Goal: Task Accomplishment & Management: Complete application form

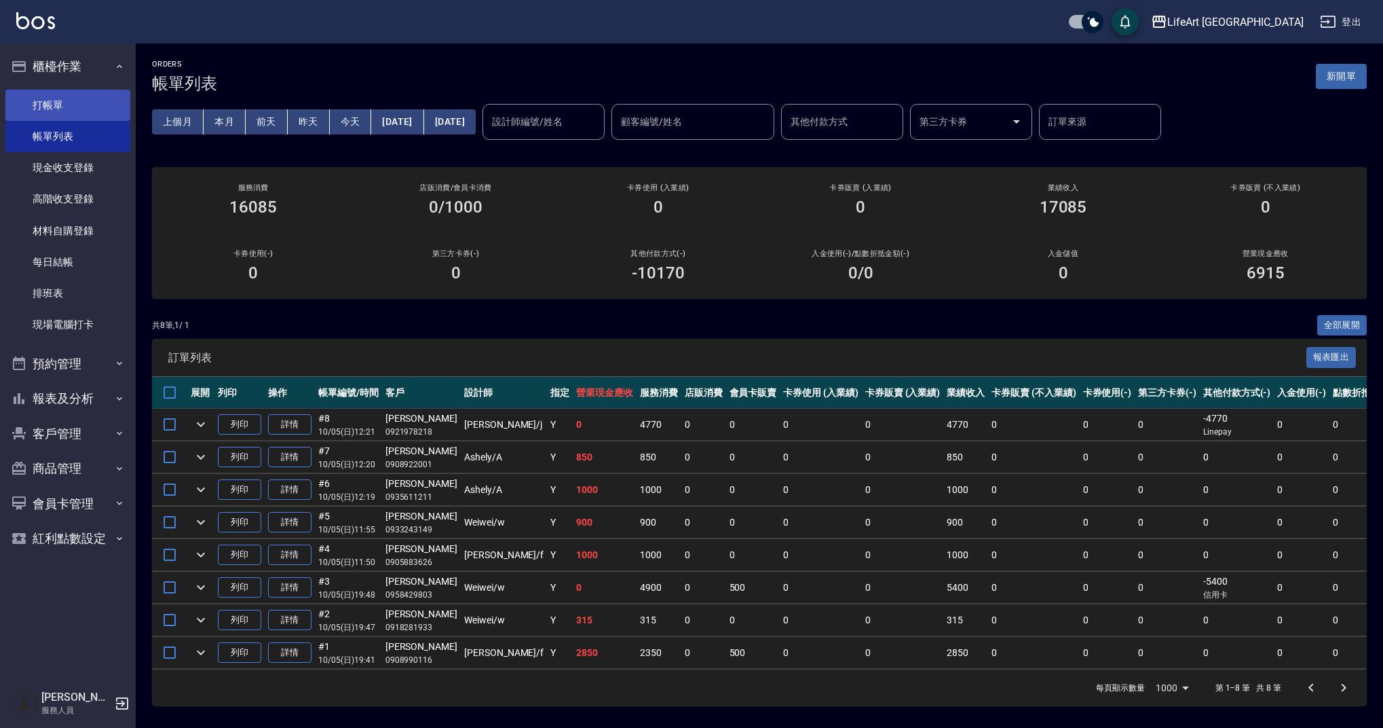
click at [102, 103] on link "打帳單" at bounding box center [67, 105] width 125 height 31
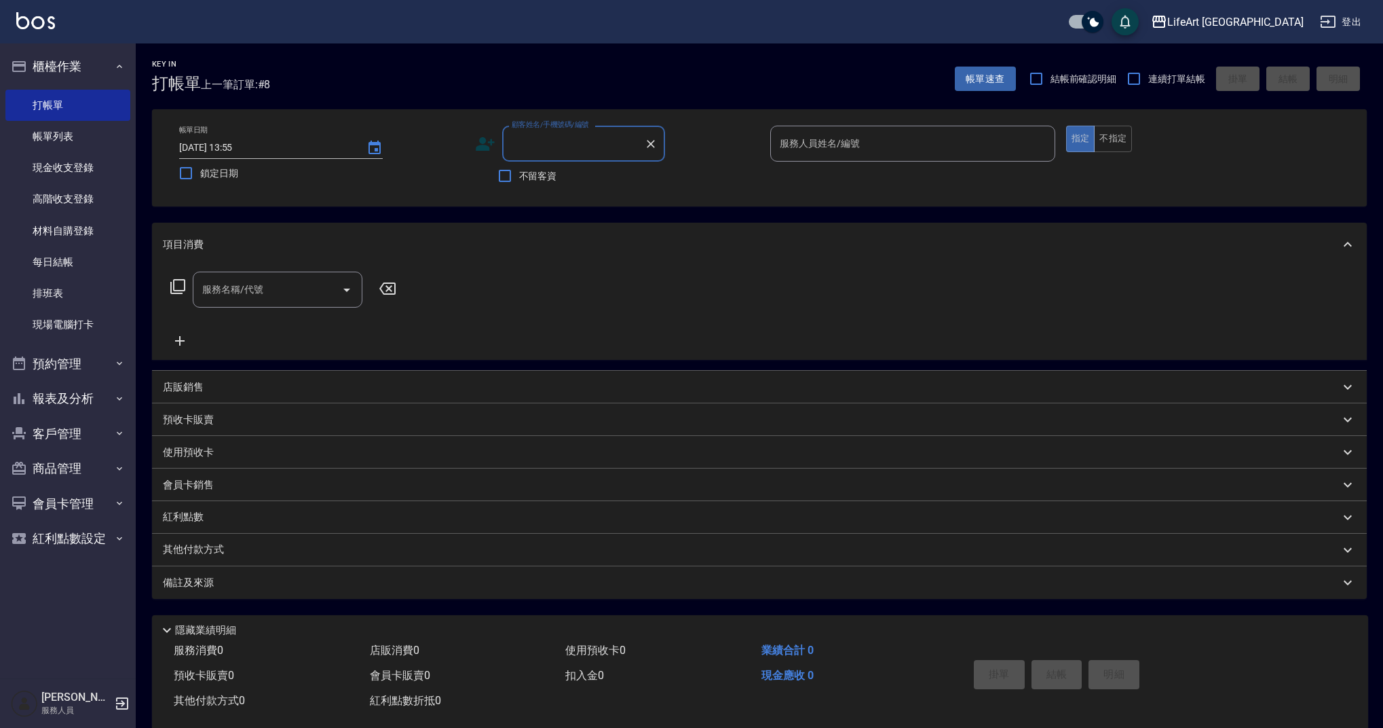
click at [563, 147] on input "顧客姓名/手機號碼/編號" at bounding box center [573, 144] width 130 height 24
type input "a"
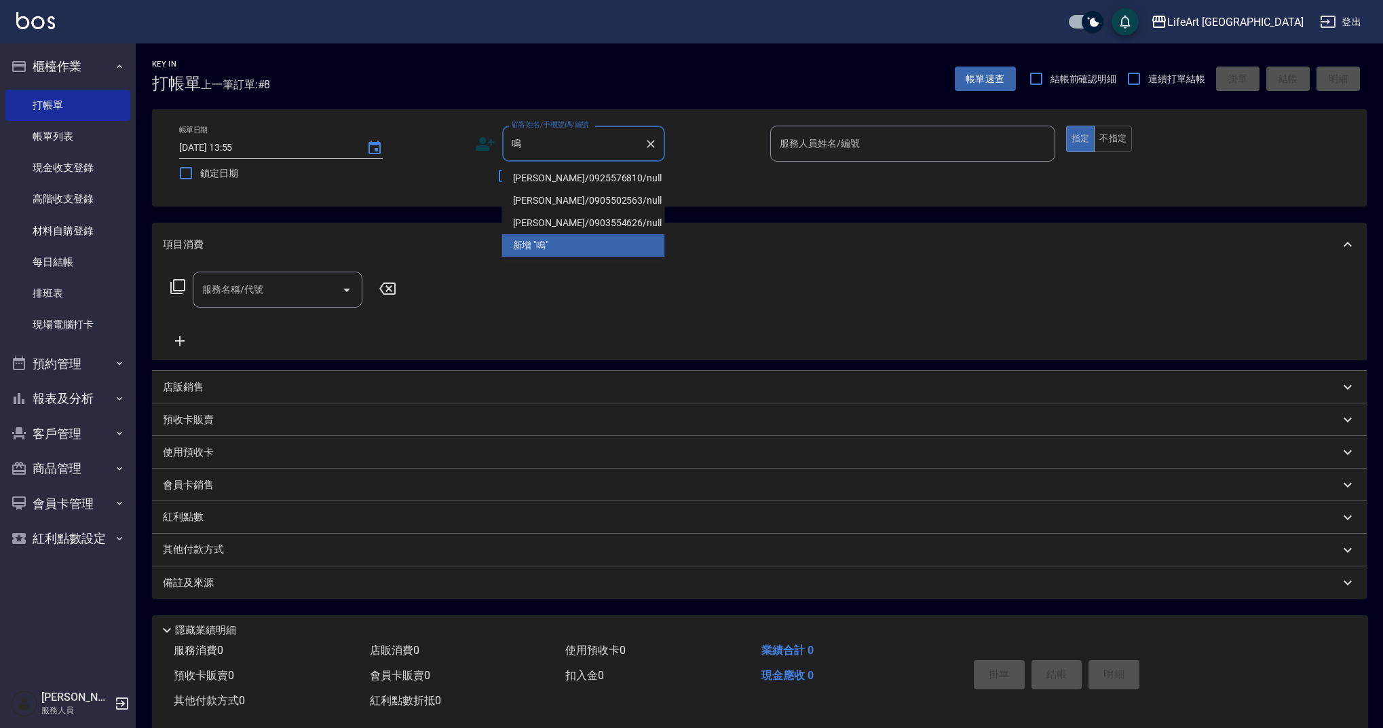
click at [554, 182] on li "[PERSON_NAME]/0925576810/null" at bounding box center [583, 178] width 163 height 22
type input "[PERSON_NAME]/0925576810/null"
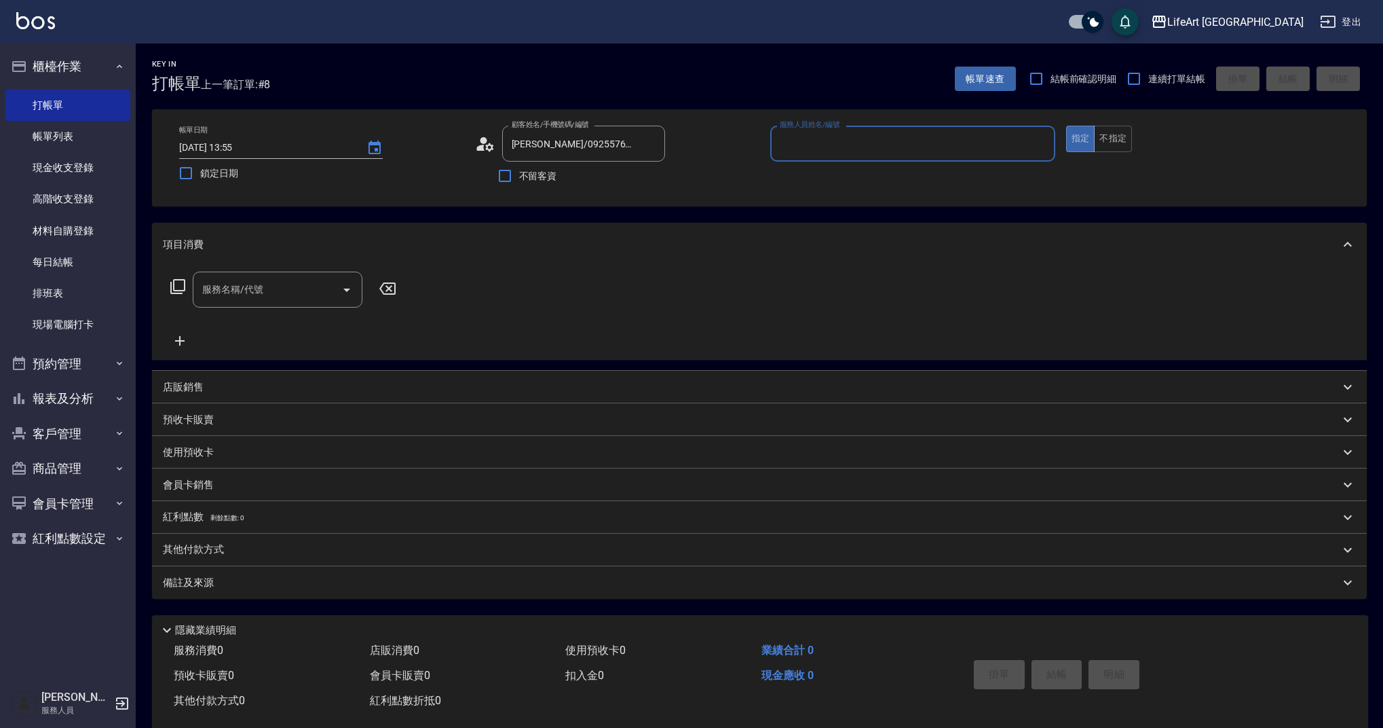
type input "Weiwei-w"
click at [220, 309] on div "服務名稱/代號" at bounding box center [278, 294] width 170 height 36
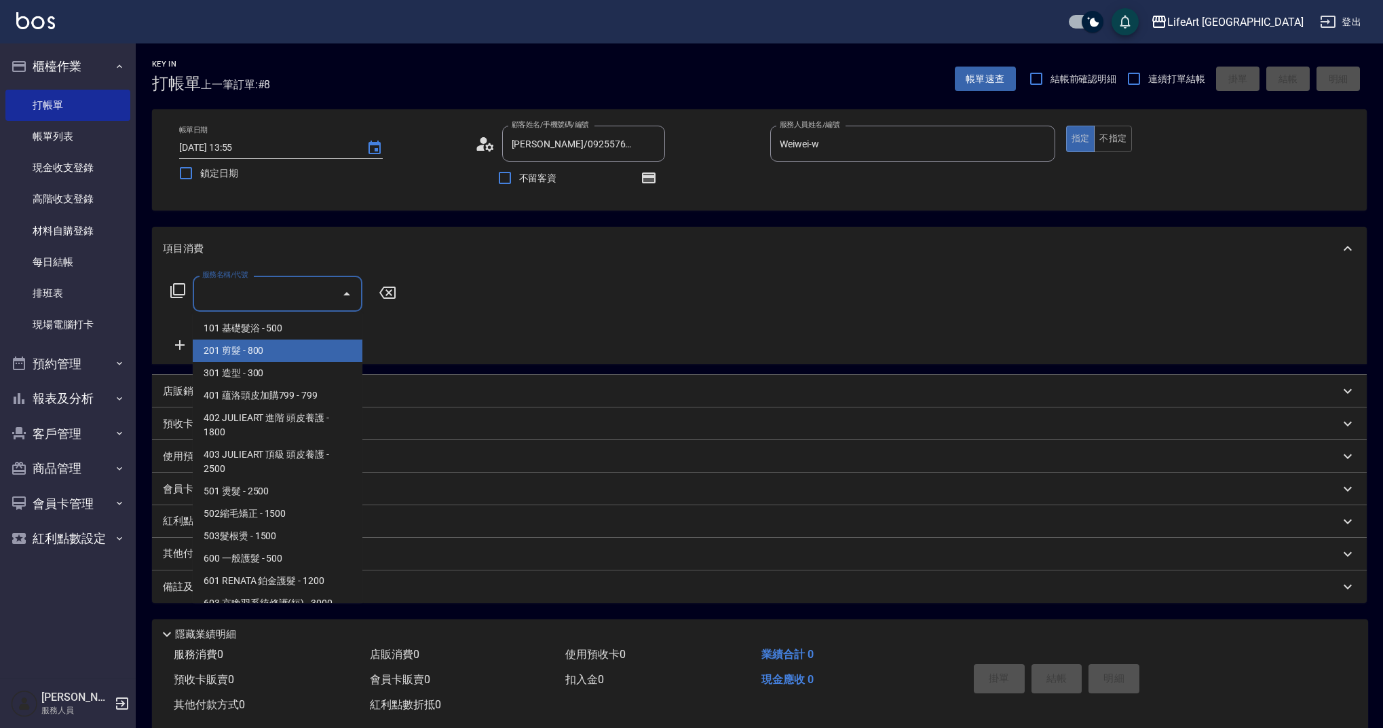
click at [246, 348] on span "201 剪髮 - 800" at bounding box center [278, 350] width 170 height 22
type input "201 剪髮(201)"
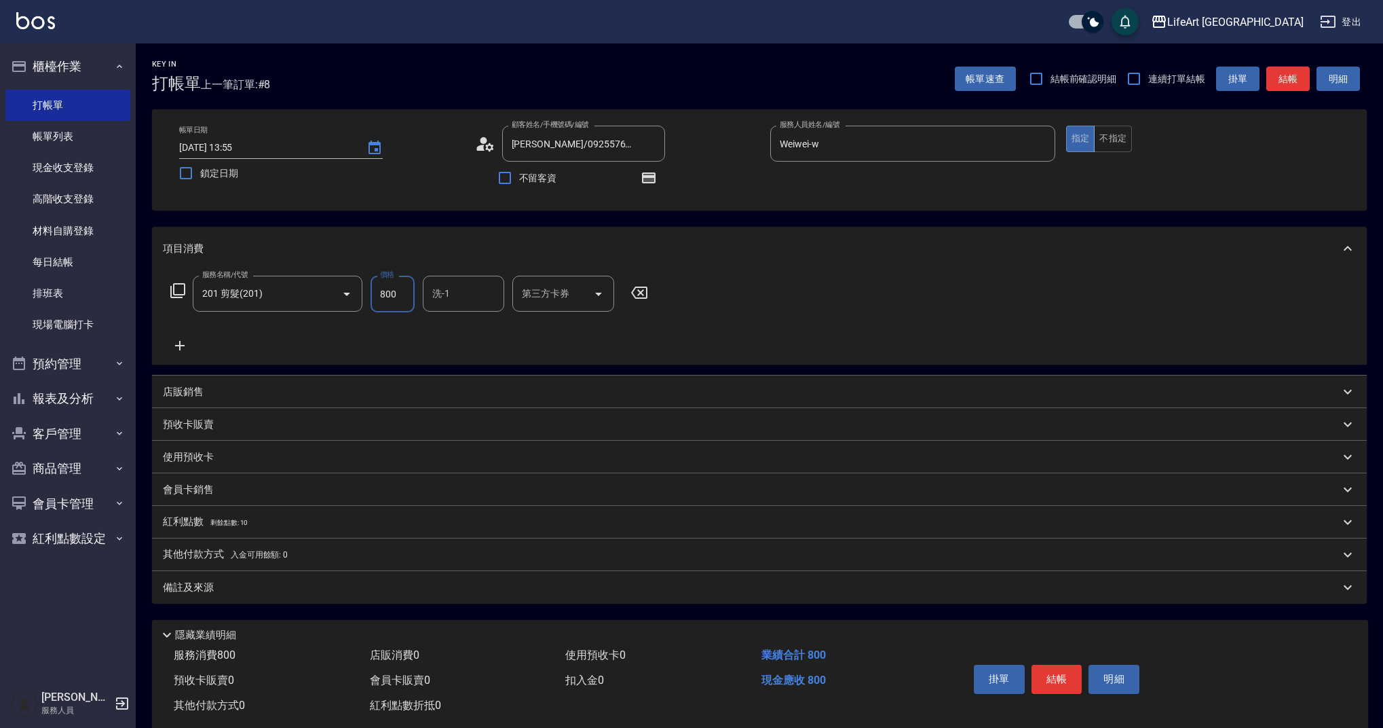
drag, startPoint x: 385, startPoint y: 295, endPoint x: 372, endPoint y: 292, distance: 13.8
click at [372, 292] on input "800" at bounding box center [393, 294] width 44 height 37
type input "900"
click at [474, 300] on input "洗-1" at bounding box center [463, 294] width 69 height 24
click at [455, 616] on span "Ally (無代號)" at bounding box center [459, 623] width 50 height 14
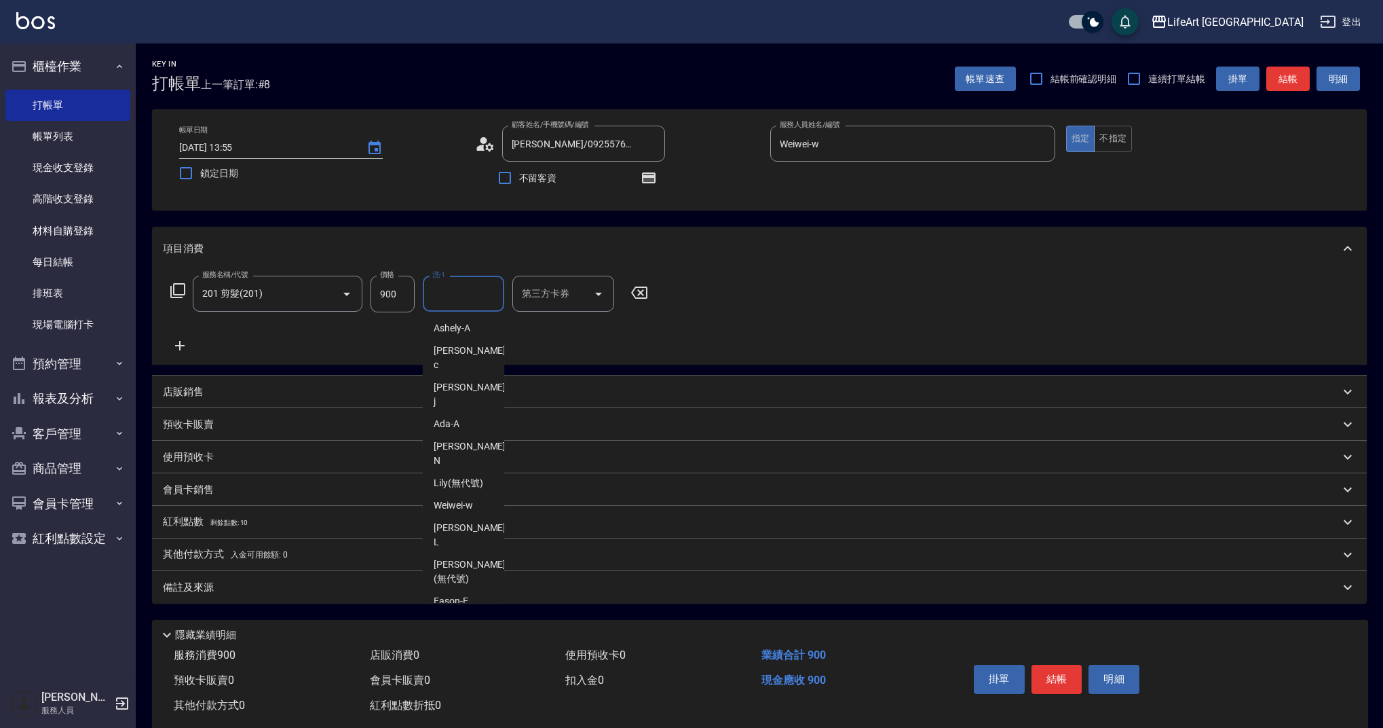
type input "Ally(無代號)"
click at [369, 584] on div "備註及來源" at bounding box center [751, 587] width 1177 height 14
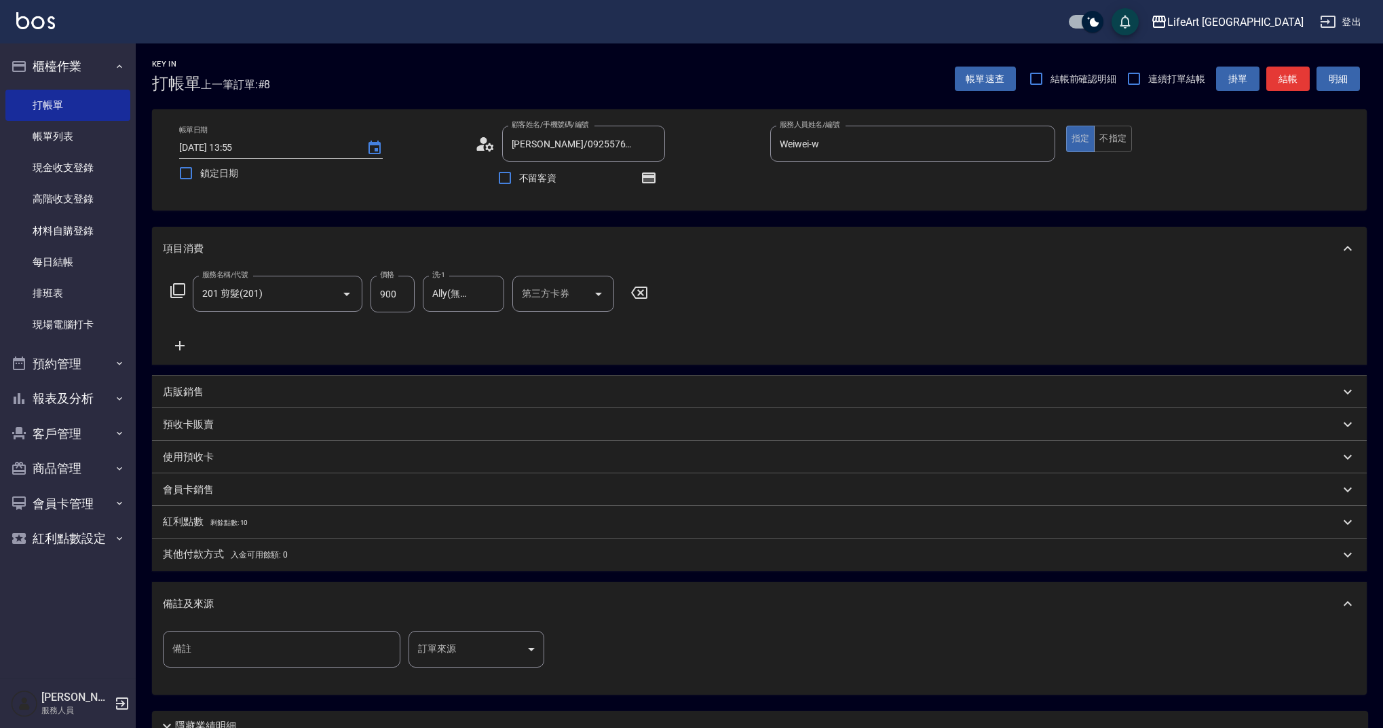
click at [458, 656] on body "LifeArt 蘆洲 登出 櫃檯作業 打帳單 帳單列表 現金收支登錄 高階收支登錄 材料自購登錄 每日結帳 排班表 現場電腦打卡 預約管理 預約管理 單日預約…" at bounding box center [691, 421] width 1383 height 842
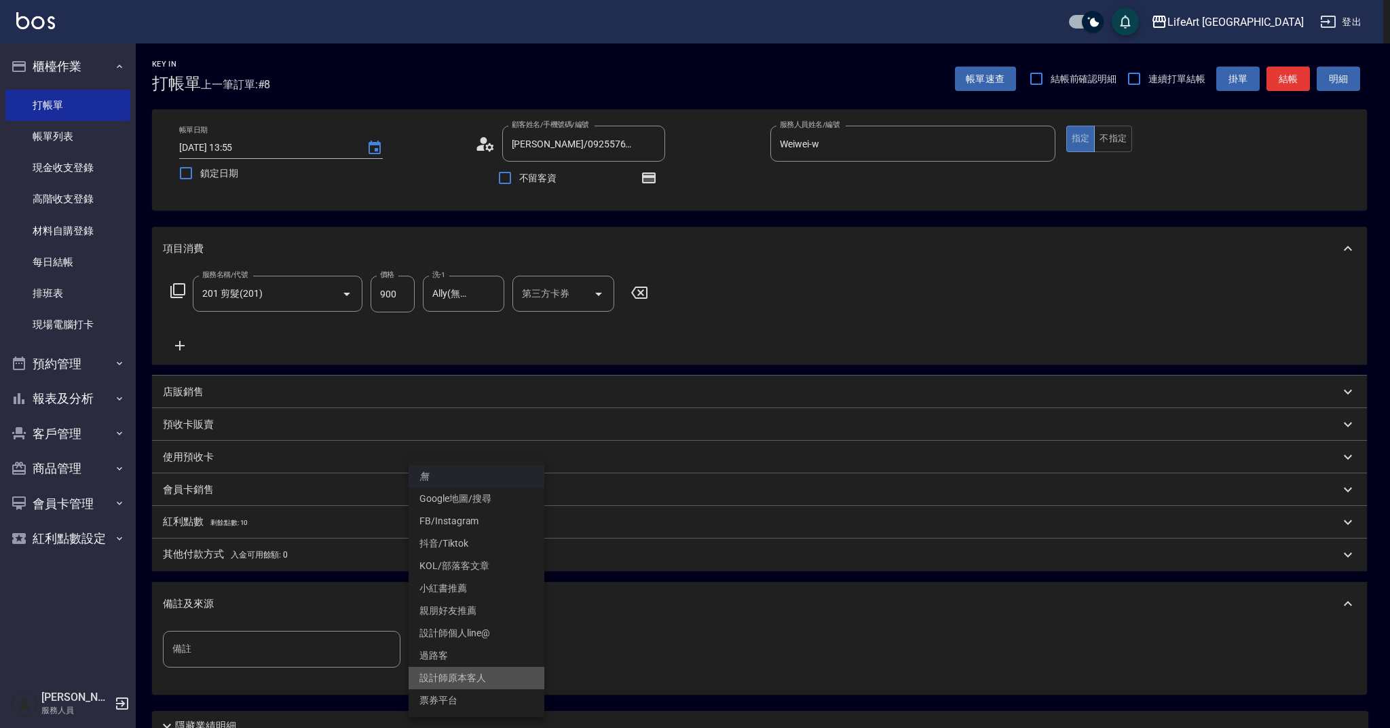
drag, startPoint x: 507, startPoint y: 677, endPoint x: 518, endPoint y: 677, distance: 11.6
click at [507, 677] on li "設計師原本客人" at bounding box center [477, 677] width 136 height 22
type input "設計師原本客人"
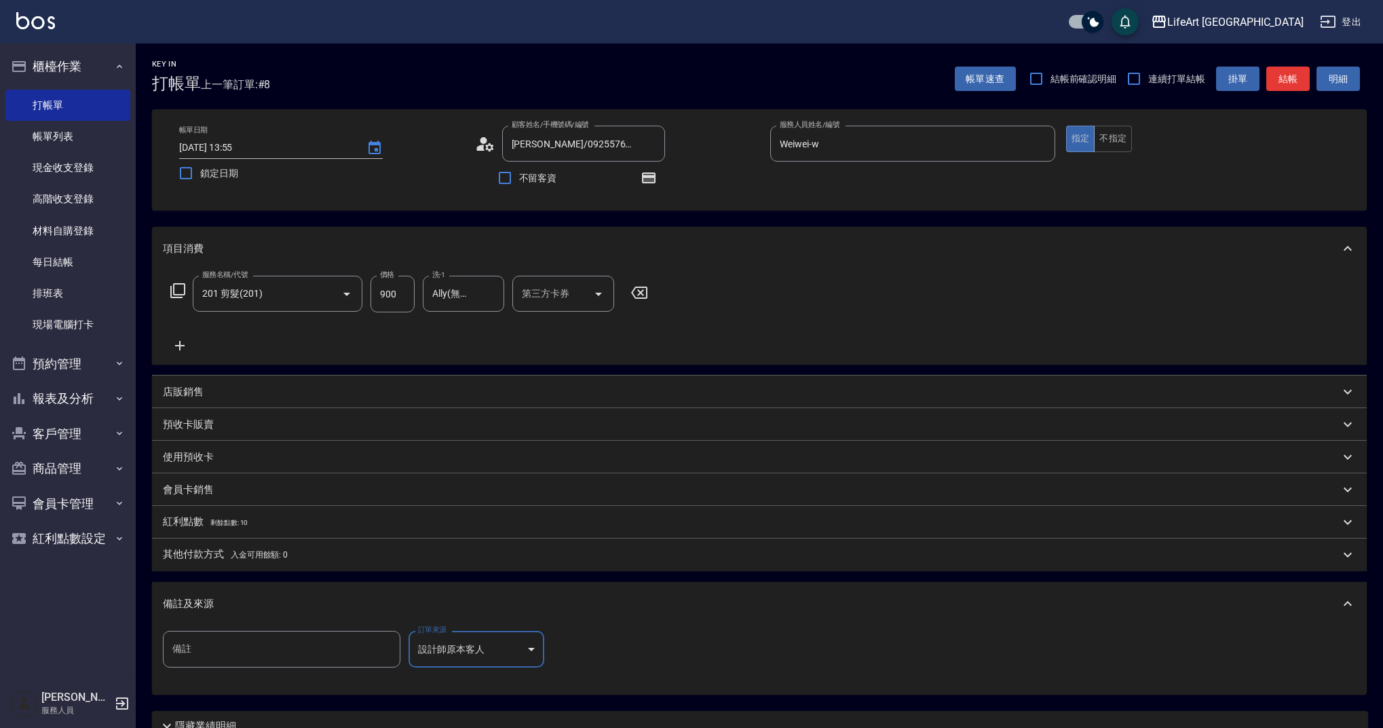
scroll to position [97, 0]
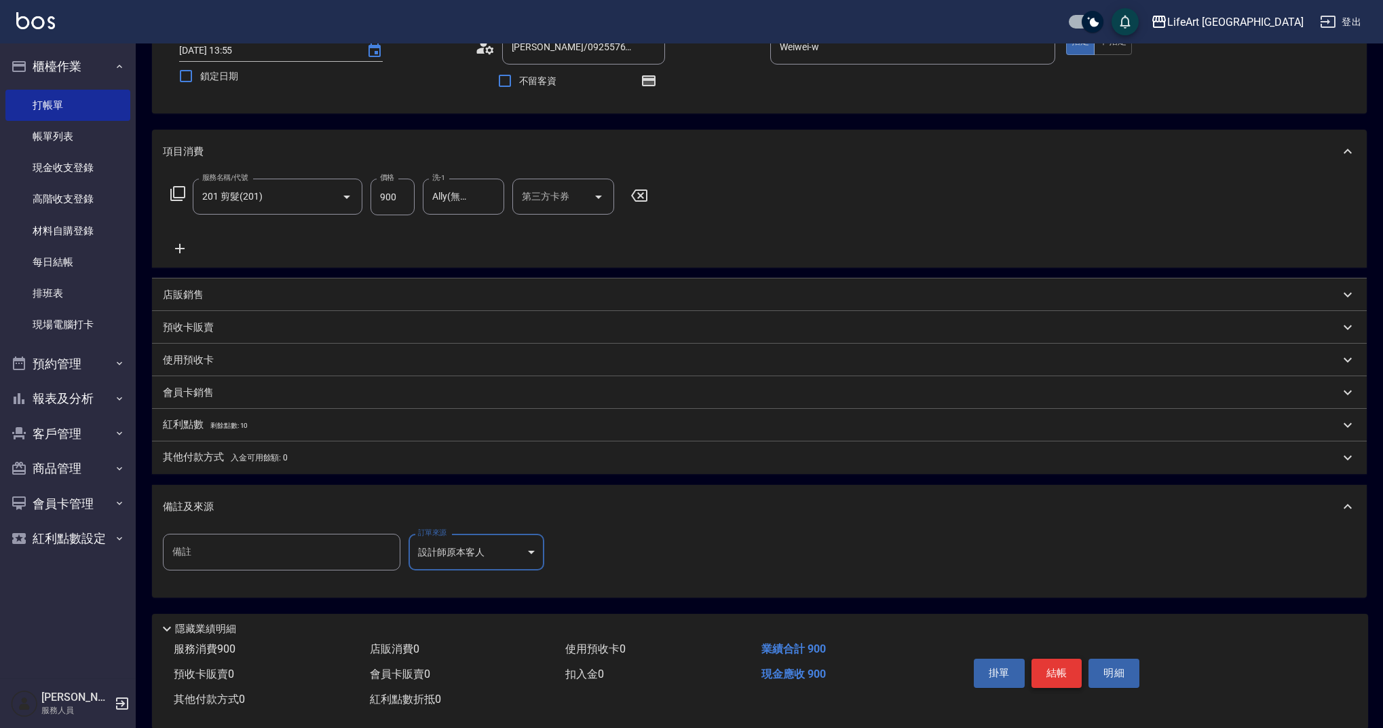
click at [1056, 673] on button "結帳" at bounding box center [1057, 672] width 51 height 29
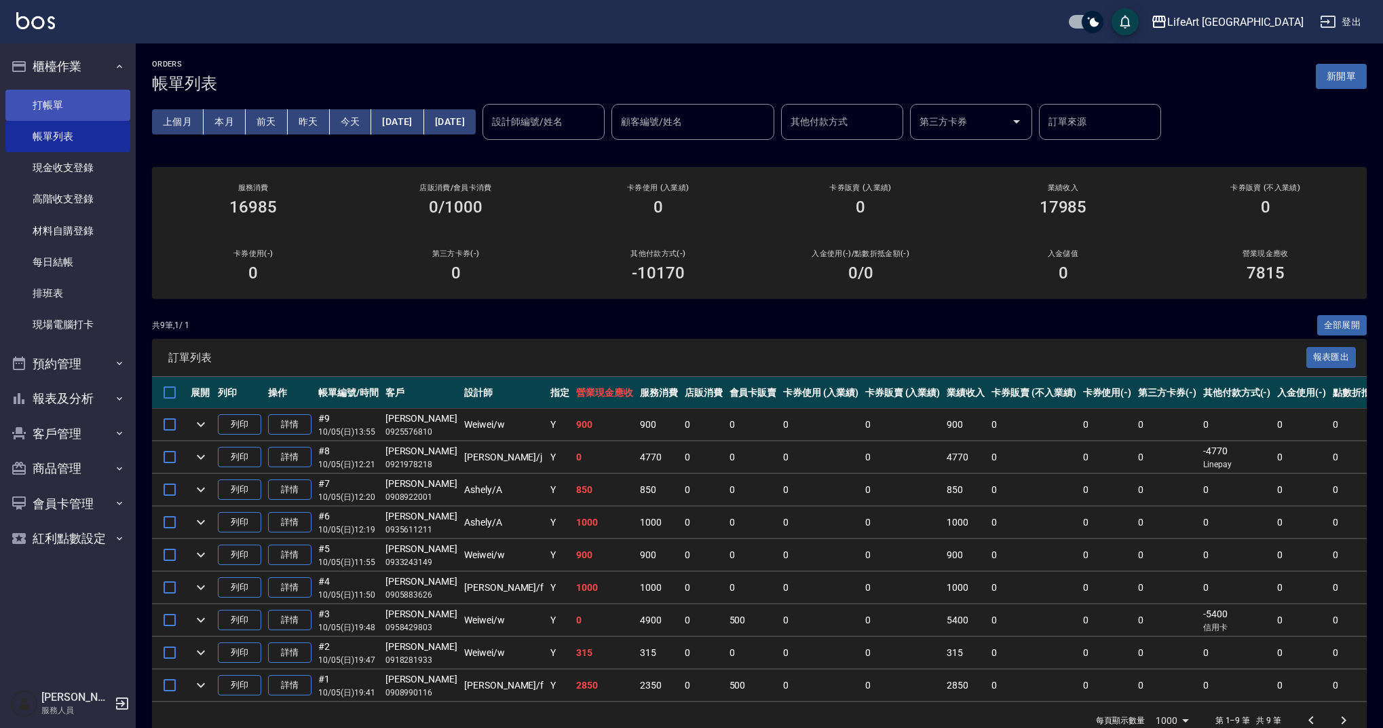
click at [60, 109] on link "打帳單" at bounding box center [67, 105] width 125 height 31
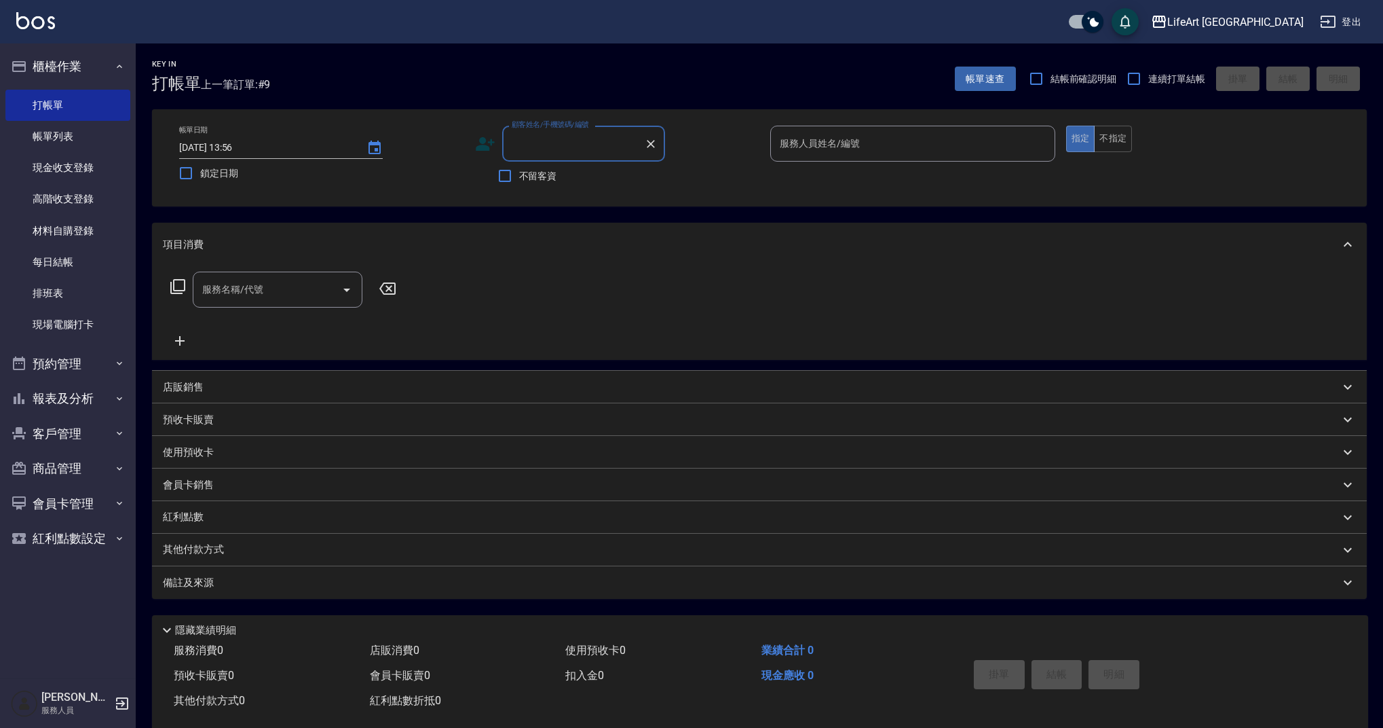
click at [578, 148] on input "顧客姓名/手機號碼/編號" at bounding box center [573, 144] width 130 height 24
click at [578, 181] on li "[PERSON_NAME]/0922598830/null" at bounding box center [583, 178] width 163 height 22
type input "[PERSON_NAME]/0922598830/null"
type input "Weiwei-w"
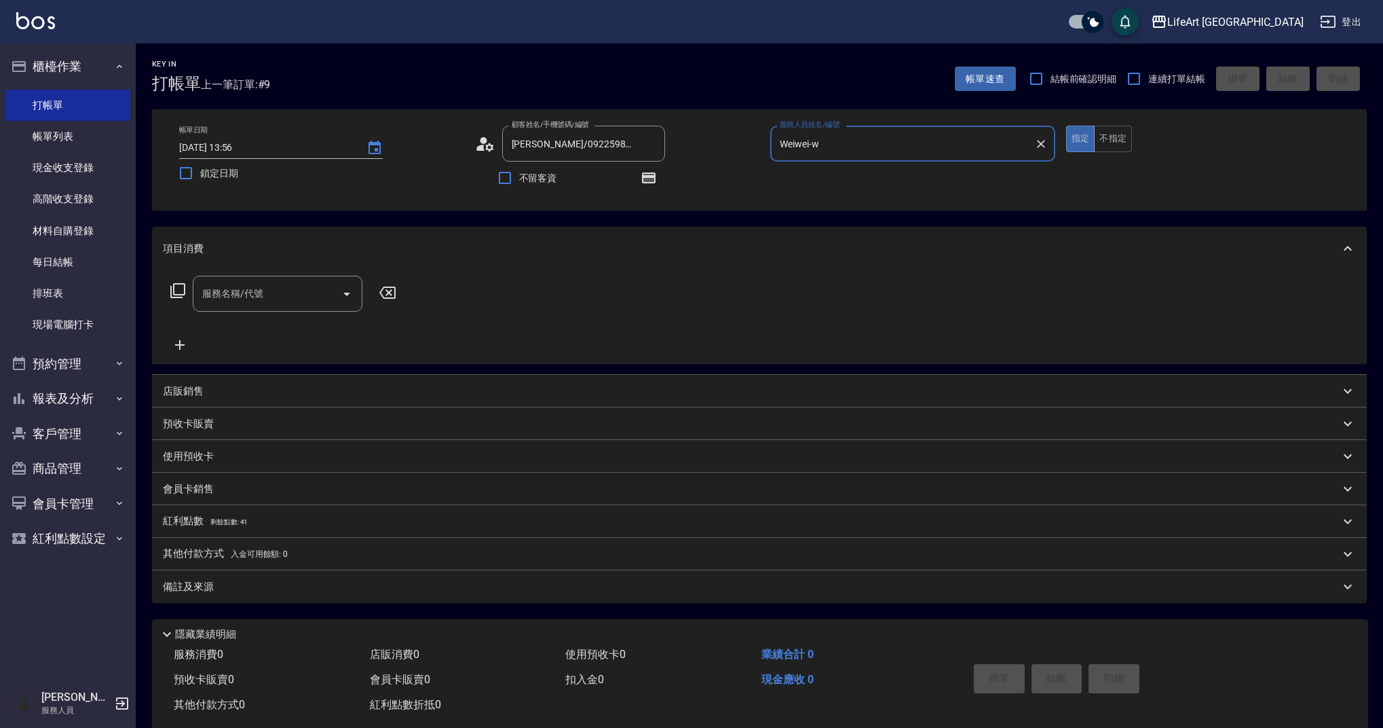
click at [483, 146] on icon at bounding box center [480, 148] width 8 height 6
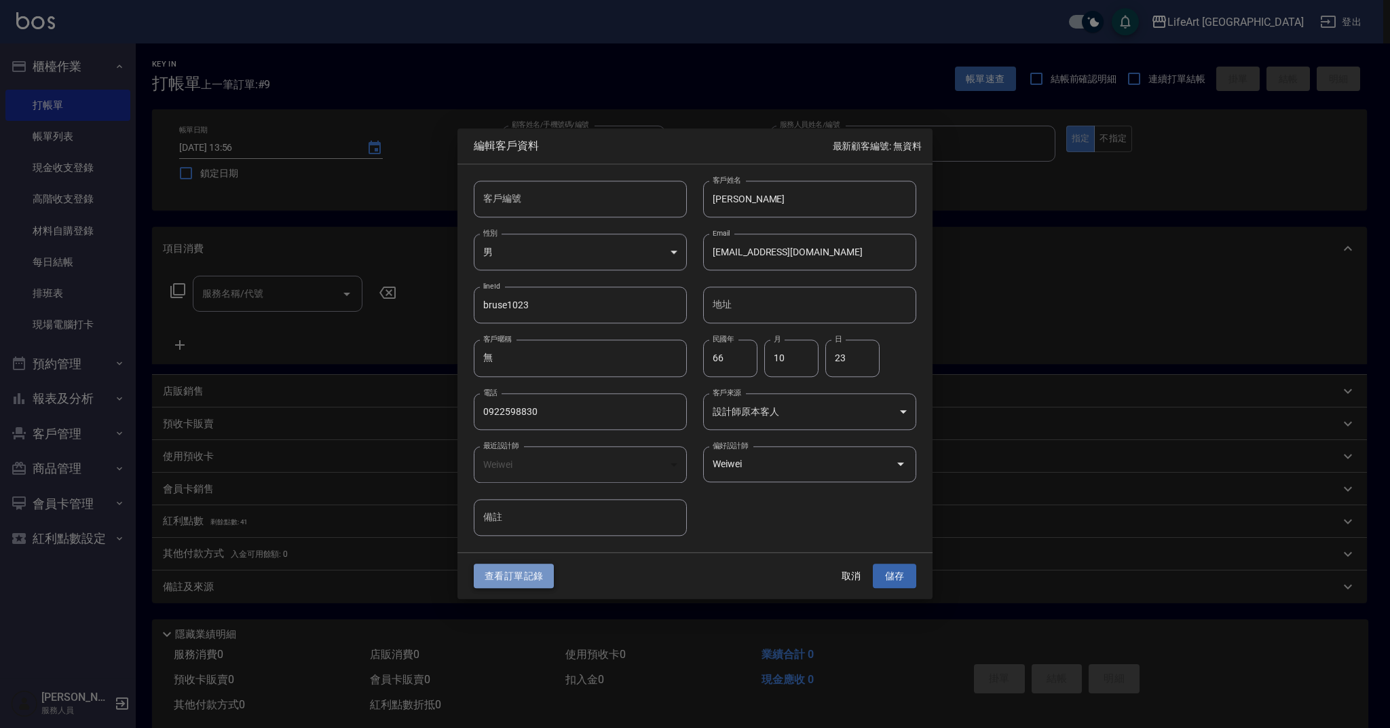
click at [521, 579] on button "查看訂單記錄" at bounding box center [514, 575] width 80 height 25
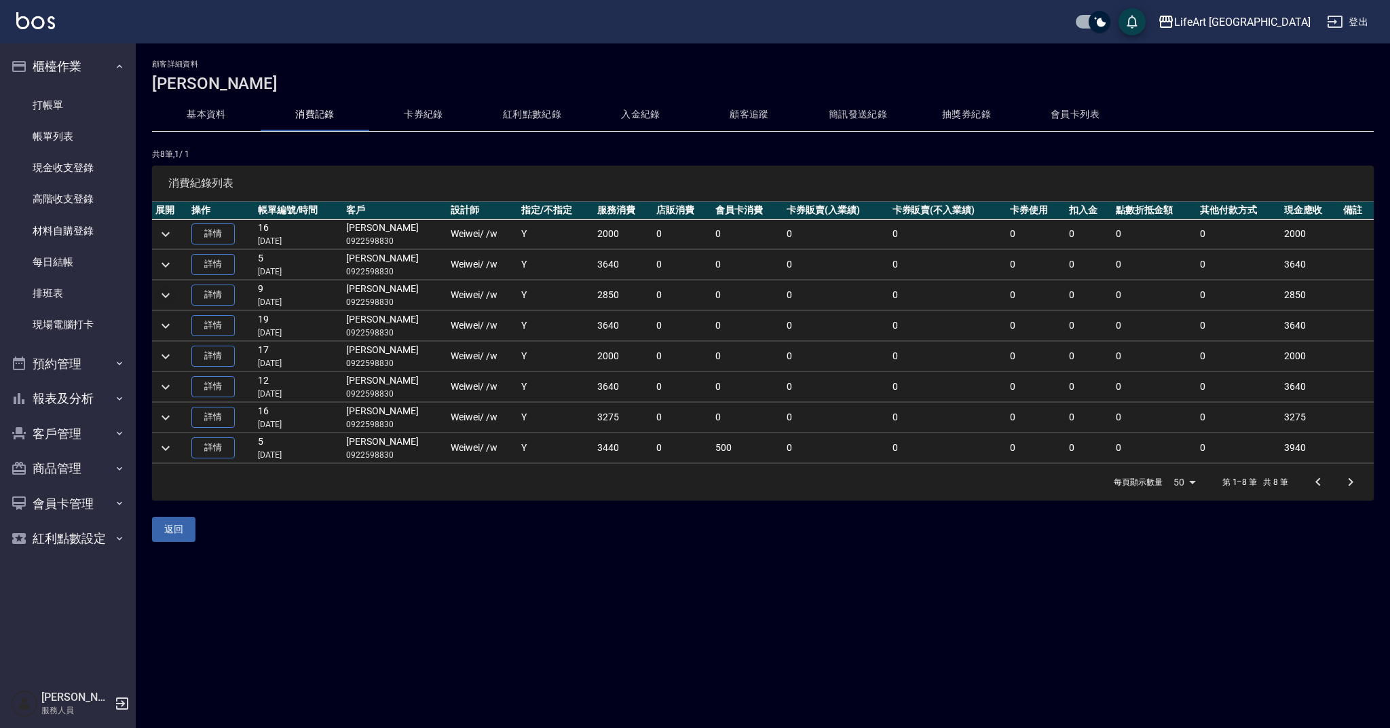
click at [167, 296] on icon "expand row" at bounding box center [166, 294] width 8 height 5
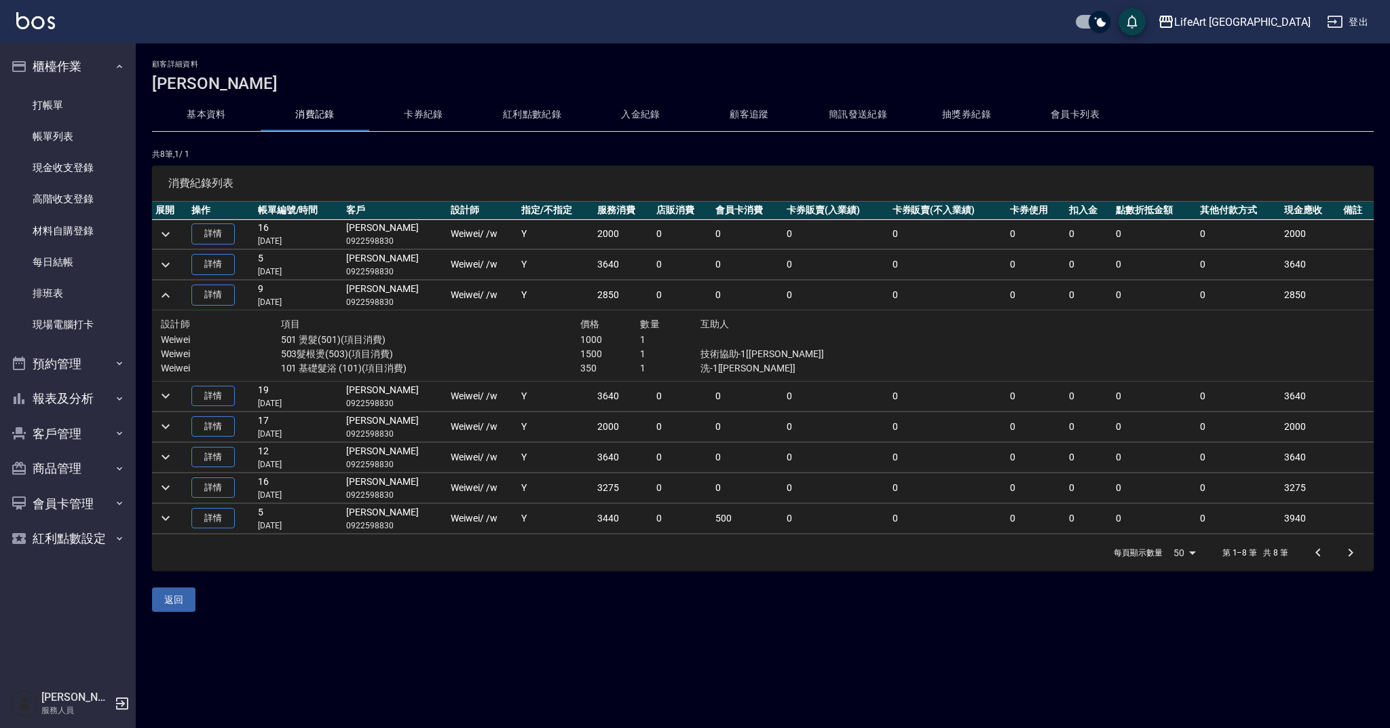
click at [167, 296] on icon "expand row" at bounding box center [165, 295] width 16 height 16
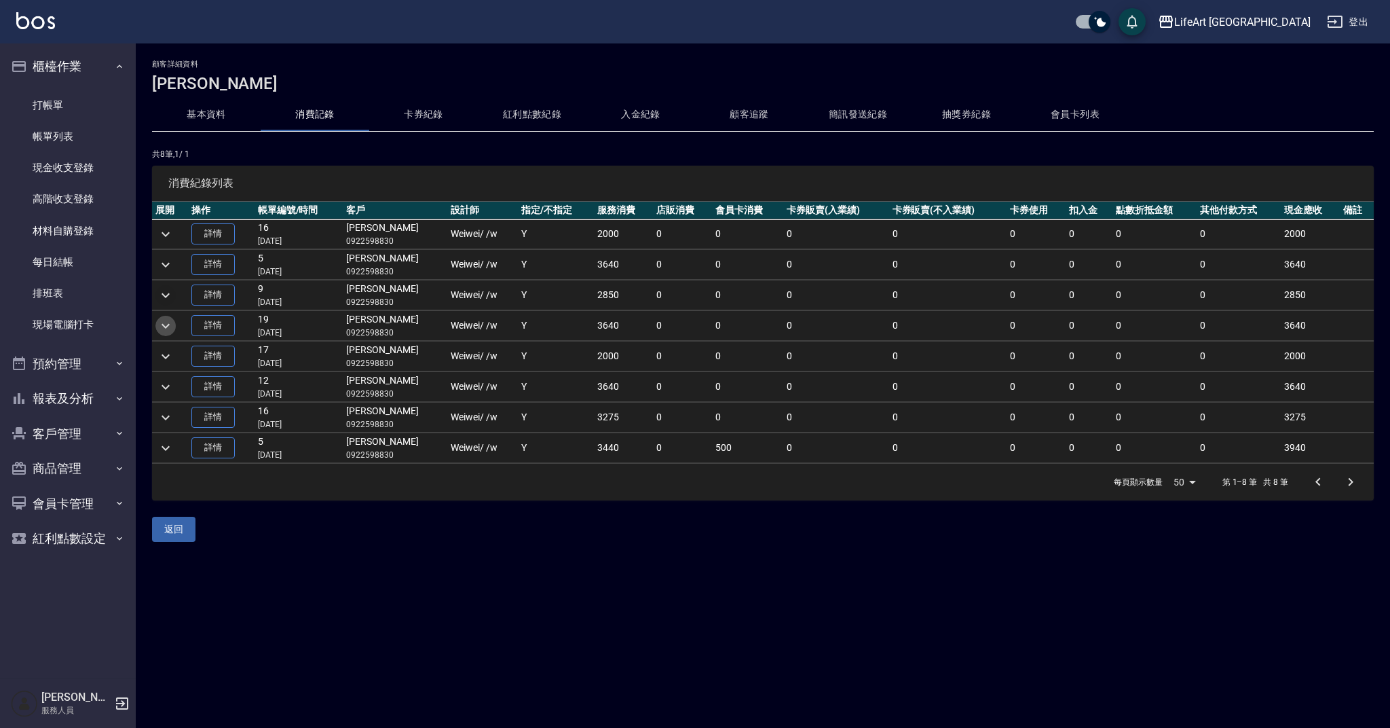
click at [163, 329] on icon "expand row" at bounding box center [165, 326] width 16 height 16
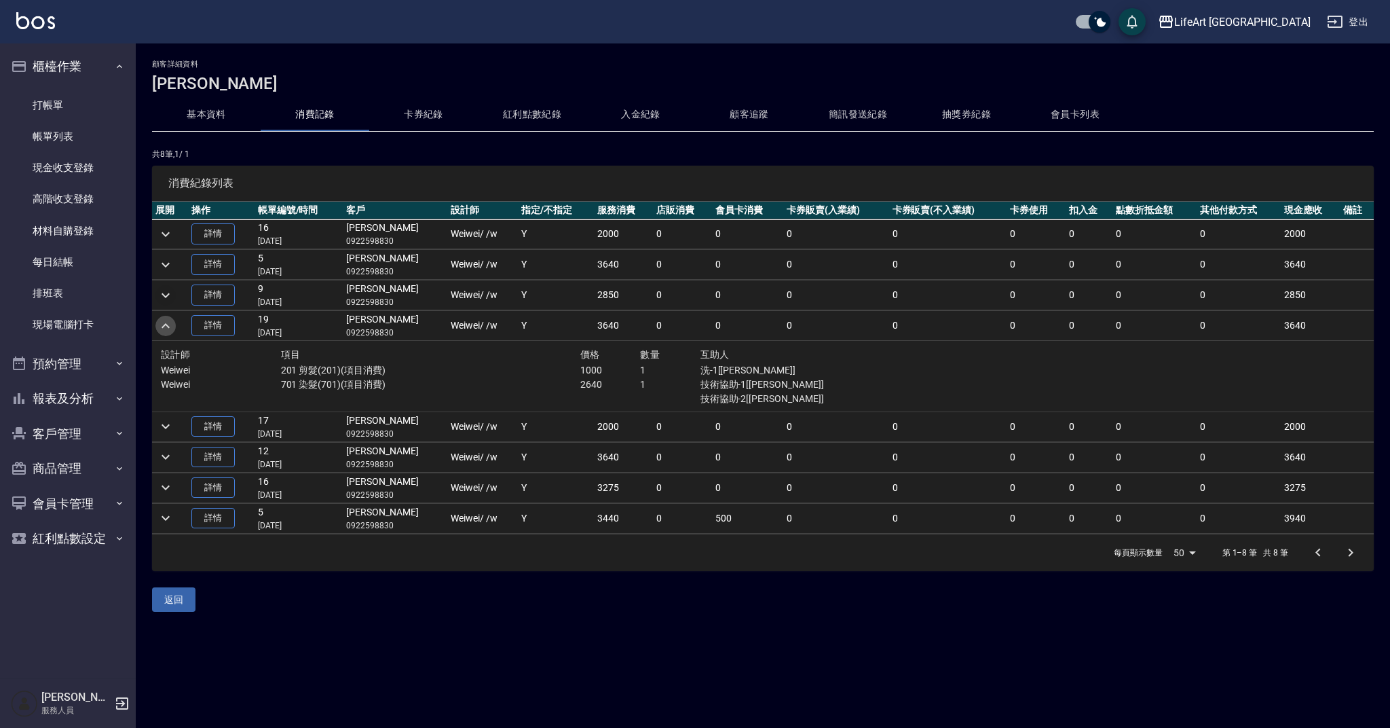
click at [164, 328] on icon "expand row" at bounding box center [165, 326] width 16 height 16
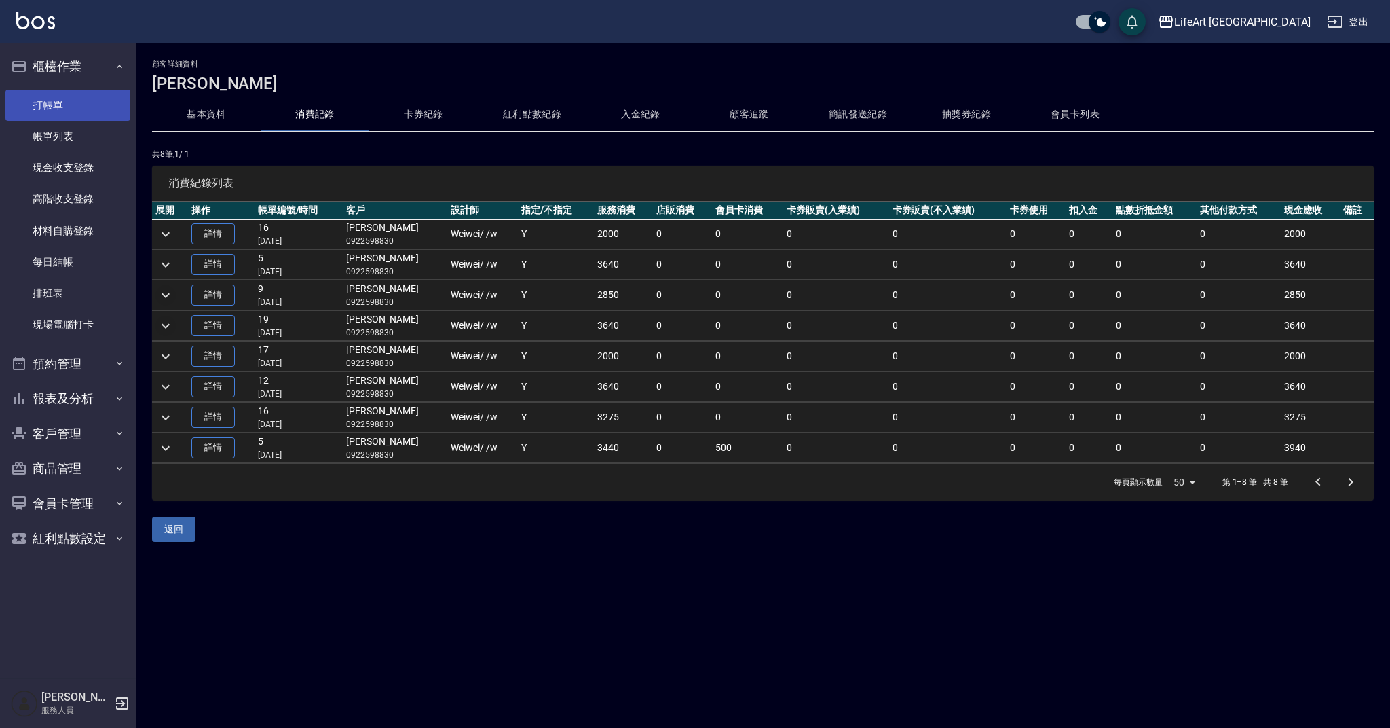
click at [64, 93] on link "打帳單" at bounding box center [67, 105] width 125 height 31
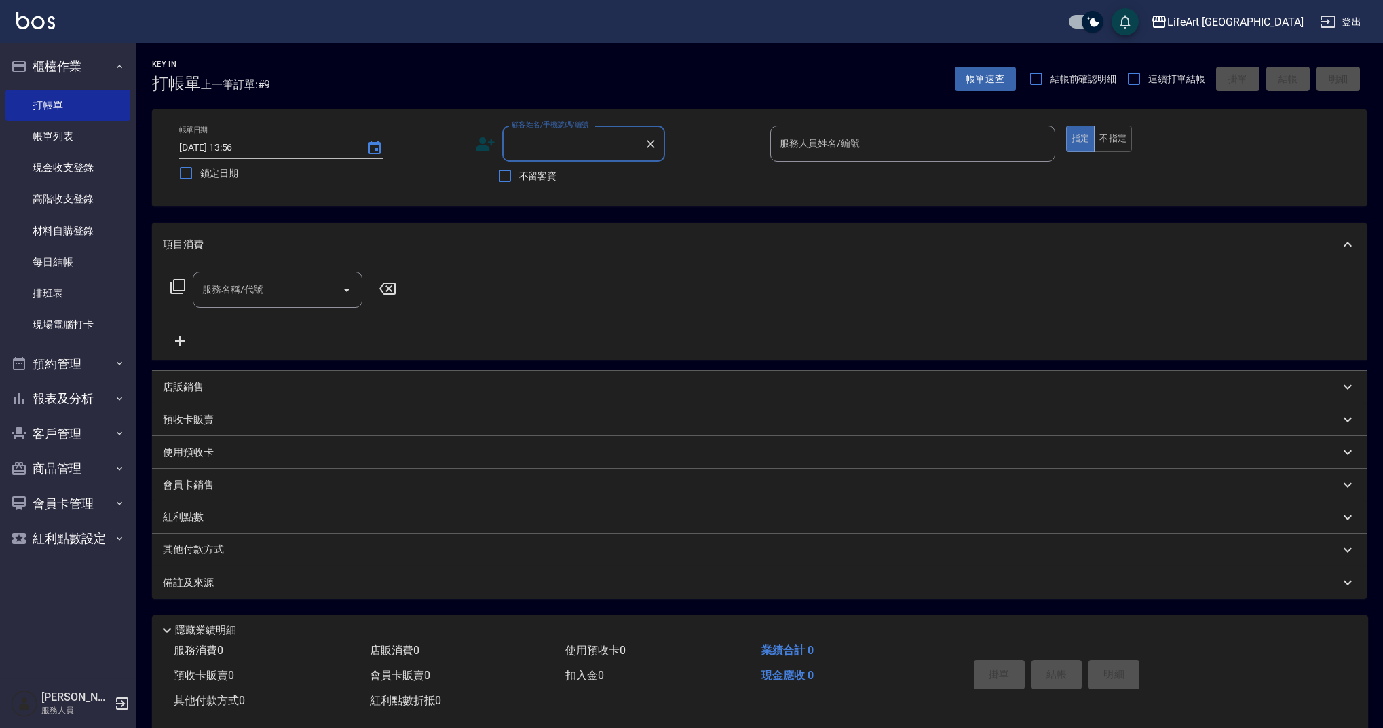
click at [559, 139] on input "顧客姓名/手機號碼/編號" at bounding box center [573, 144] width 130 height 24
click at [552, 174] on li "[PERSON_NAME]/0922598830/null" at bounding box center [583, 178] width 163 height 22
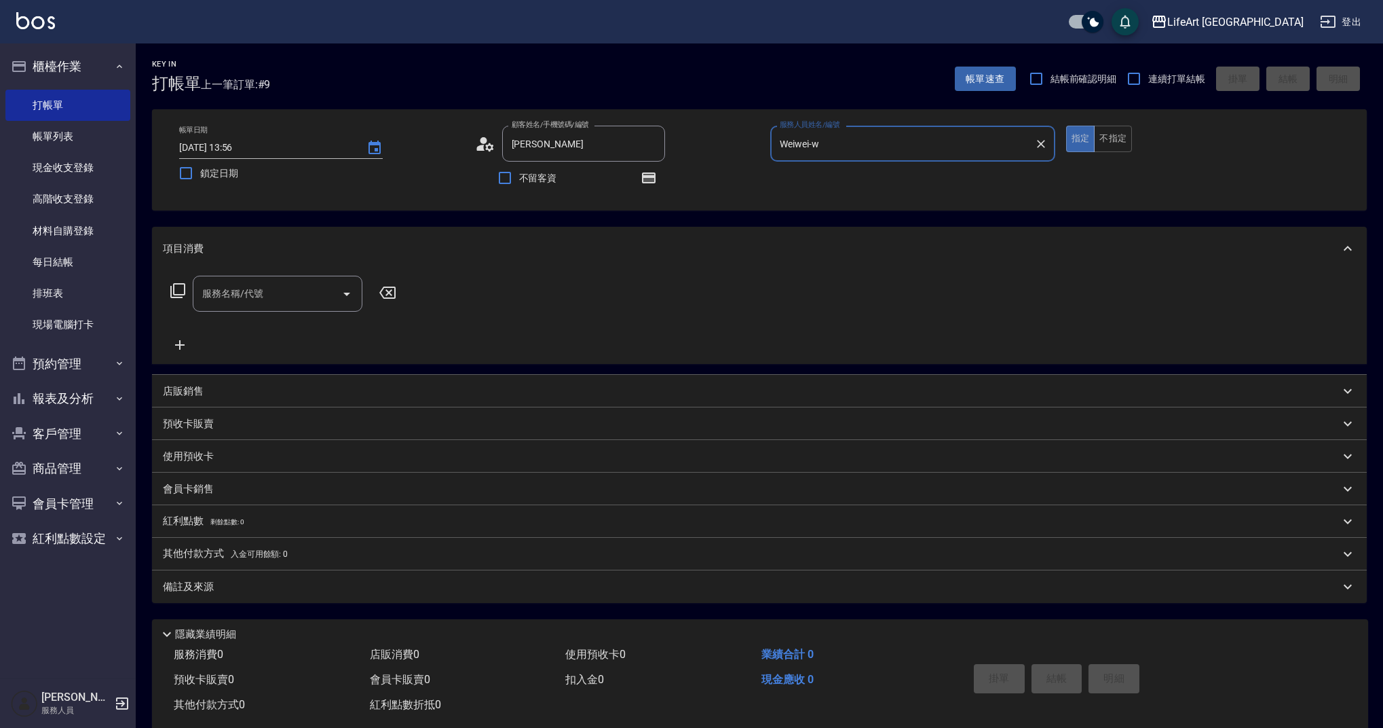
type input "[PERSON_NAME]/0922598830/null"
type input "Weiwei-w"
click at [644, 176] on icon "button" at bounding box center [649, 177] width 14 height 11
click at [483, 147] on icon at bounding box center [480, 148] width 8 height 6
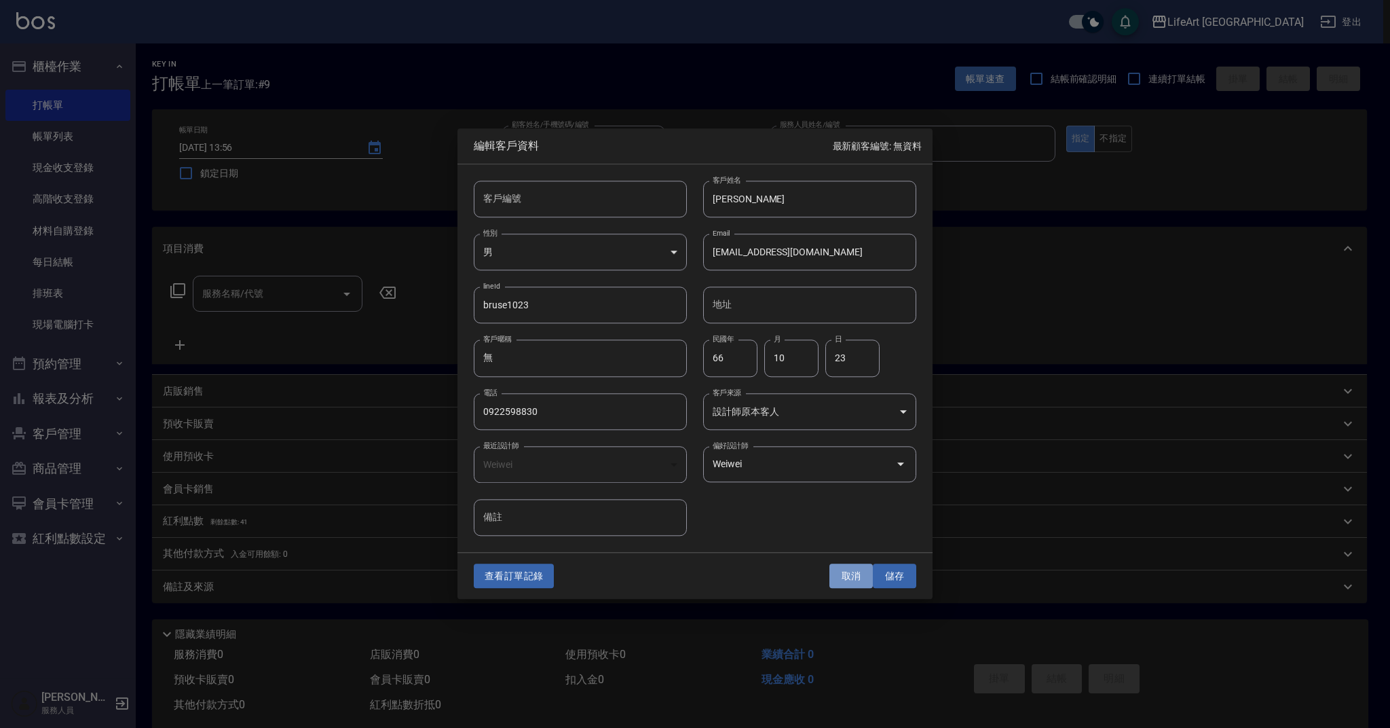
click at [849, 571] on button "取消" at bounding box center [850, 575] width 43 height 25
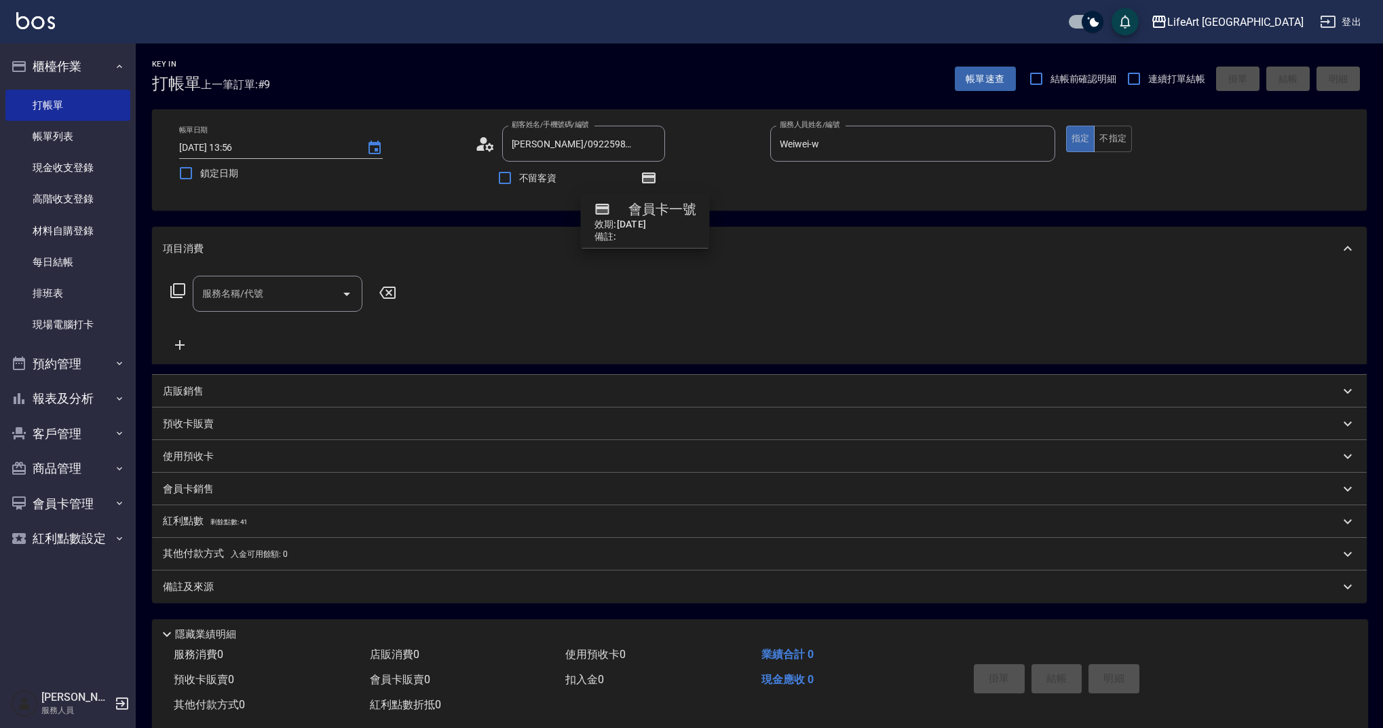
drag, startPoint x: 315, startPoint y: 286, endPoint x: 325, endPoint y: 298, distance: 15.9
click at [315, 285] on input "服務名稱/代號" at bounding box center [267, 294] width 137 height 24
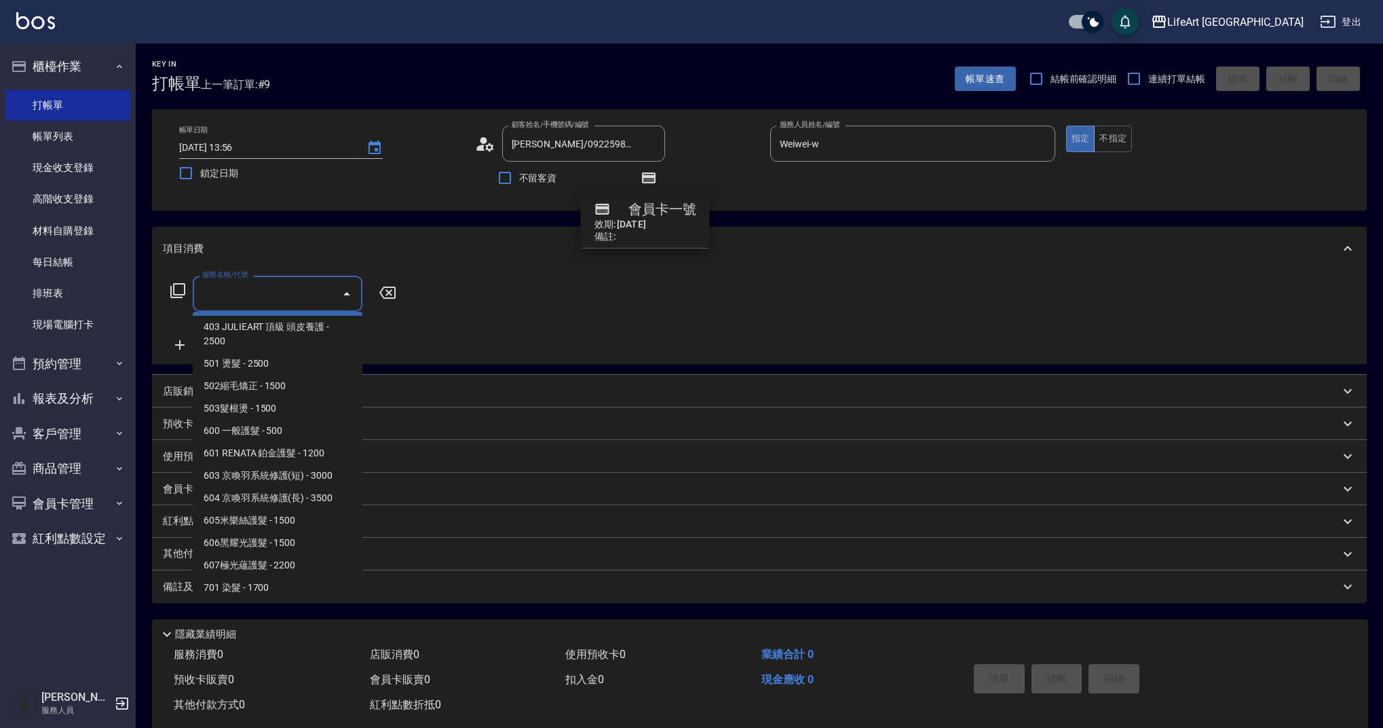
scroll to position [169, 0]
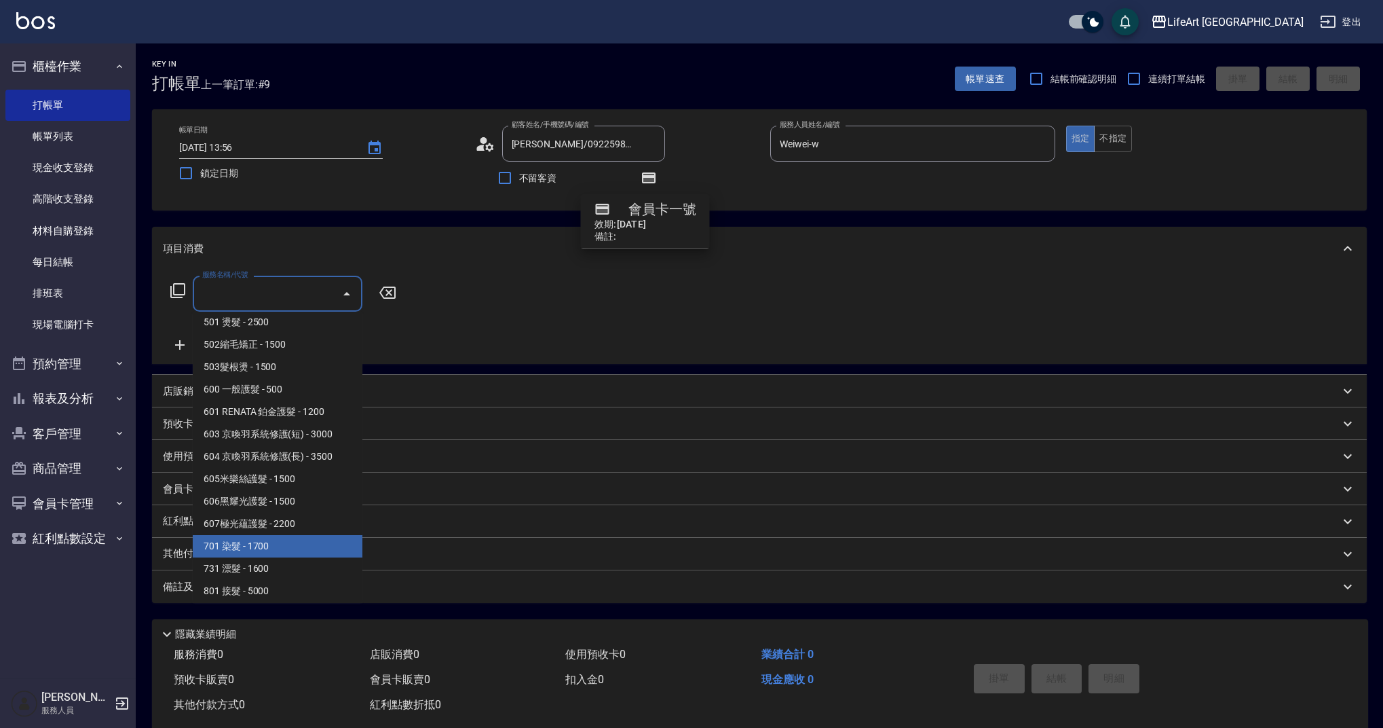
click at [233, 546] on span "701 染髮 - 1700" at bounding box center [278, 546] width 170 height 22
type input "701 染髮(701)"
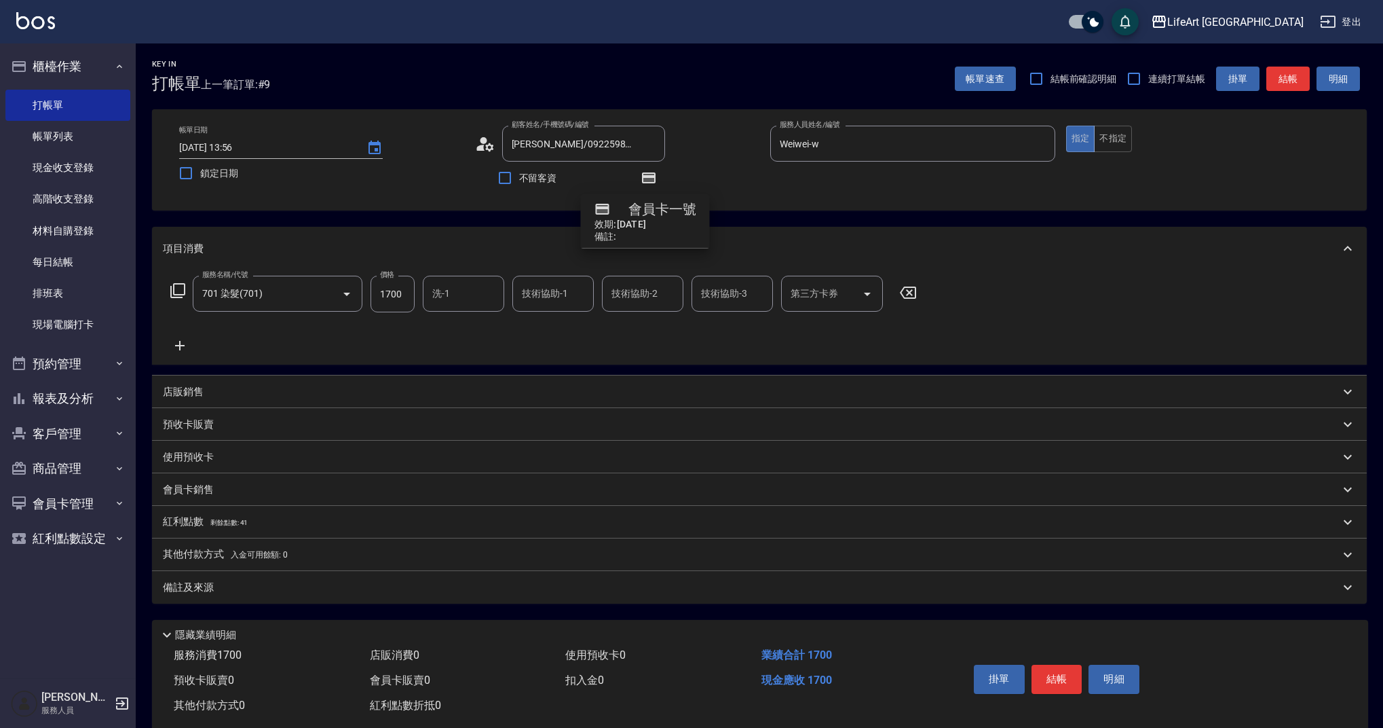
click at [179, 345] on icon at bounding box center [180, 346] width 10 height 10
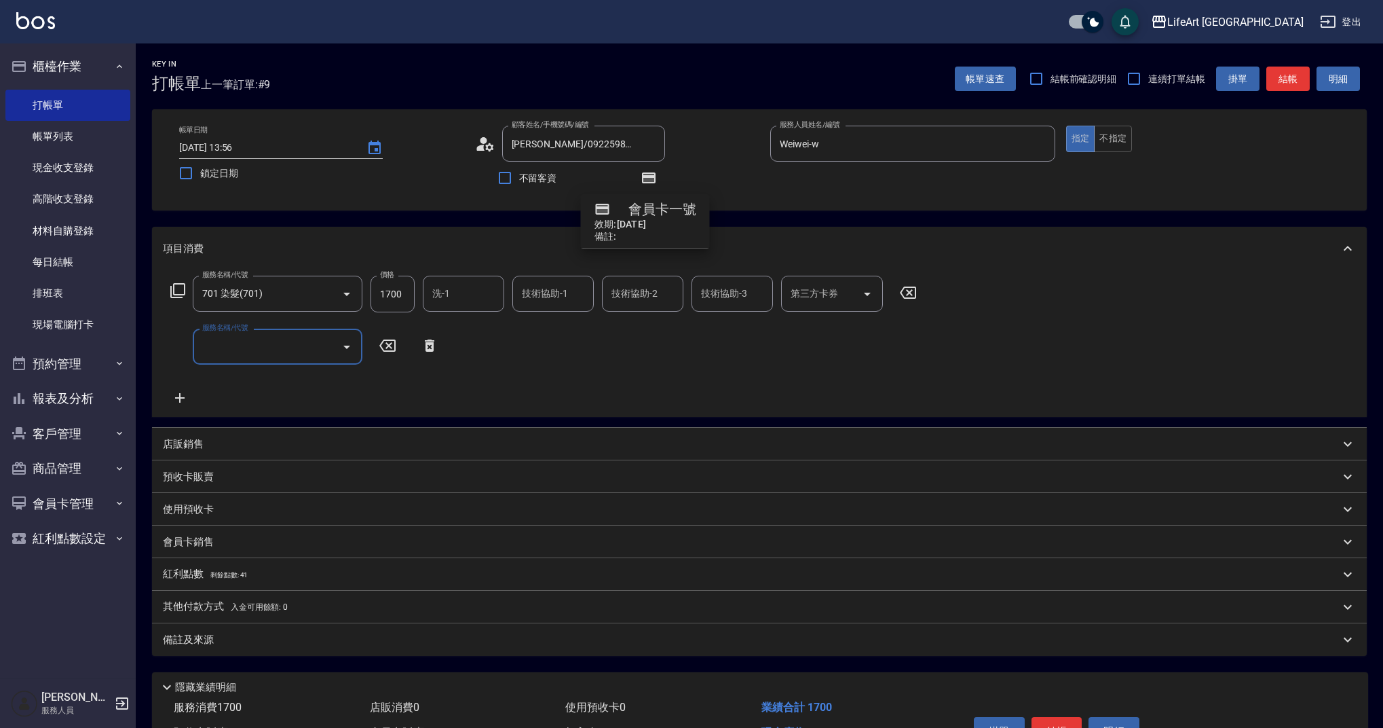
click at [223, 343] on input "服務名稱/代號" at bounding box center [267, 347] width 137 height 24
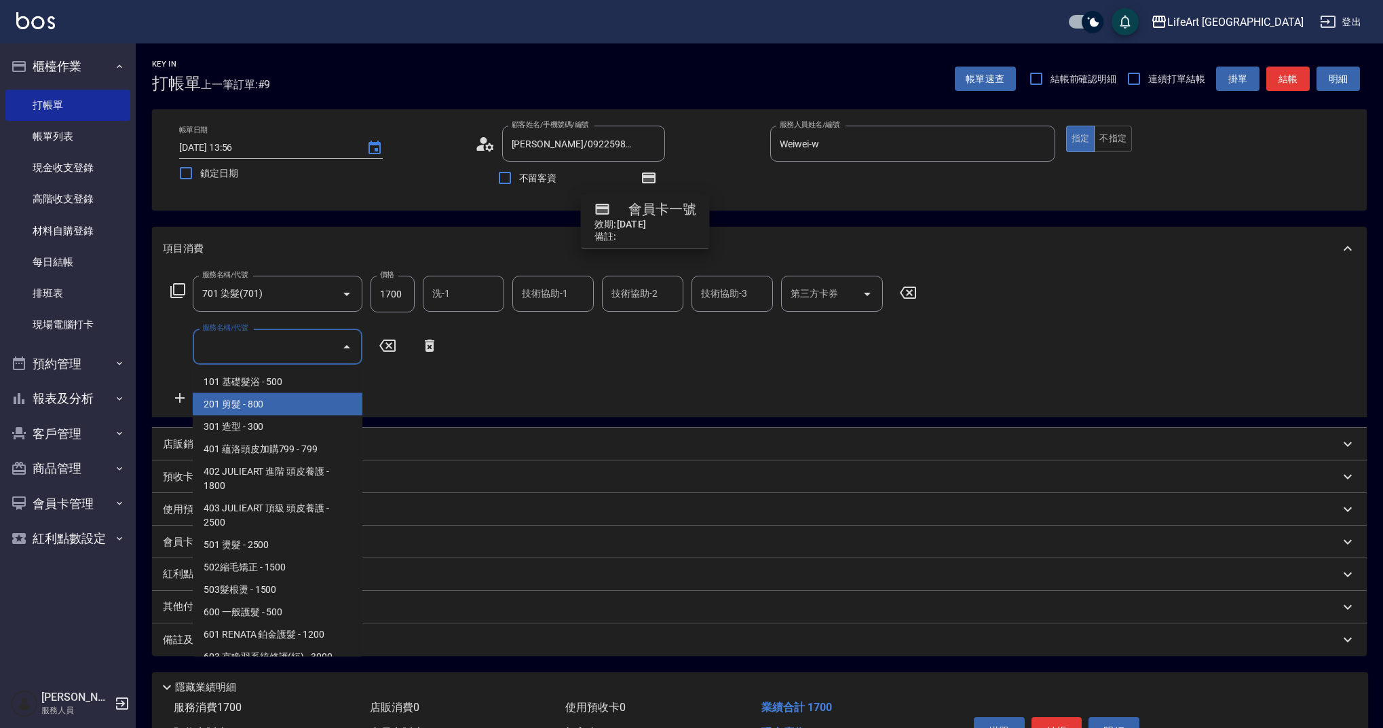
click at [237, 397] on span "201 剪髮 - 800" at bounding box center [278, 404] width 170 height 22
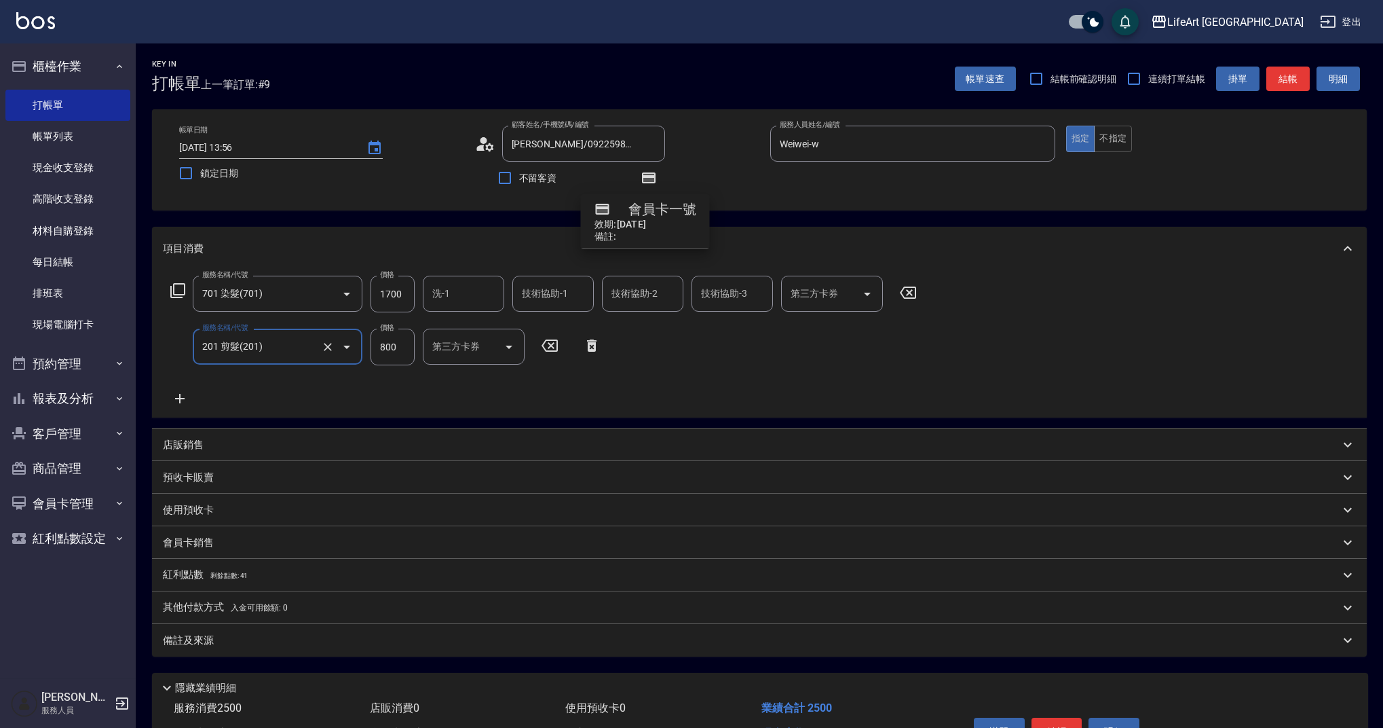
type input "201 剪髮(201)"
drag, startPoint x: 400, startPoint y: 350, endPoint x: 350, endPoint y: 347, distance: 49.6
click at [350, 347] on div "服務名稱/代號 201 剪髮(201) 服務名稱/代號 價格 800 價格 洗-1 洗-1 第三方卡券 第三方卡券" at bounding box center [430, 346] width 535 height 37
click at [489, 147] on icon at bounding box center [485, 144] width 20 height 20
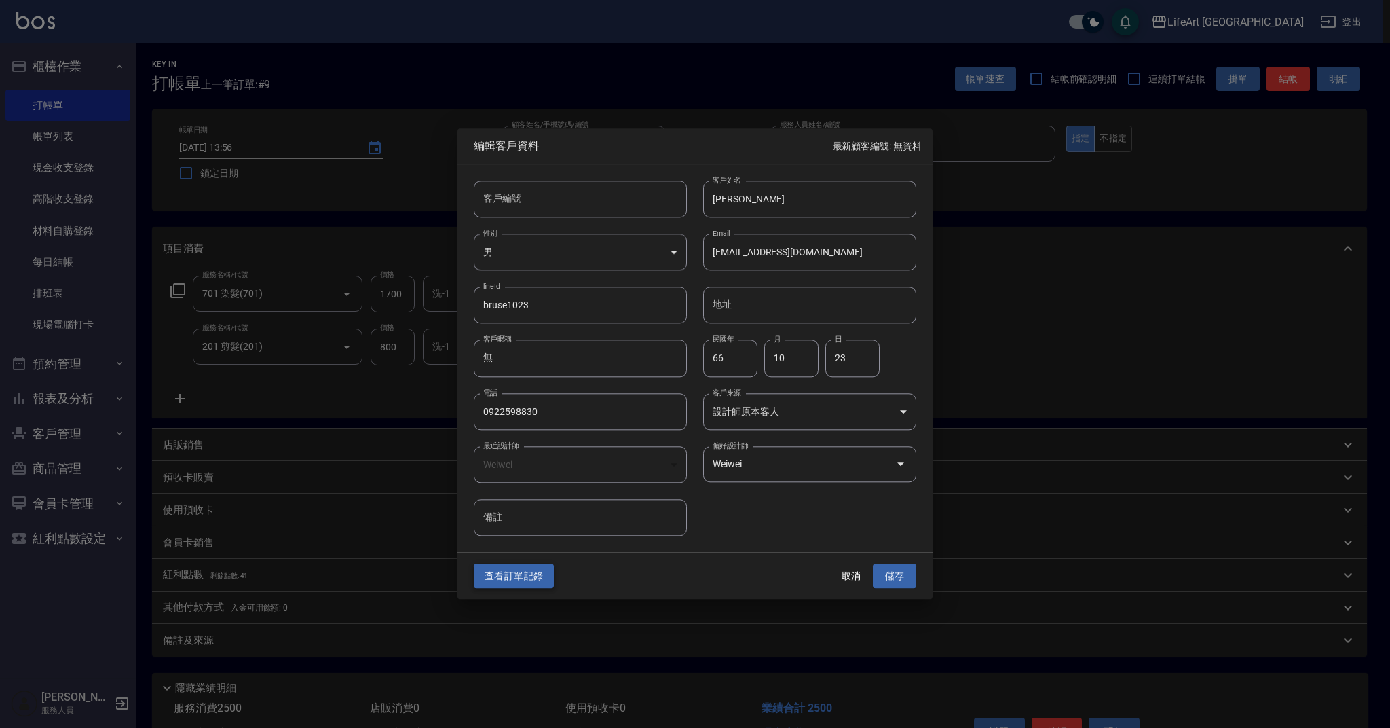
click at [507, 578] on button "查看訂單記錄" at bounding box center [514, 575] width 80 height 25
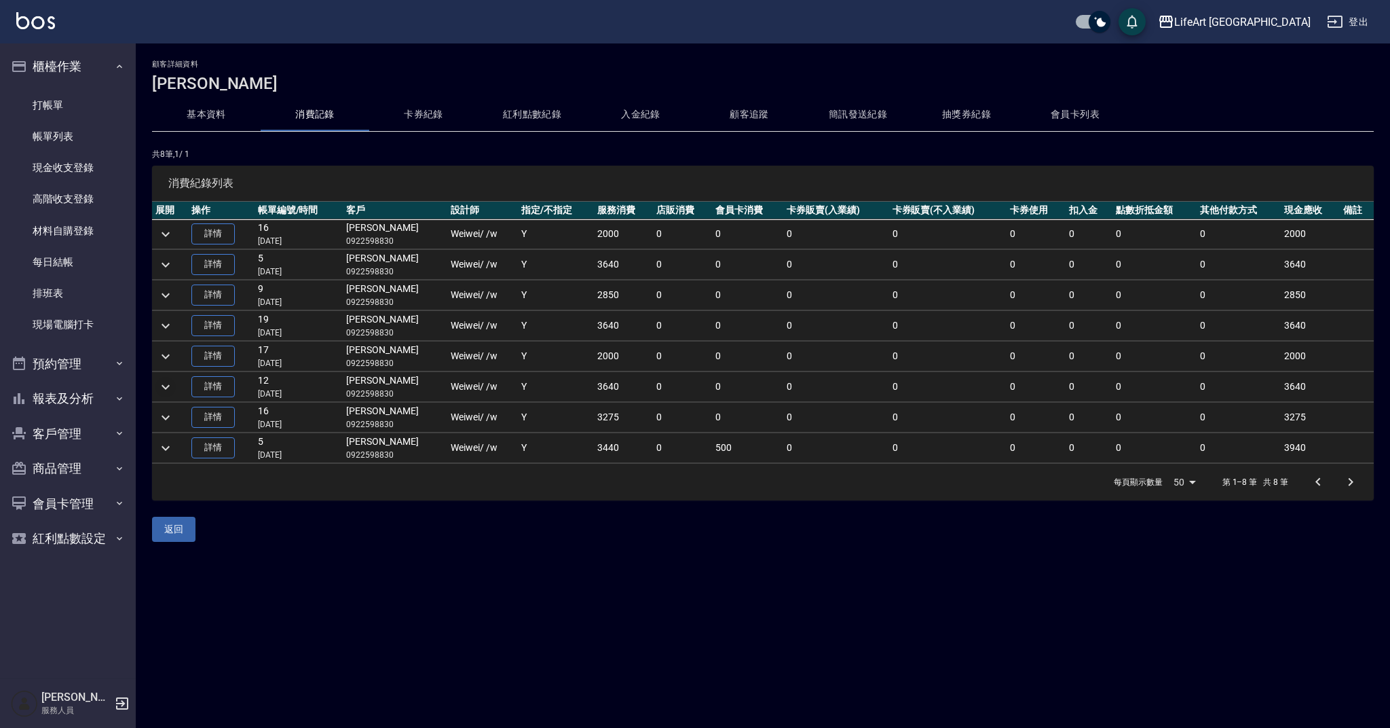
click at [166, 389] on icon "expand row" at bounding box center [166, 386] width 8 height 5
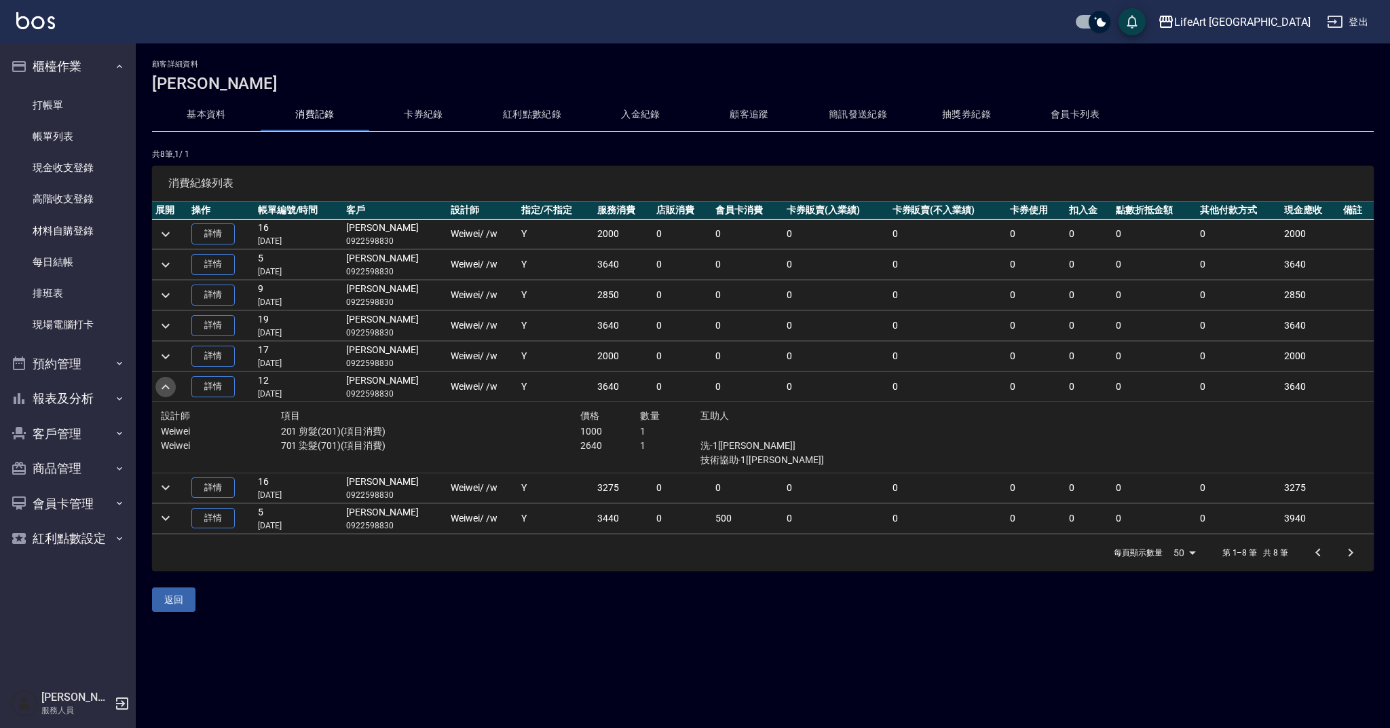
click at [166, 389] on icon "expand row" at bounding box center [165, 387] width 16 height 16
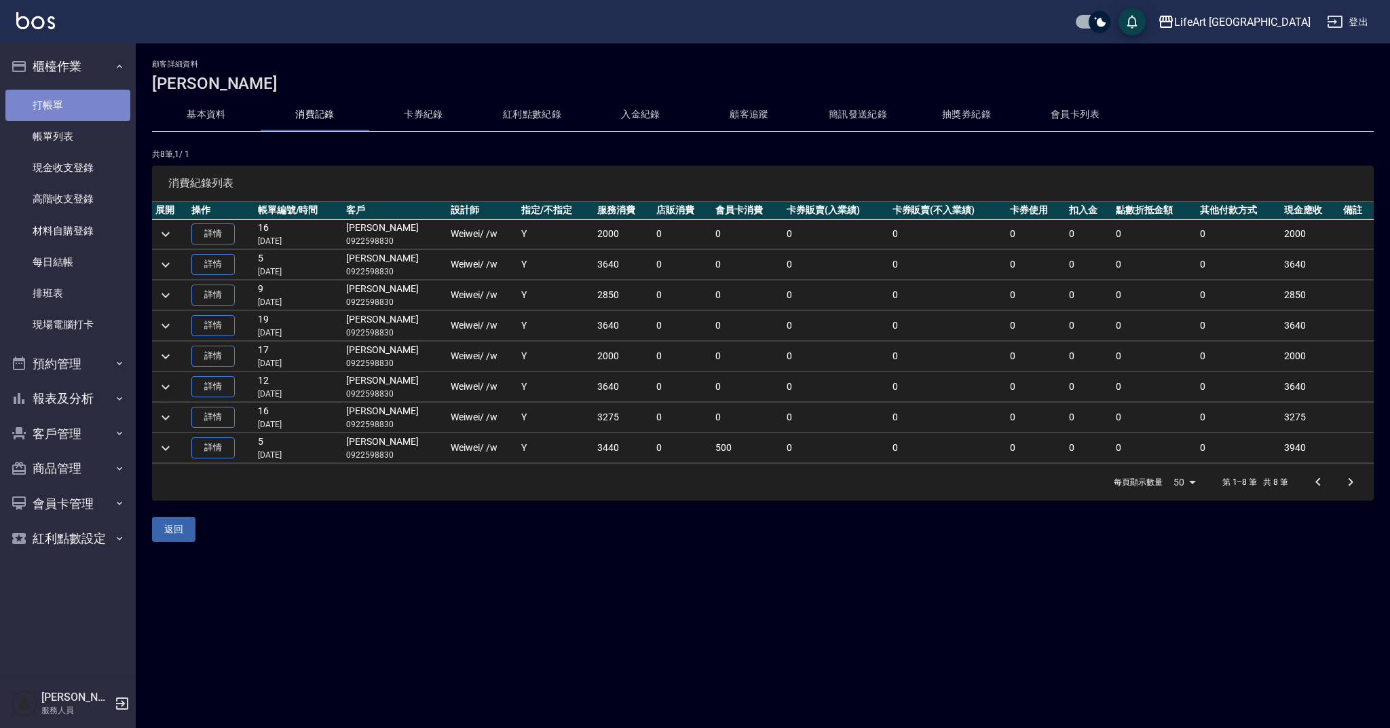
click at [51, 109] on link "打帳單" at bounding box center [67, 105] width 125 height 31
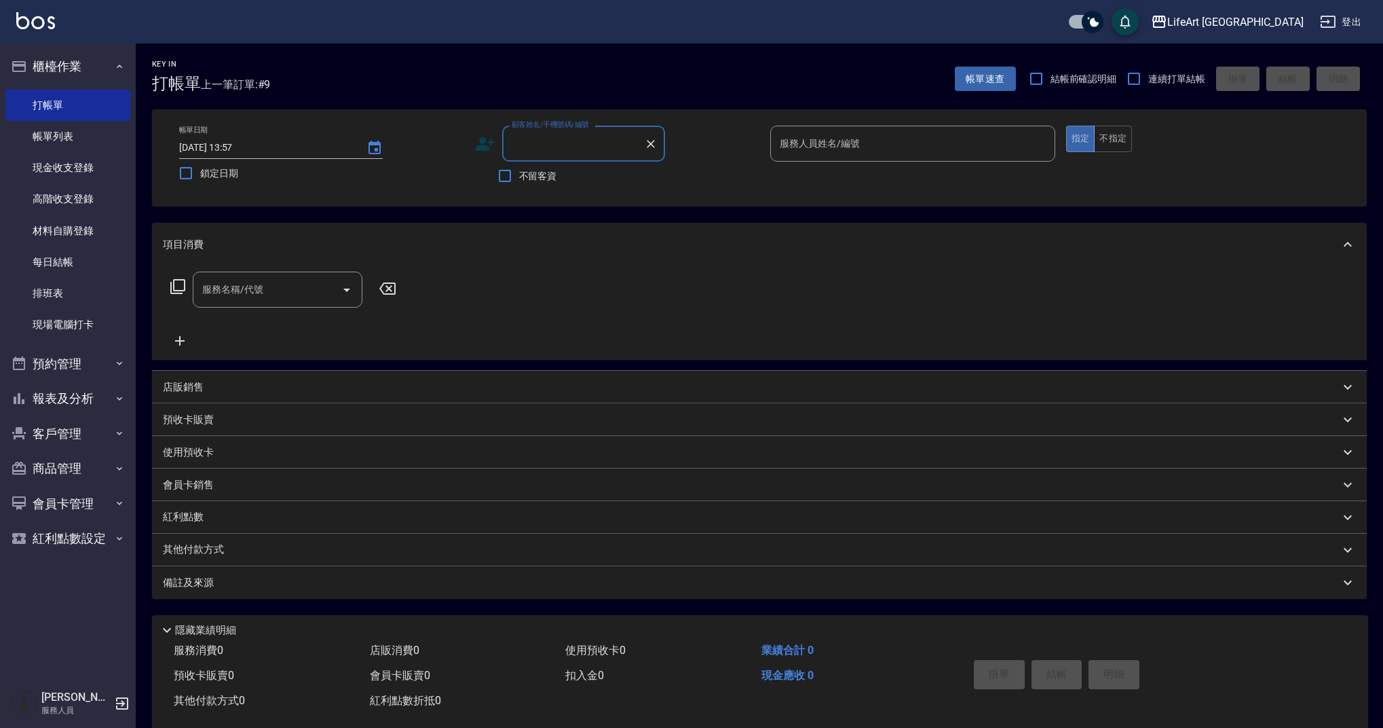
click at [578, 148] on input "顧客姓名/手機號碼/編號" at bounding box center [573, 144] width 130 height 24
click at [570, 178] on li "[PERSON_NAME]/0922598830/null" at bounding box center [583, 178] width 163 height 22
type input "[PERSON_NAME]/0922598830/null"
type input "Weiwei-w"
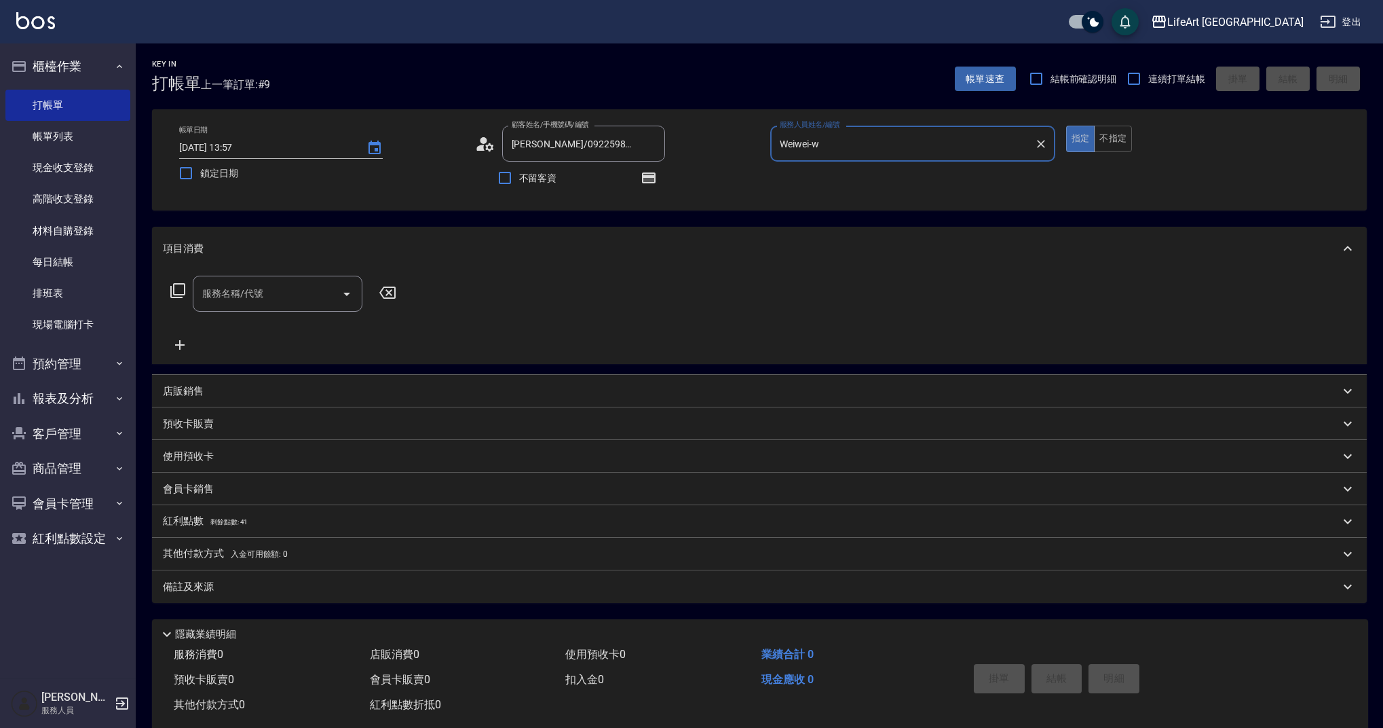
click at [264, 297] on input "服務名稱/代號" at bounding box center [267, 294] width 137 height 24
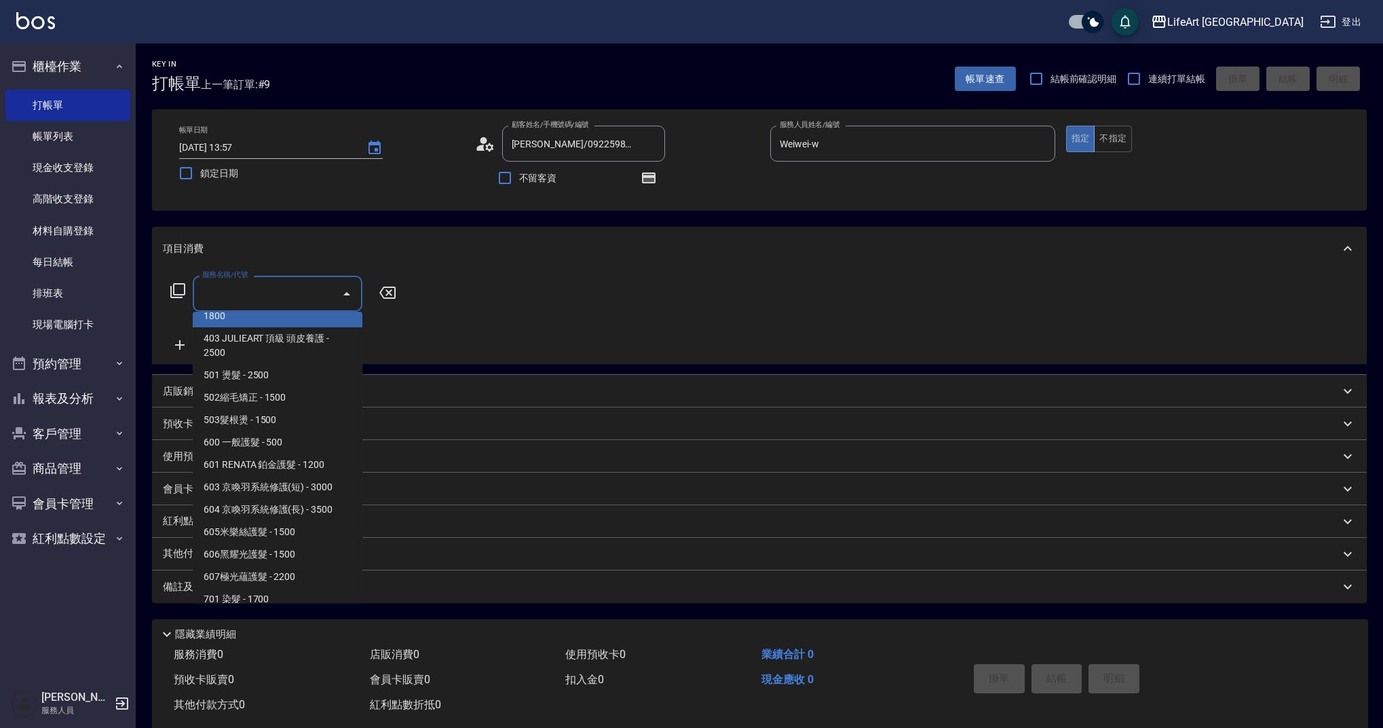
scroll to position [117, 0]
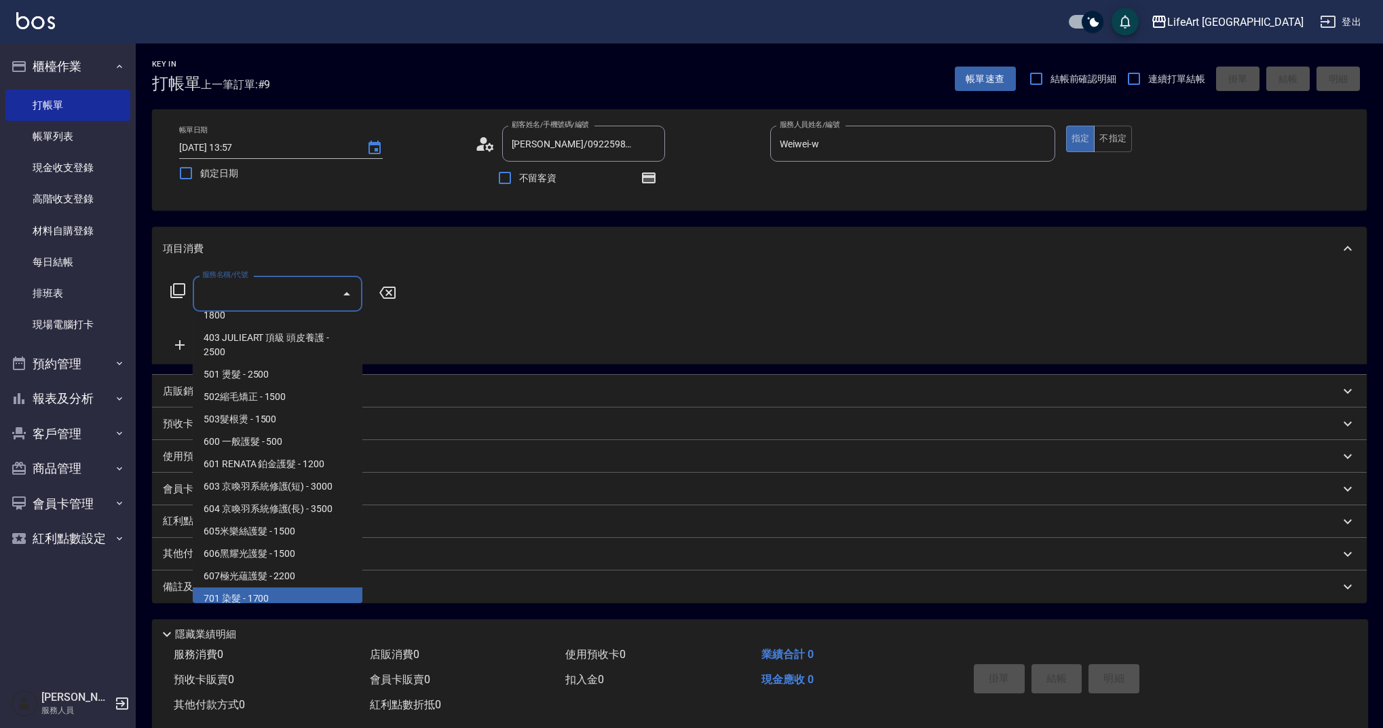
click at [241, 598] on span "701 染髮 - 1700" at bounding box center [278, 598] width 170 height 22
type input "701 染髮(701)"
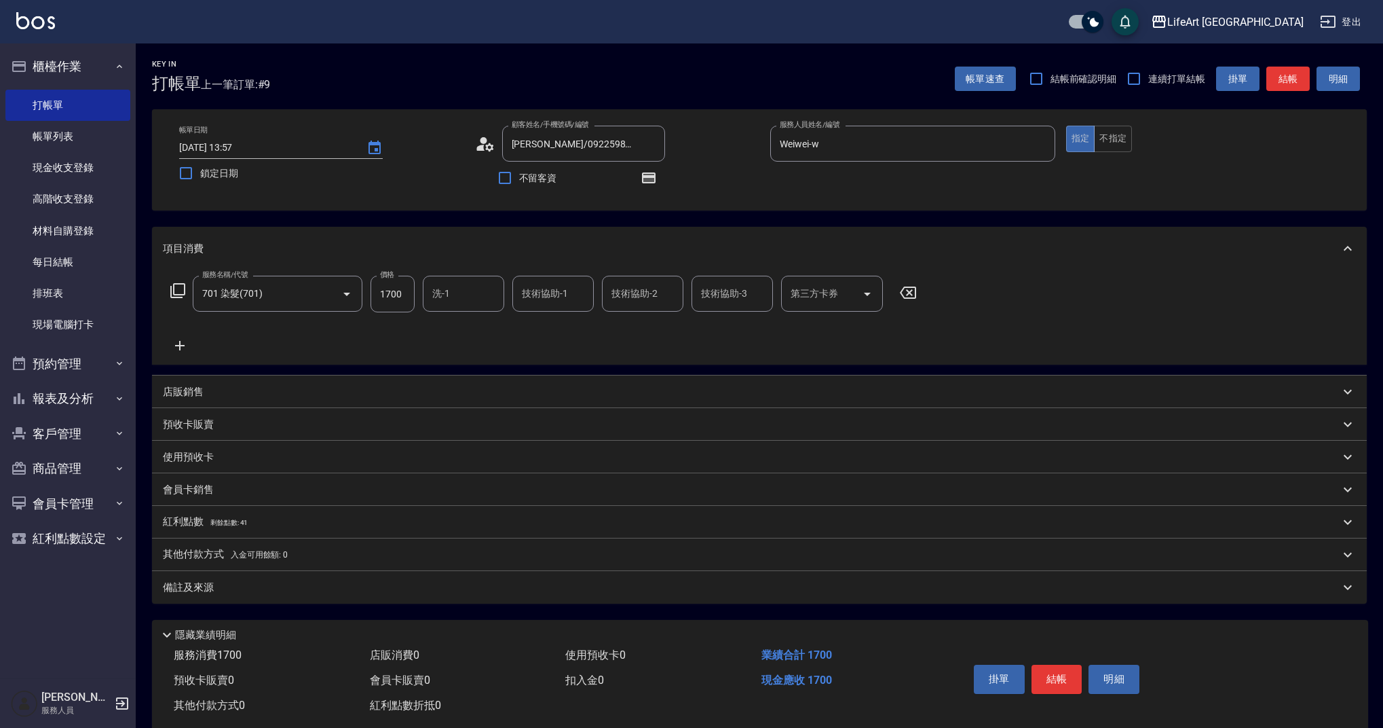
click at [178, 355] on div "服務名稱/代號 701 染髮(701) 服務名稱/代號 價格 1700 價格 洗-1 洗-1 技術協助-1 技術協助-1 技術協助-2 技術協助-2 技術協助…" at bounding box center [759, 317] width 1215 height 94
click at [178, 350] on icon at bounding box center [180, 345] width 34 height 16
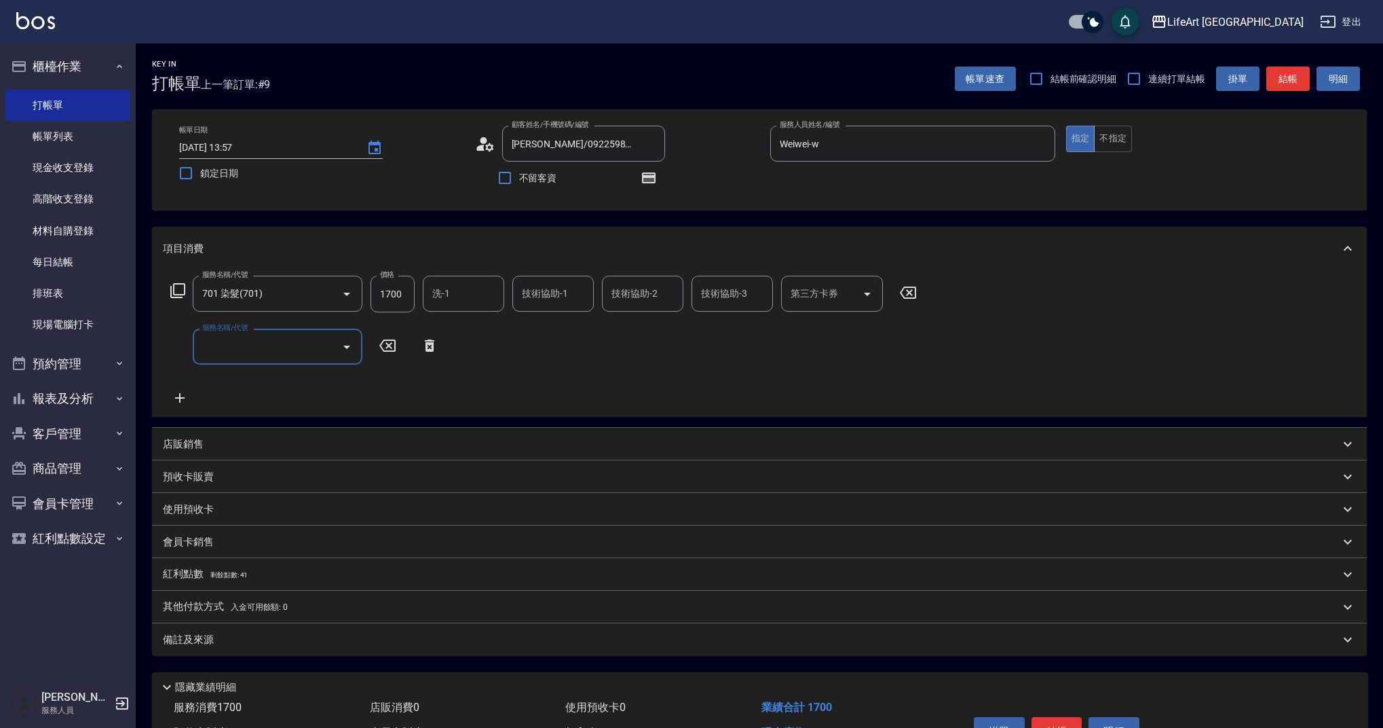
click at [228, 352] on input "服務名稱/代號" at bounding box center [267, 347] width 137 height 24
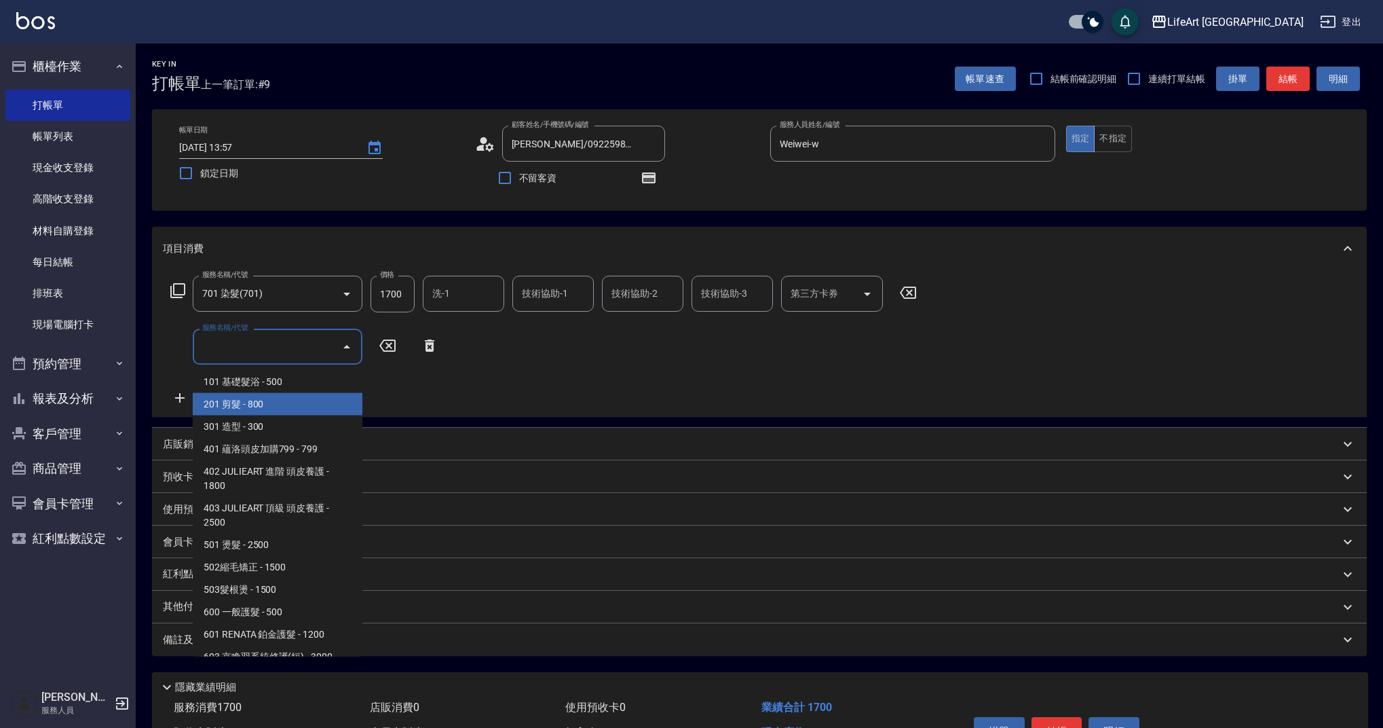
click at [239, 398] on span "201 剪髮 - 800" at bounding box center [278, 404] width 170 height 22
type input "201 剪髮(201)"
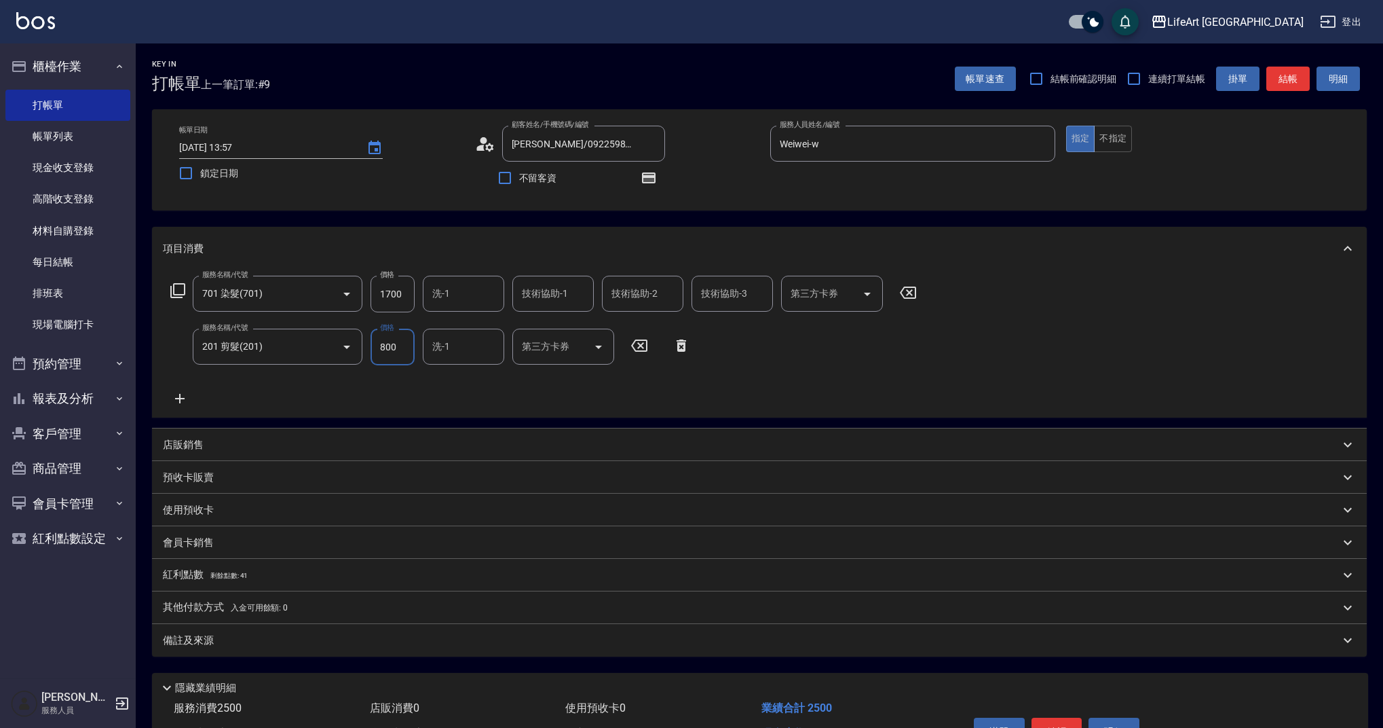
drag, startPoint x: 397, startPoint y: 345, endPoint x: 364, endPoint y: 341, distance: 32.9
click at [364, 341] on div "服務名稱/代號 201 剪髮(201) 服務名稱/代號 價格 800 價格 洗-1 洗-1 第三方卡券 第三方卡券" at bounding box center [430, 346] width 535 height 37
type input "1000"
drag, startPoint x: 407, startPoint y: 297, endPoint x: 346, endPoint y: 304, distance: 61.5
click at [346, 304] on div "服務名稱/代號 701 染髮(701) 服務名稱/代號 價格 1700 價格 洗-1 洗-1 技術協助-1 技術協助-1 技術協助-2 技術協助-2 技術協助…" at bounding box center [544, 294] width 762 height 37
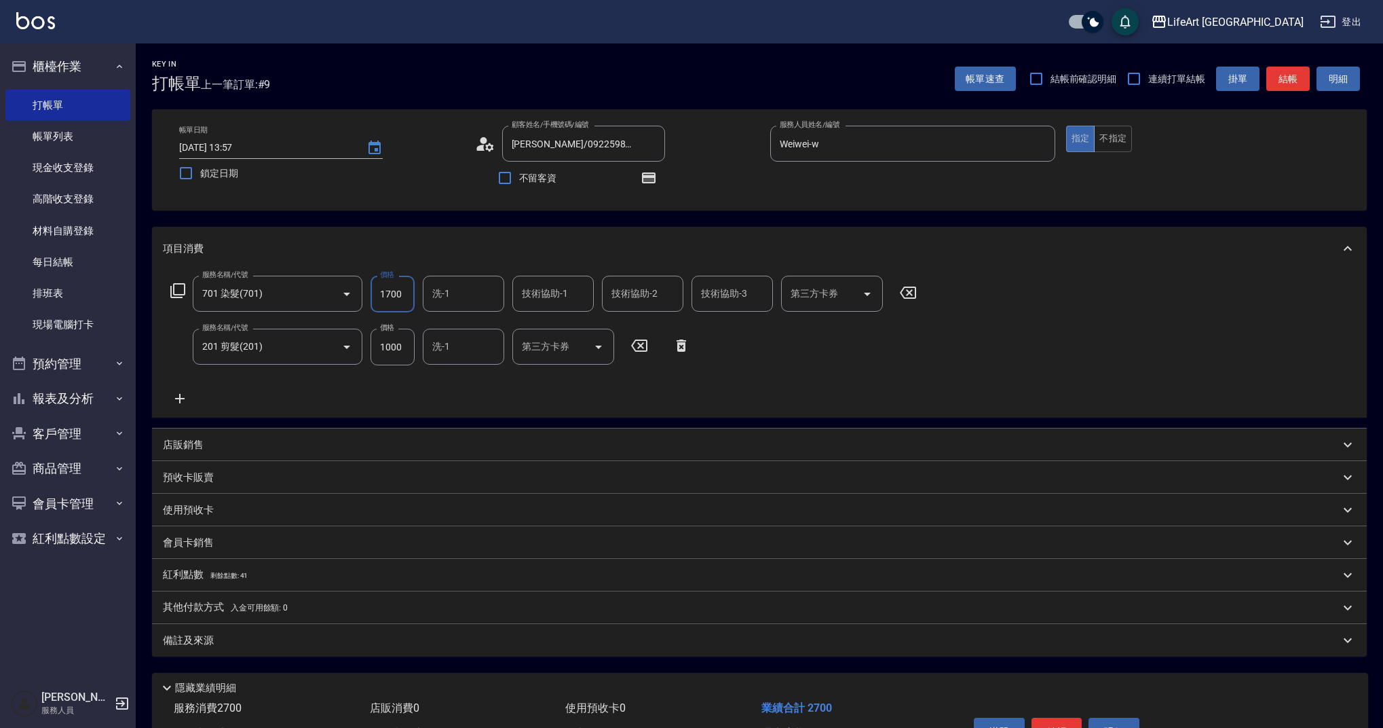
drag, startPoint x: 406, startPoint y: 292, endPoint x: 373, endPoint y: 297, distance: 32.9
click at [373, 297] on input "1700" at bounding box center [393, 294] width 44 height 37
type input "2390"
click at [179, 446] on p "店販銷售" at bounding box center [183, 445] width 41 height 14
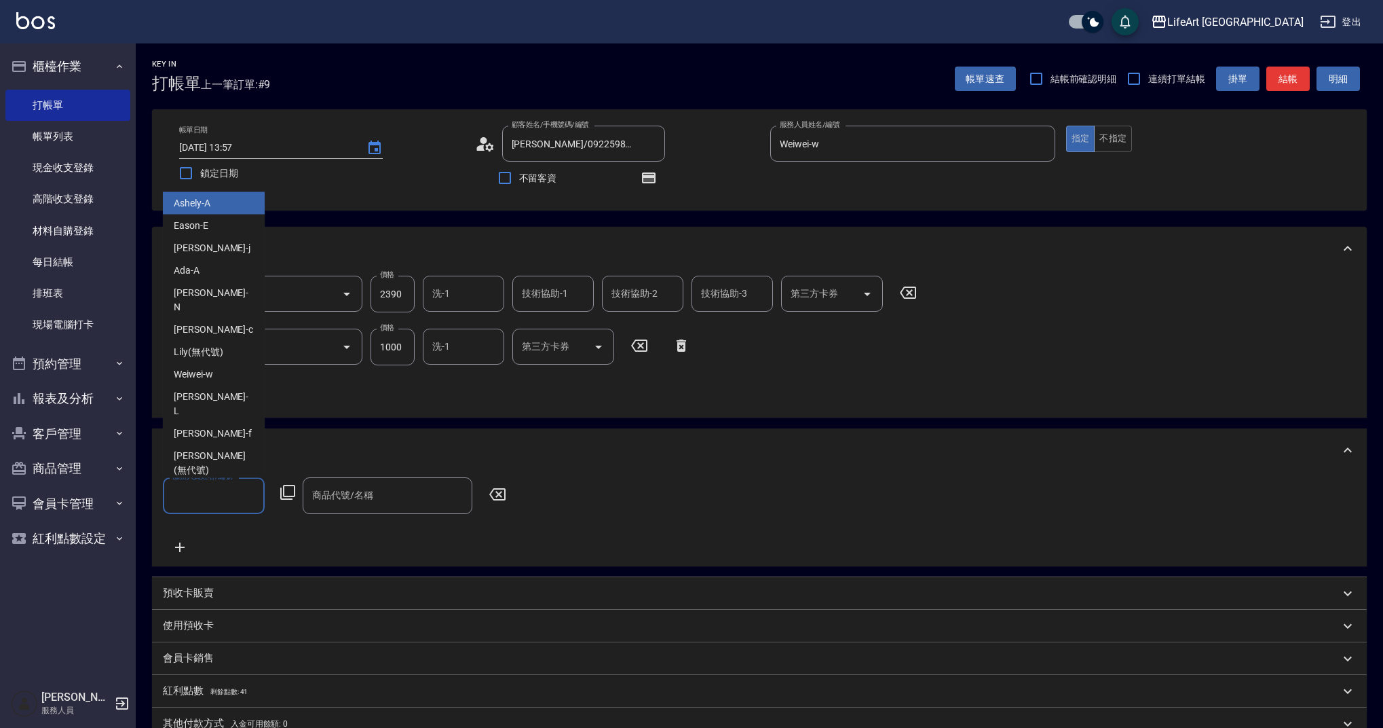
click at [223, 489] on input "服務人員姓名/編號" at bounding box center [214, 495] width 90 height 24
click at [206, 378] on span "Weiwei -w" at bounding box center [193, 374] width 39 height 14
type input "Weiwei-w"
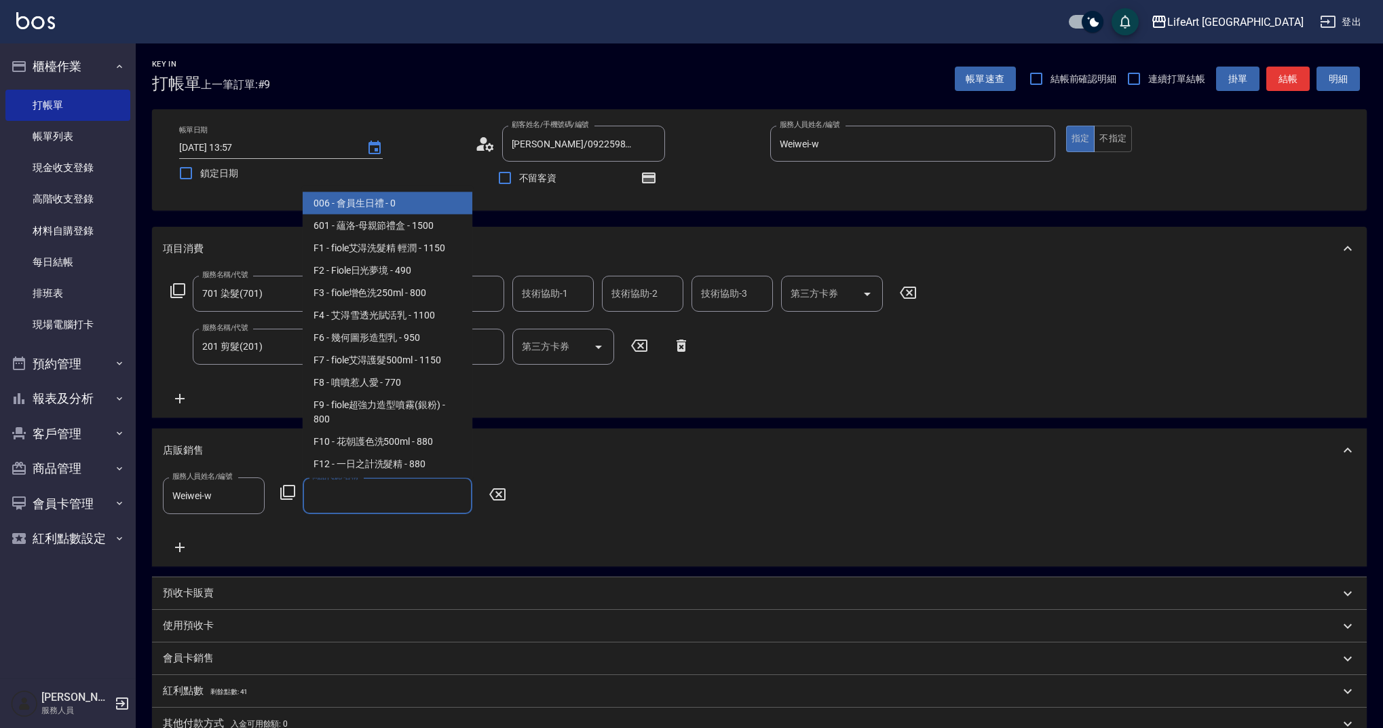
click at [355, 500] on input "商品代號/名稱" at bounding box center [387, 495] width 157 height 24
click at [357, 196] on span "006 - 會員生日禮 - 0" at bounding box center [388, 203] width 170 height 22
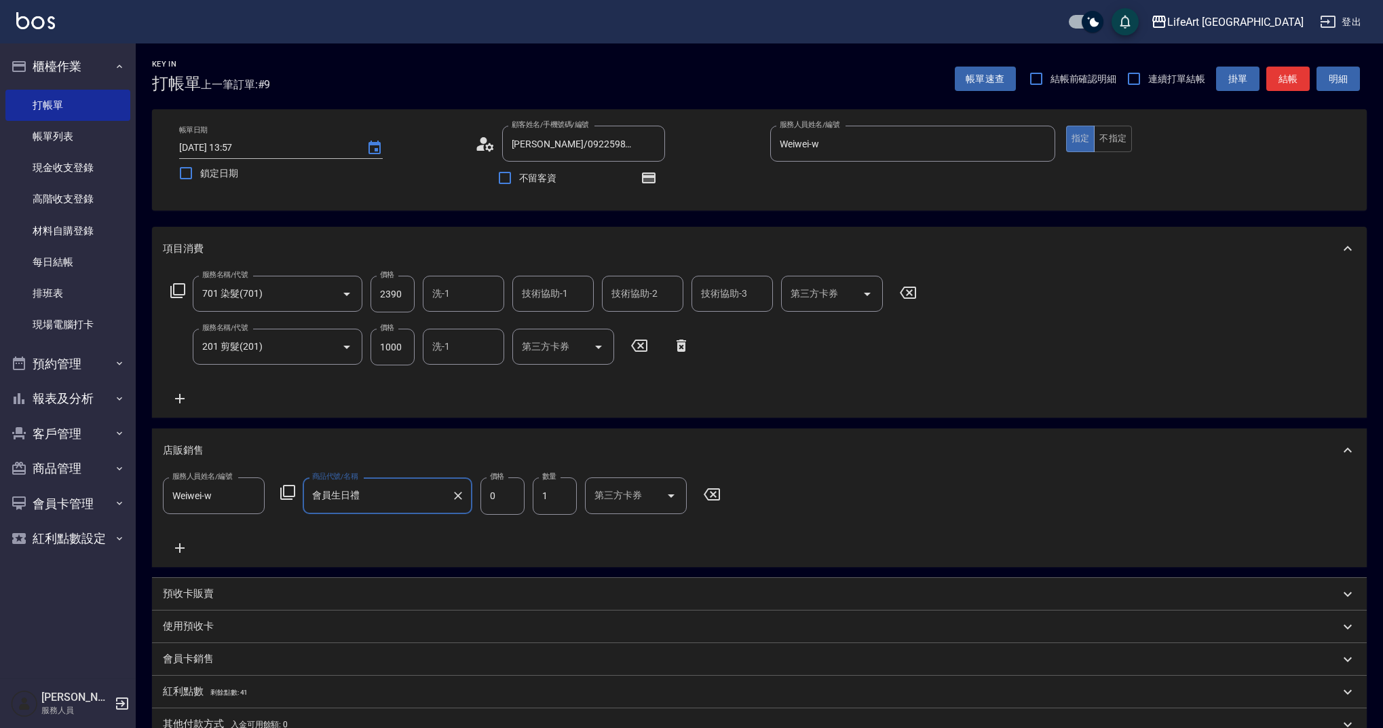
type input "會員生日禮"
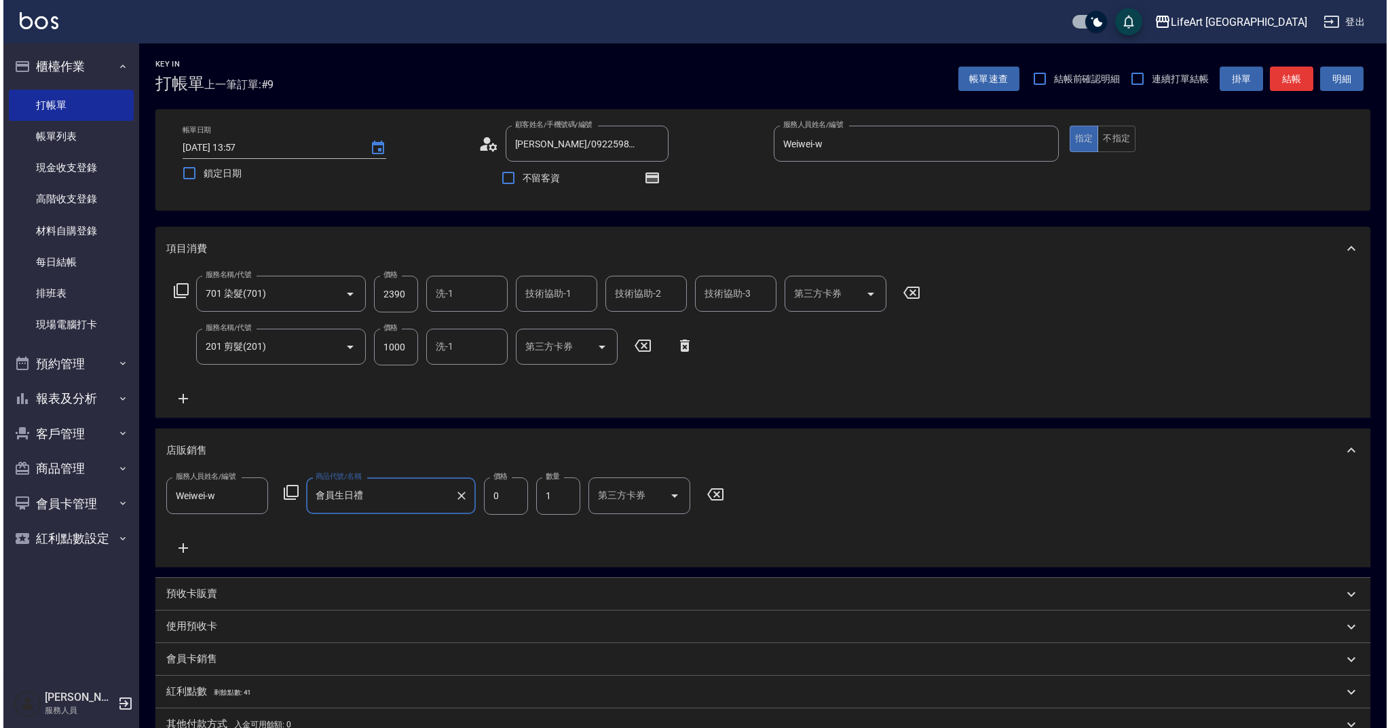
scroll to position [198, 0]
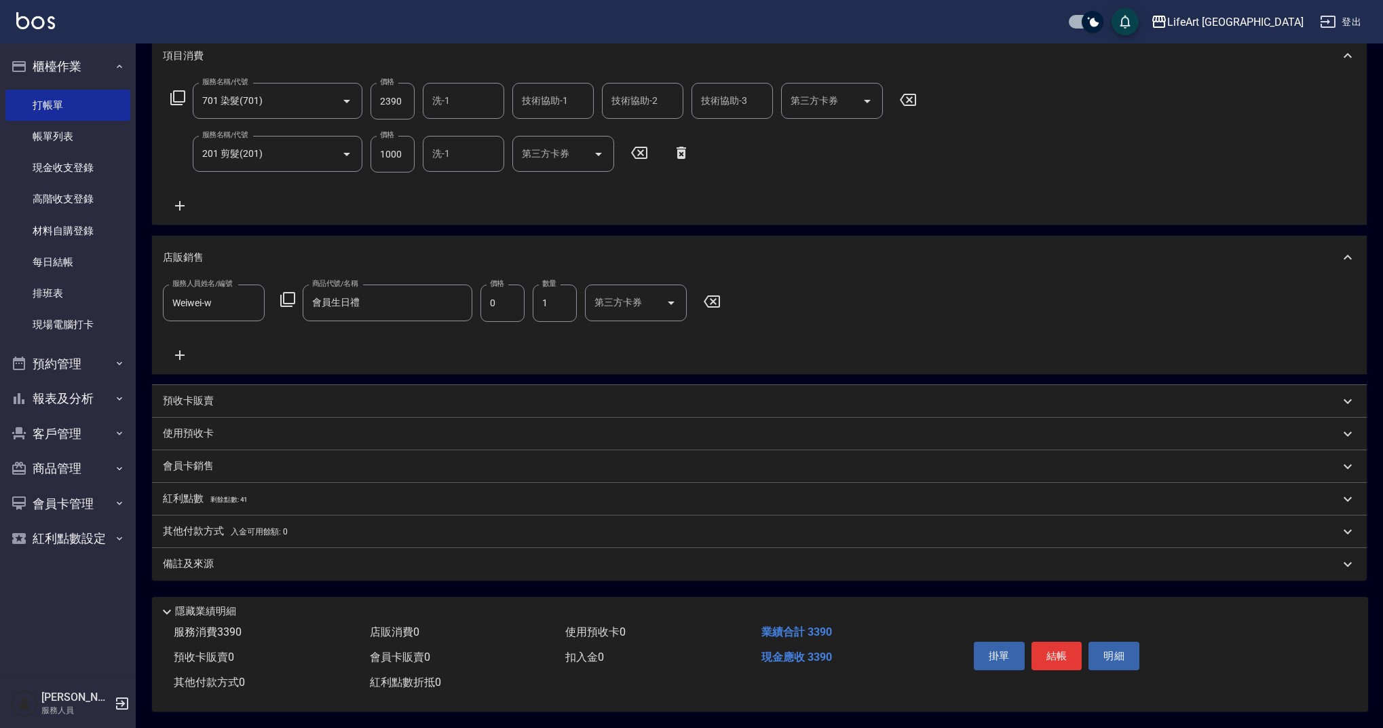
click at [193, 492] on p "紅利點數 剩餘點數: 41" at bounding box center [205, 498] width 85 height 15
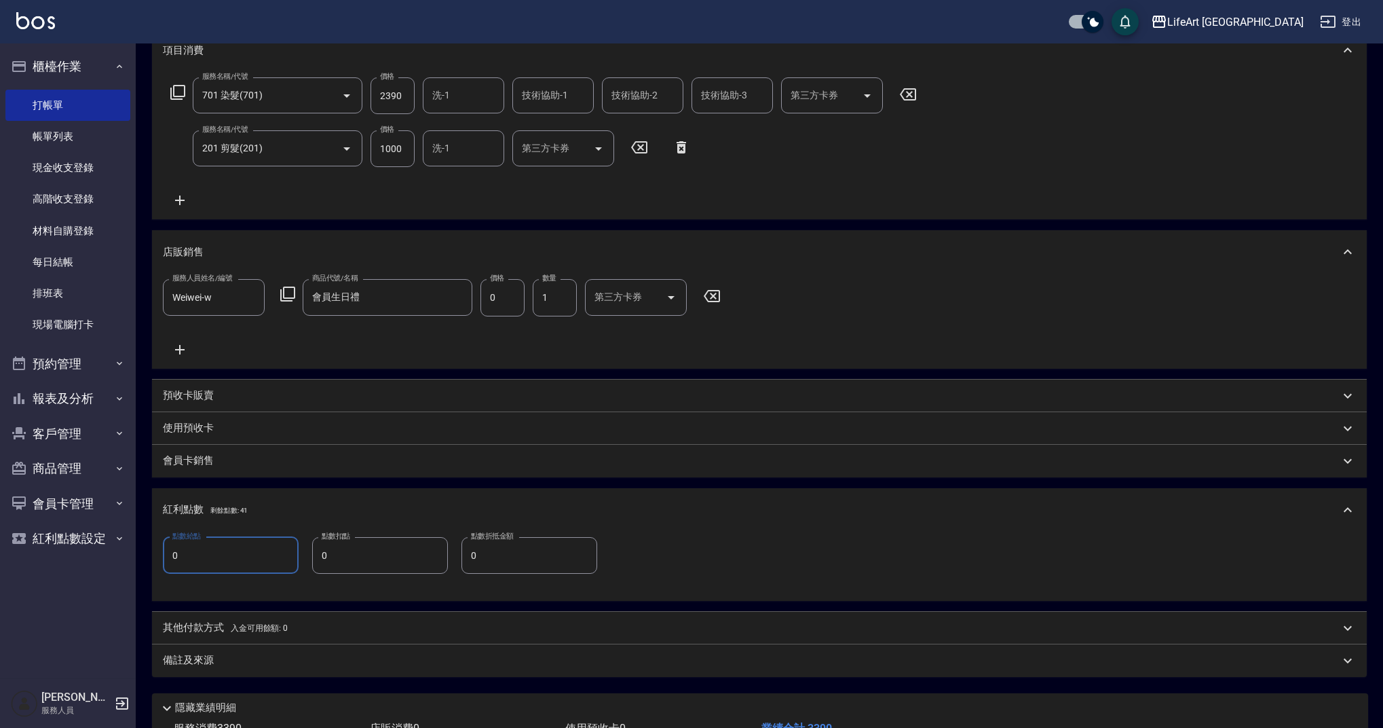
drag, startPoint x: 198, startPoint y: 555, endPoint x: 162, endPoint y: 554, distance: 36.7
click at [162, 554] on div "點數給點 0 點數給點 點數扣點 0 點數扣點 點數折抵金額 0 點數折抵金額" at bounding box center [759, 565] width 1215 height 69
type input "6"
click at [254, 667] on div "備註及來源" at bounding box center [759, 660] width 1215 height 33
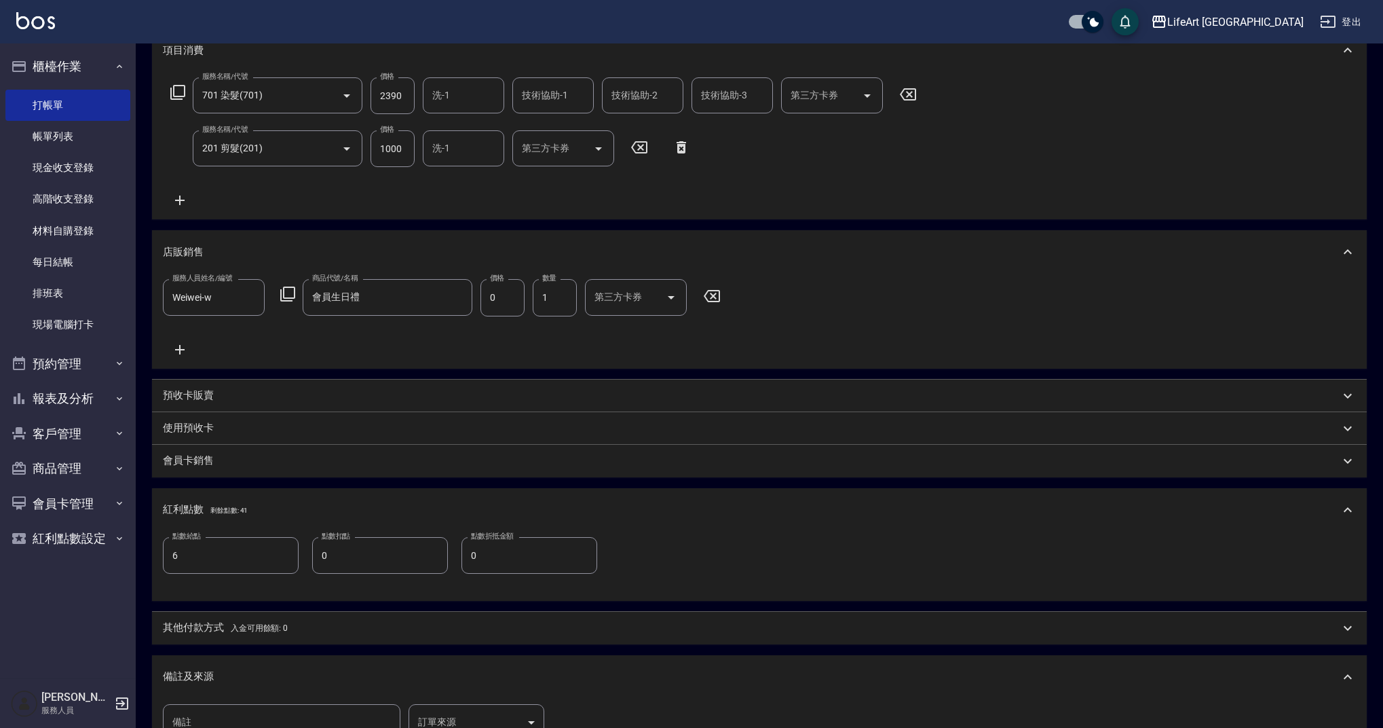
click at [516, 719] on body "LifeArt 蘆洲 登出 櫃檯作業 打帳單 帳單列表 現金收支登錄 高階收支登錄 材料自購登錄 每日結帳 排班表 現場電腦打卡 預約管理 預約管理 單日預約…" at bounding box center [691, 358] width 1383 height 1113
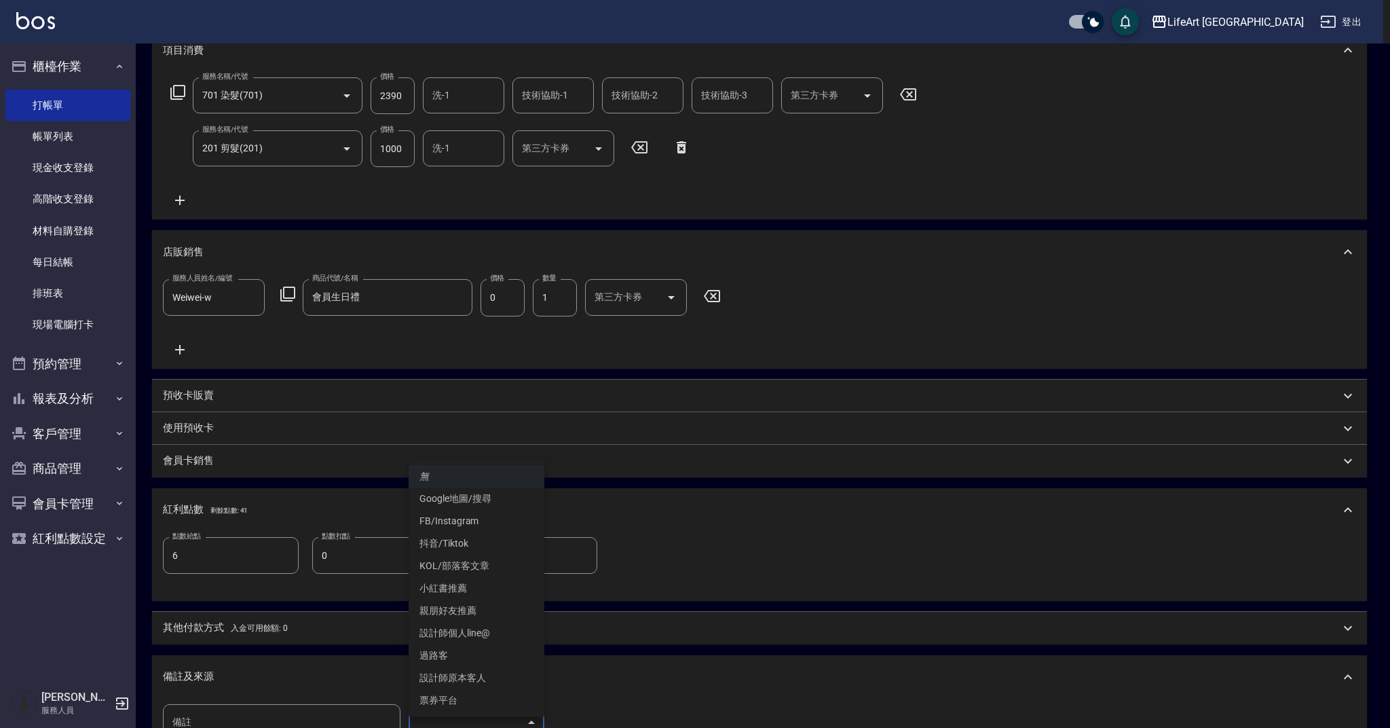
click at [474, 628] on li "設計師個人line@" at bounding box center [477, 633] width 136 height 22
type input "設計師個人line@"
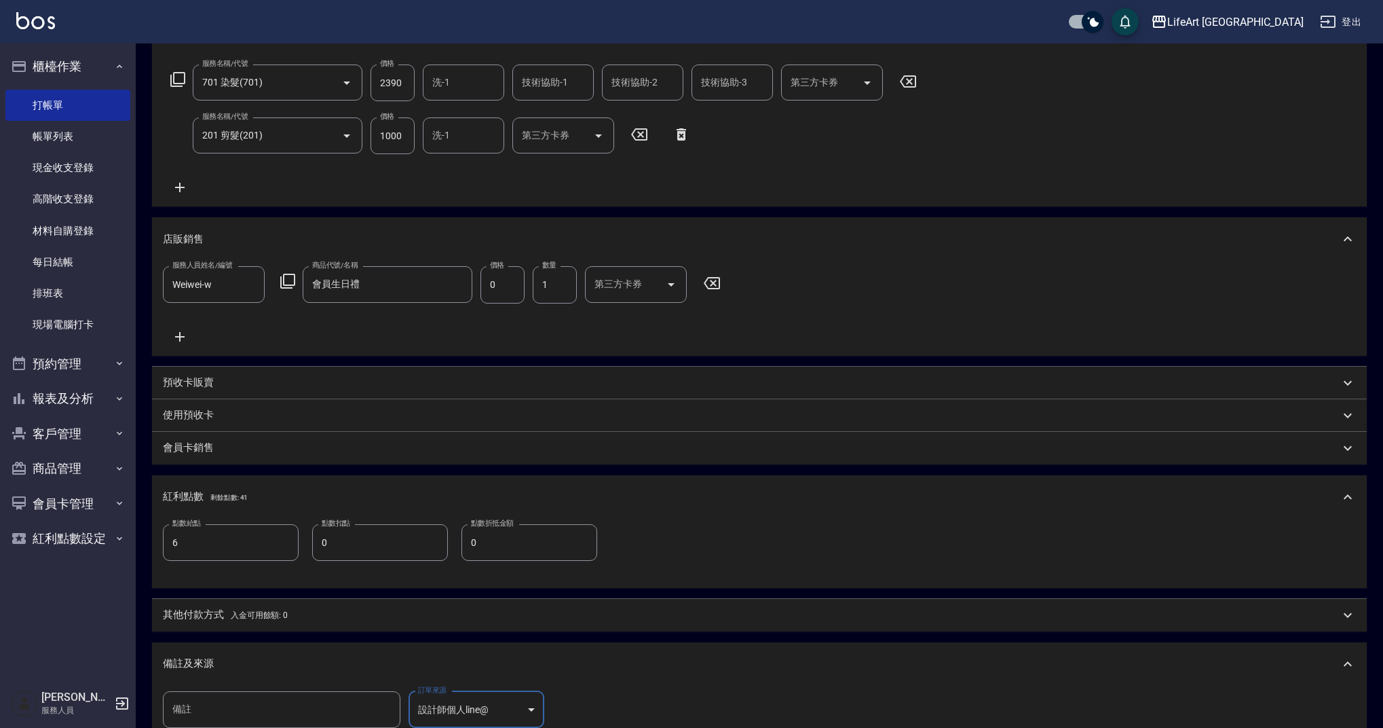
scroll to position [392, 0]
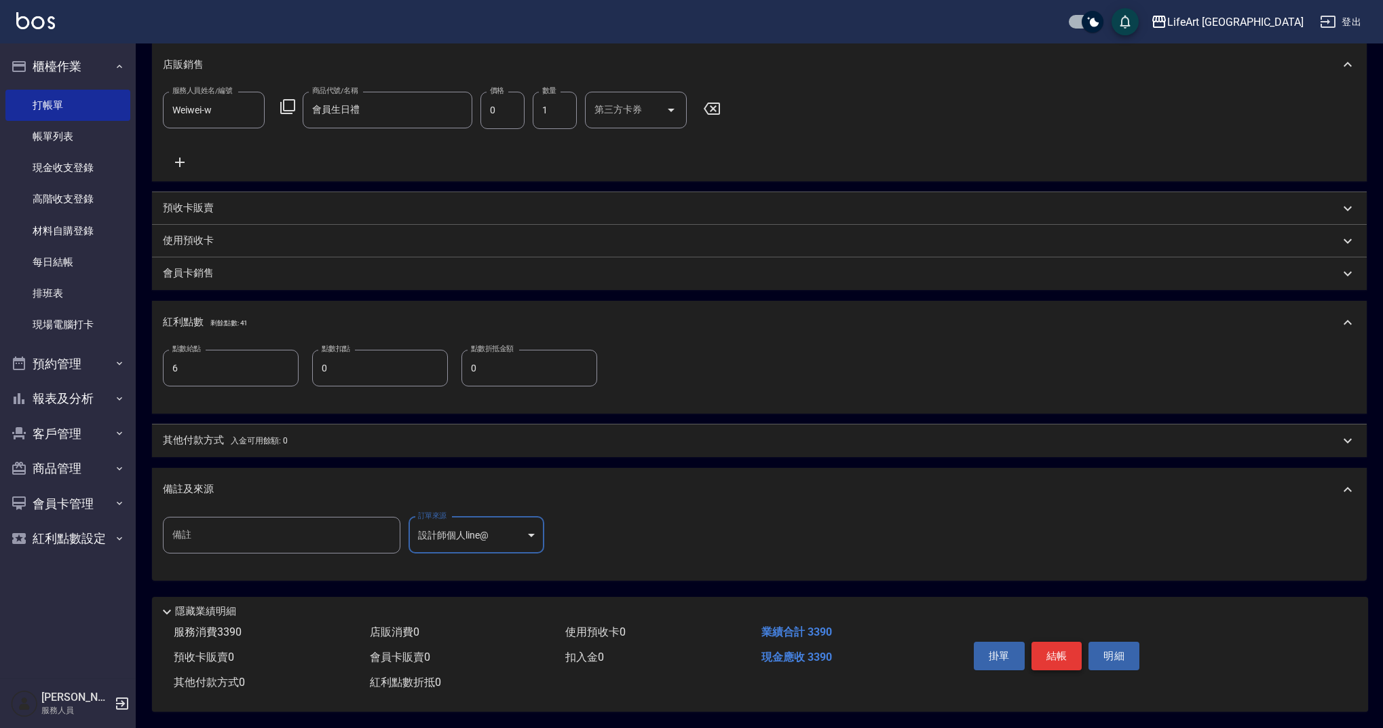
click at [1052, 643] on button "結帳" at bounding box center [1057, 655] width 51 height 29
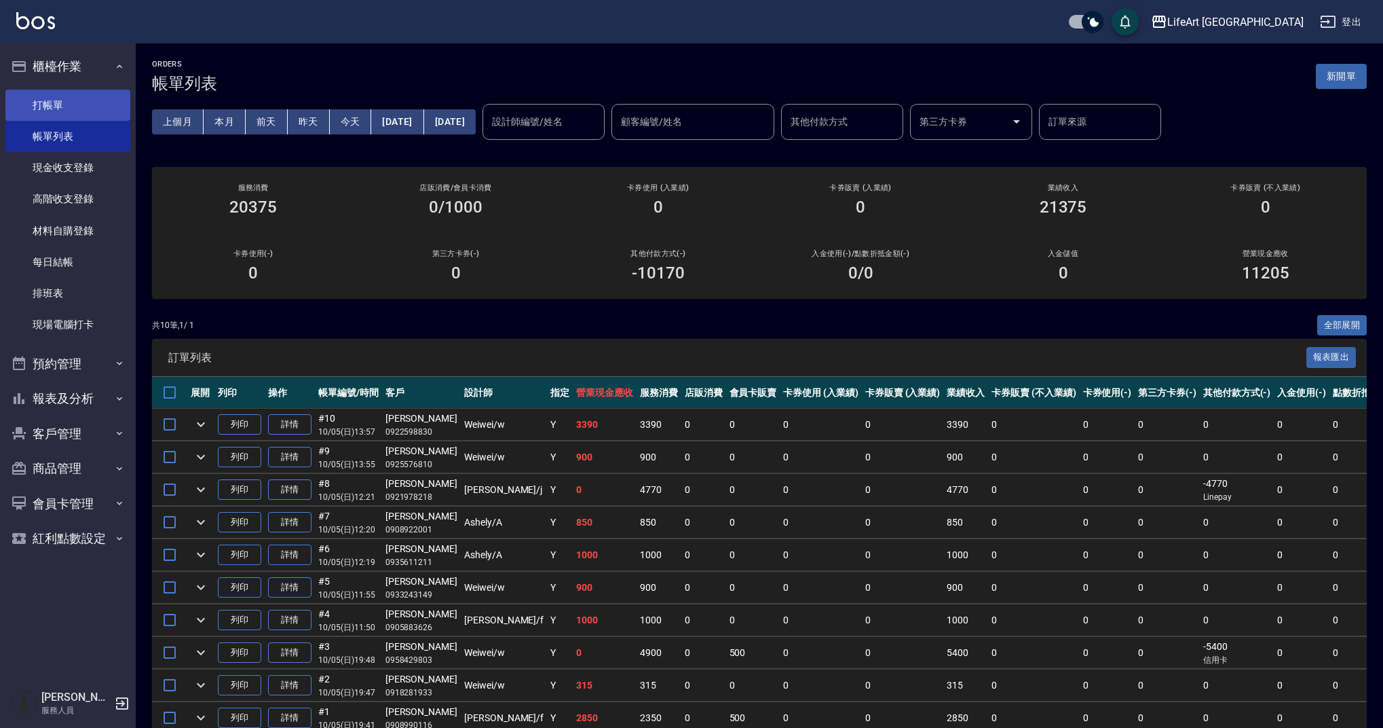
click at [87, 113] on link "打帳單" at bounding box center [67, 105] width 125 height 31
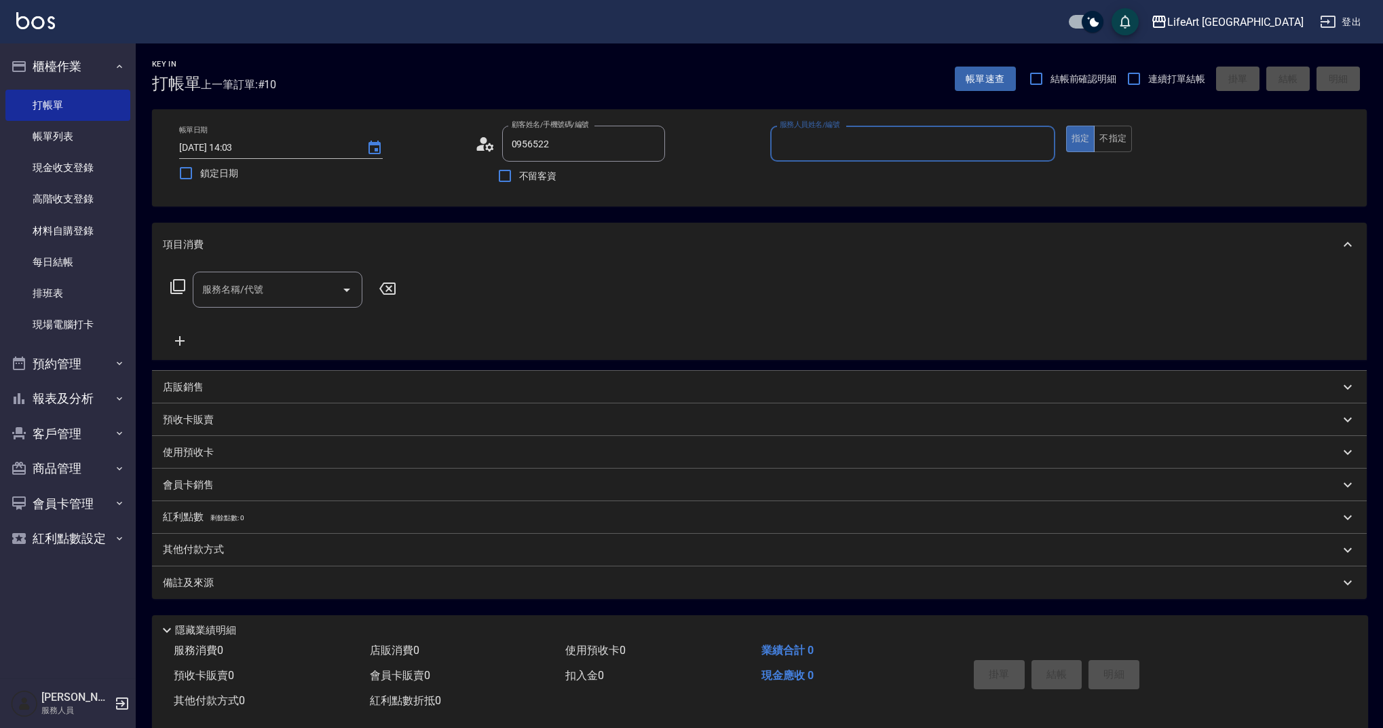
type input "[PERSON_NAME]/0956522387/null"
click at [493, 145] on icon at bounding box center [485, 144] width 20 height 20
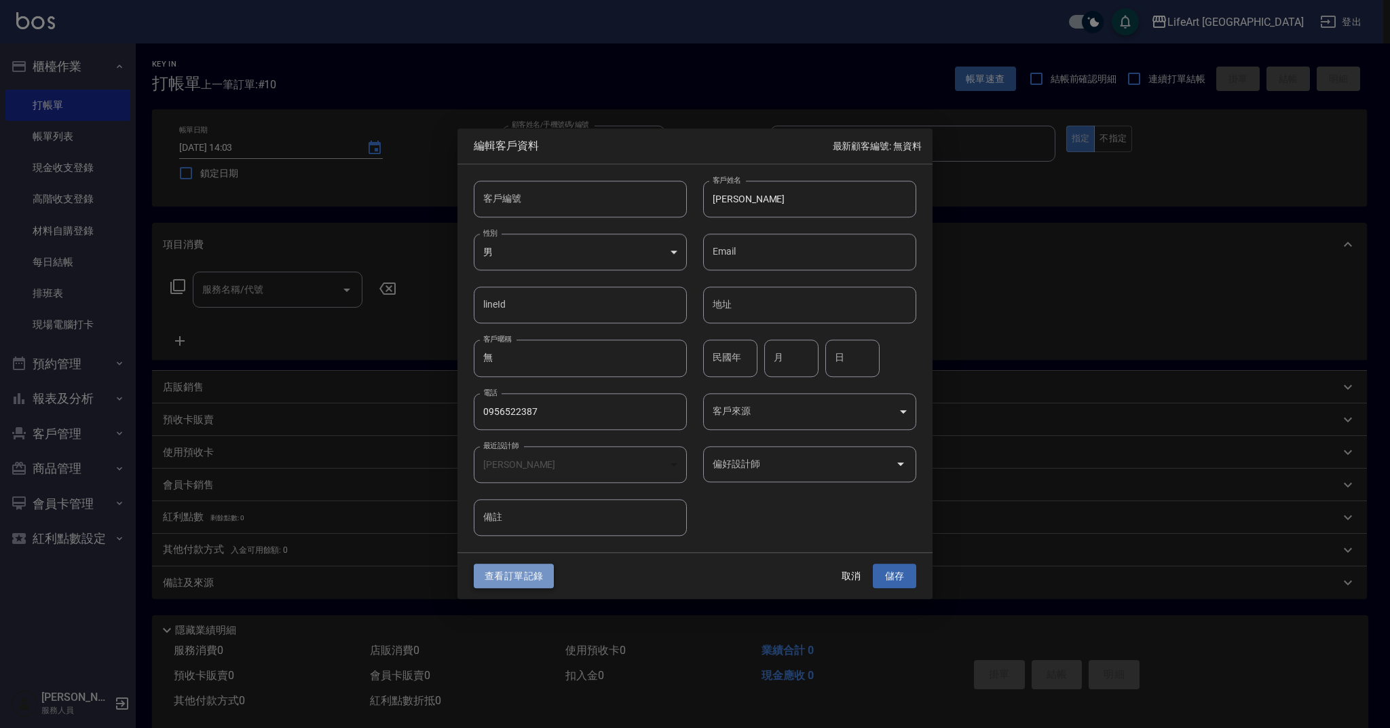
click at [512, 580] on button "查看訂單記錄" at bounding box center [514, 575] width 80 height 25
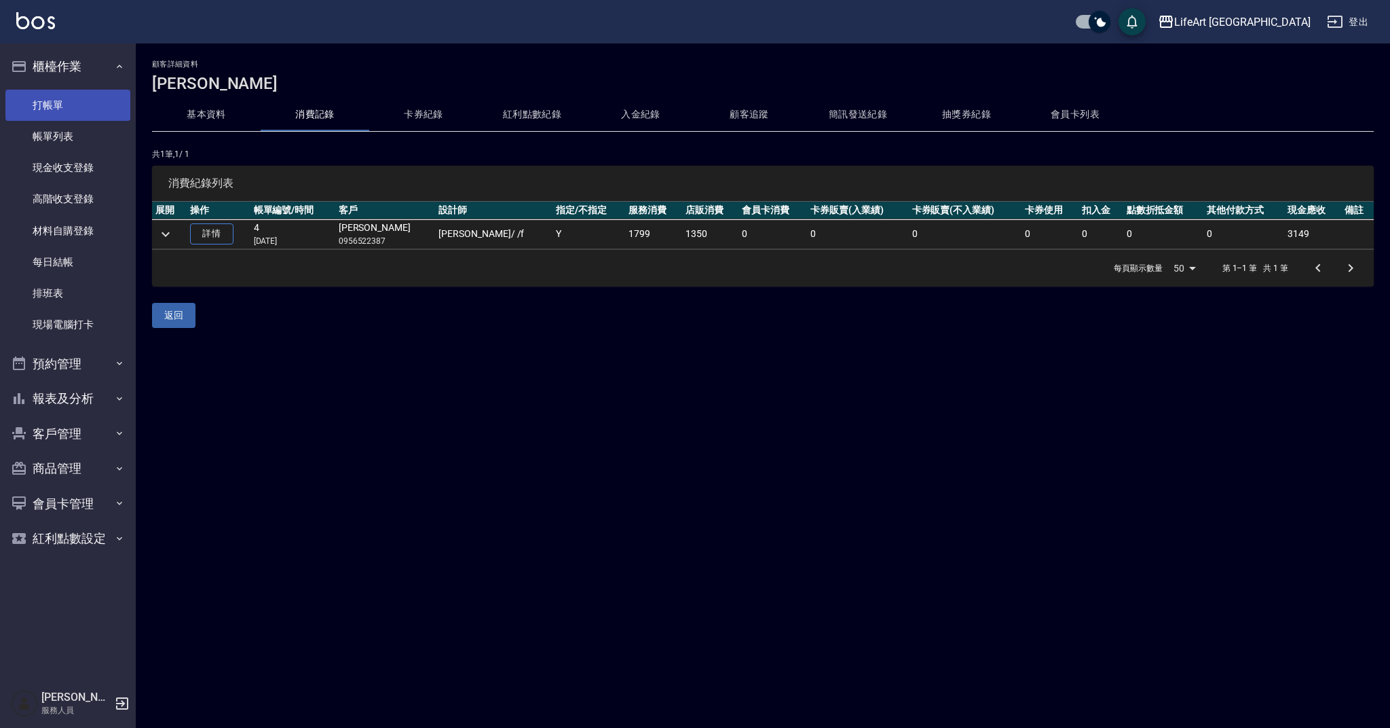
click at [57, 105] on link "打帳單" at bounding box center [67, 105] width 125 height 31
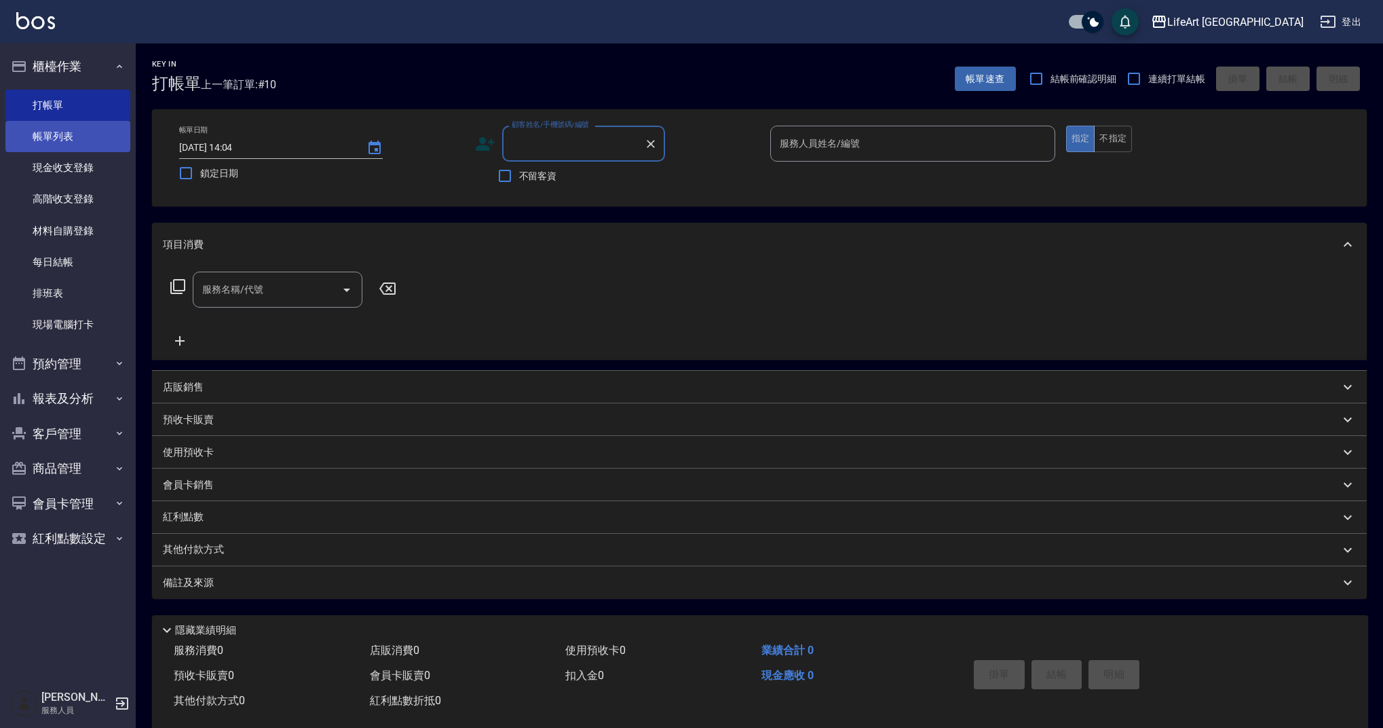
click at [58, 138] on link "帳單列表" at bounding box center [67, 136] width 125 height 31
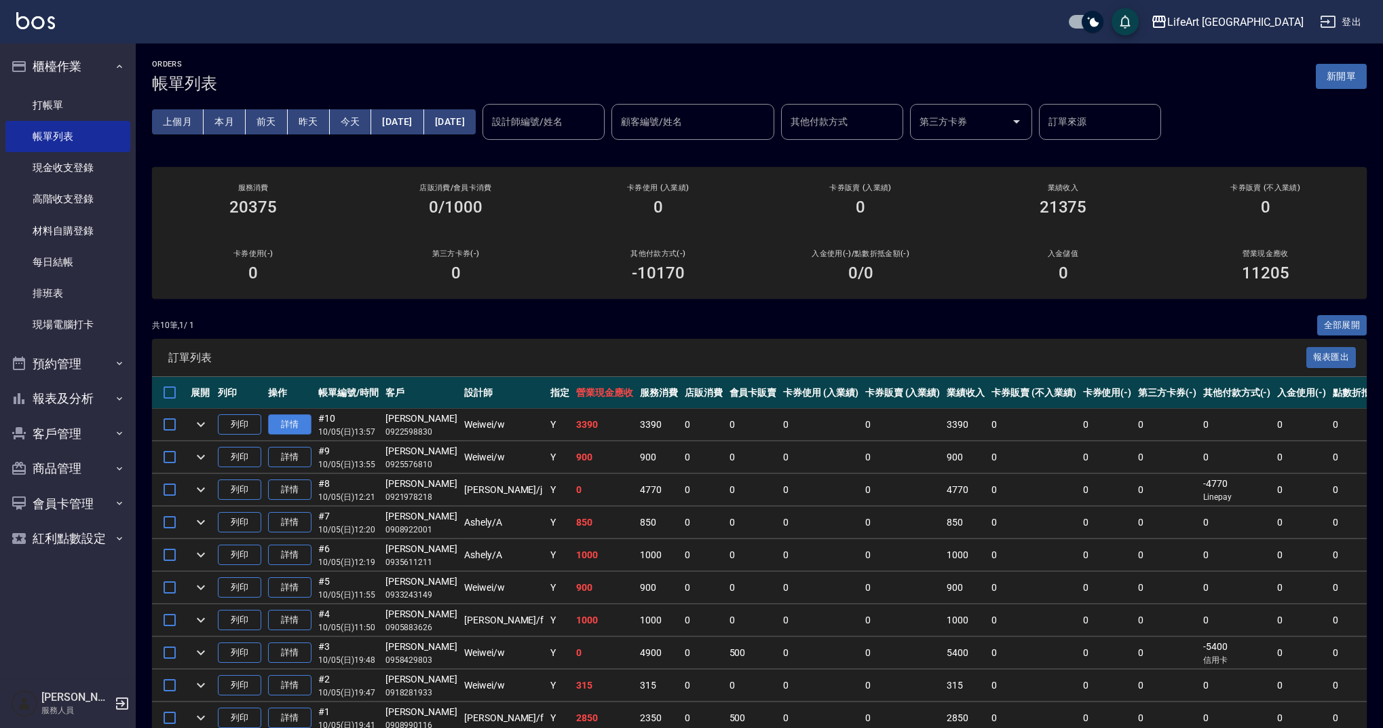
click at [297, 427] on link "詳情" at bounding box center [289, 424] width 43 height 21
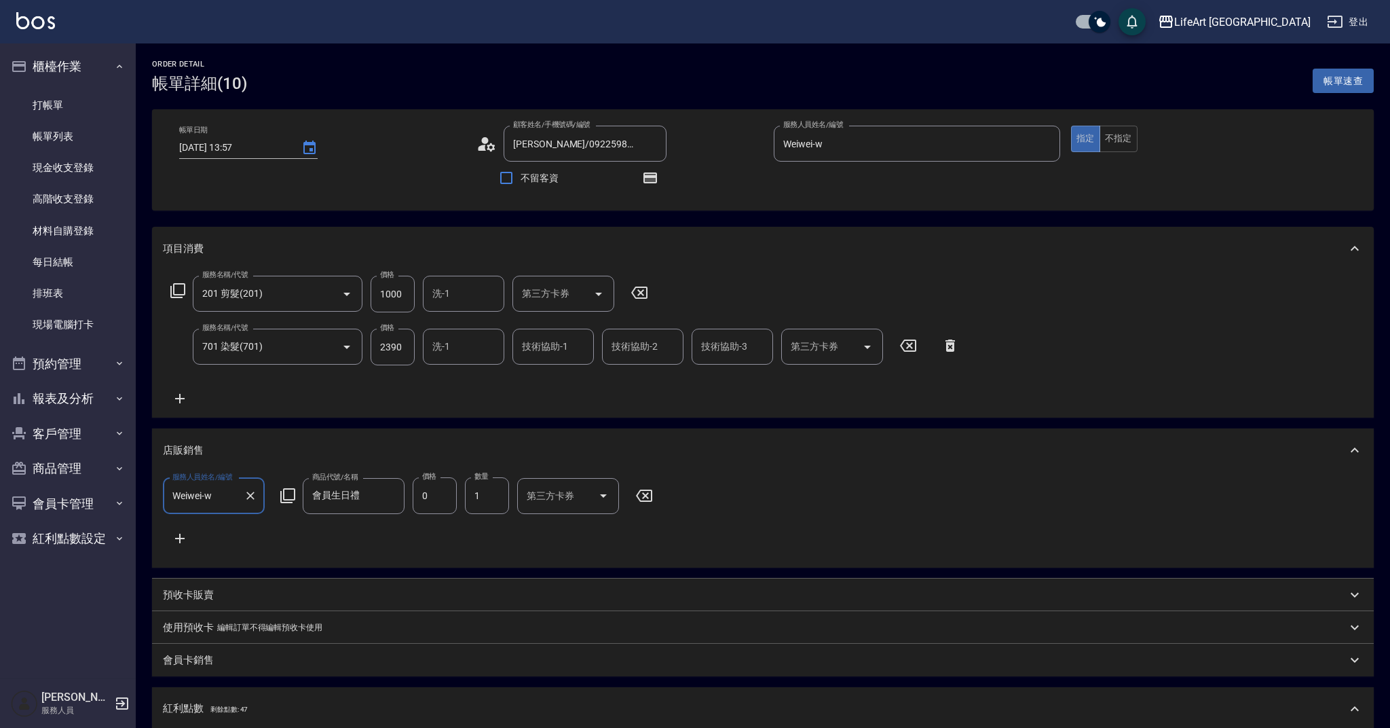
type input "[DATE] 13:57"
type input "[PERSON_NAME]/0922598830/null"
type input "Weiwei-w"
type input "6"
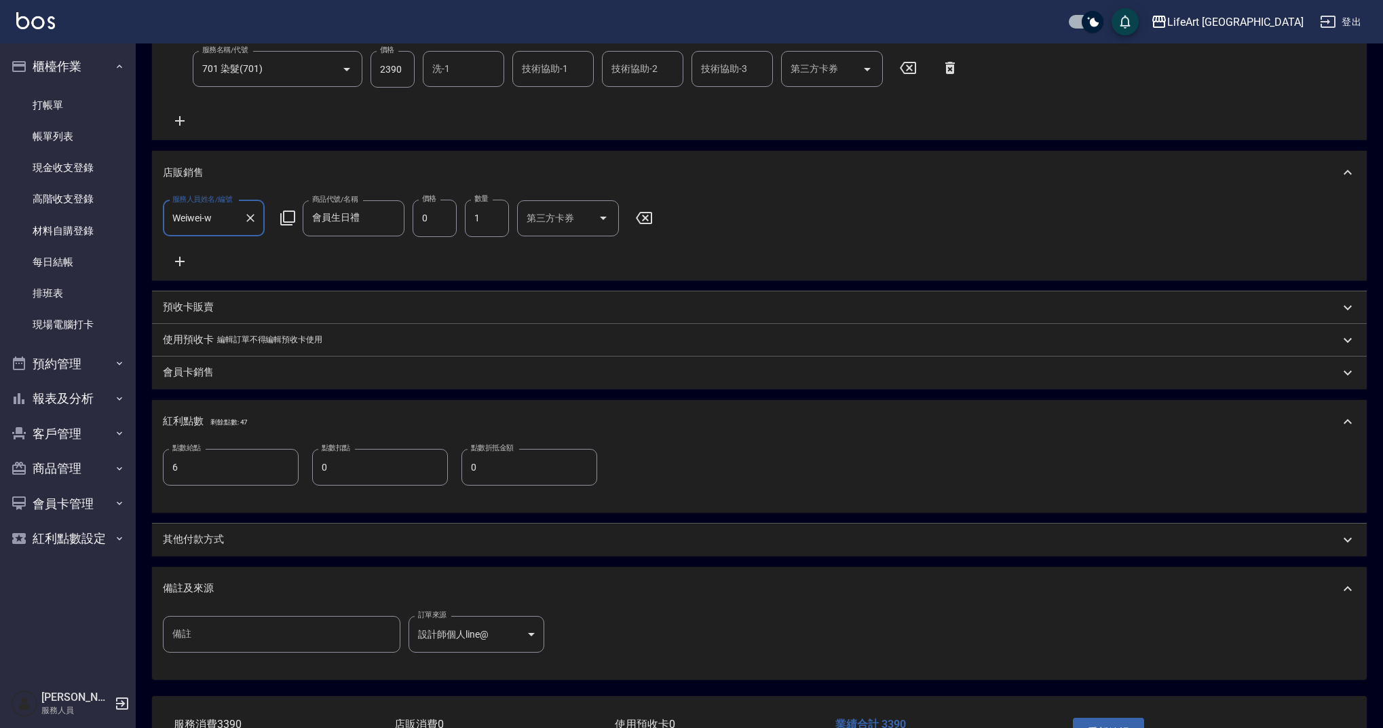
scroll to position [111, 0]
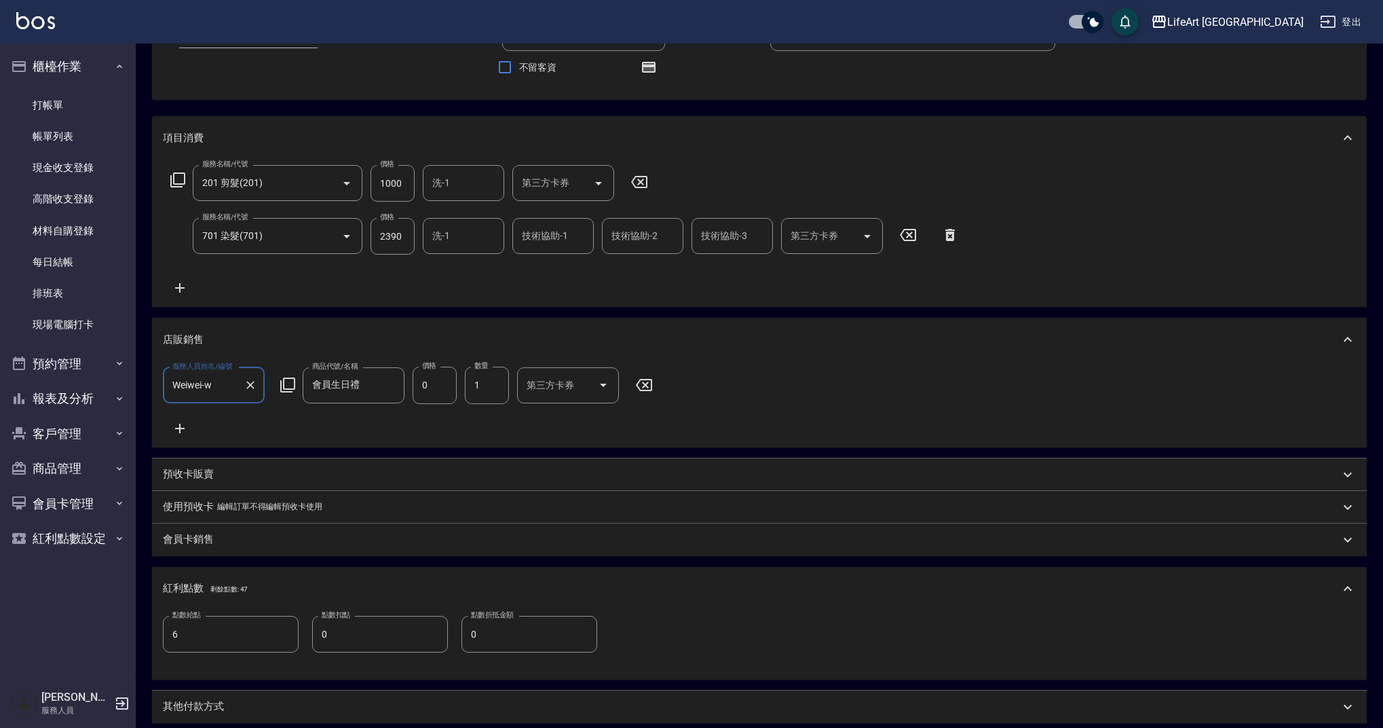
click at [466, 232] on input "洗-1" at bounding box center [463, 236] width 69 height 24
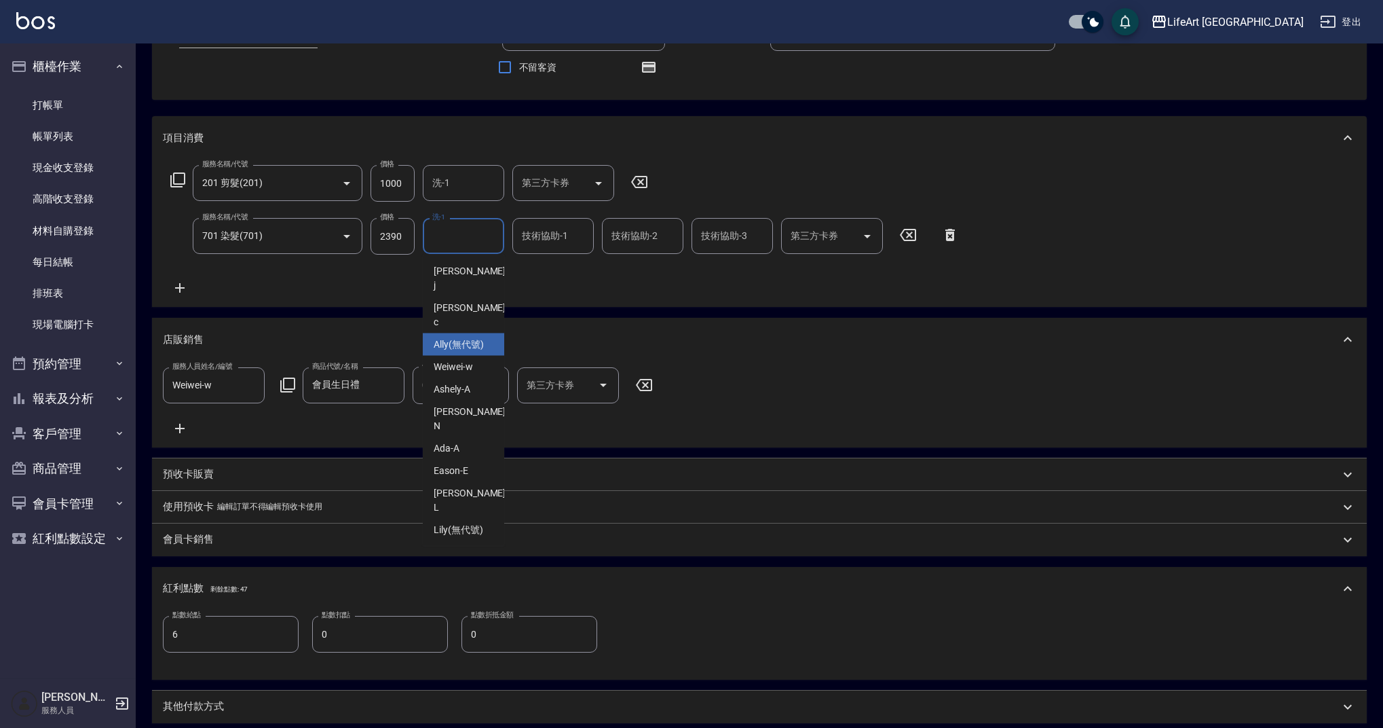
click at [457, 337] on span "Ally (無代號)" at bounding box center [459, 344] width 50 height 14
type input "Ally(無代號)"
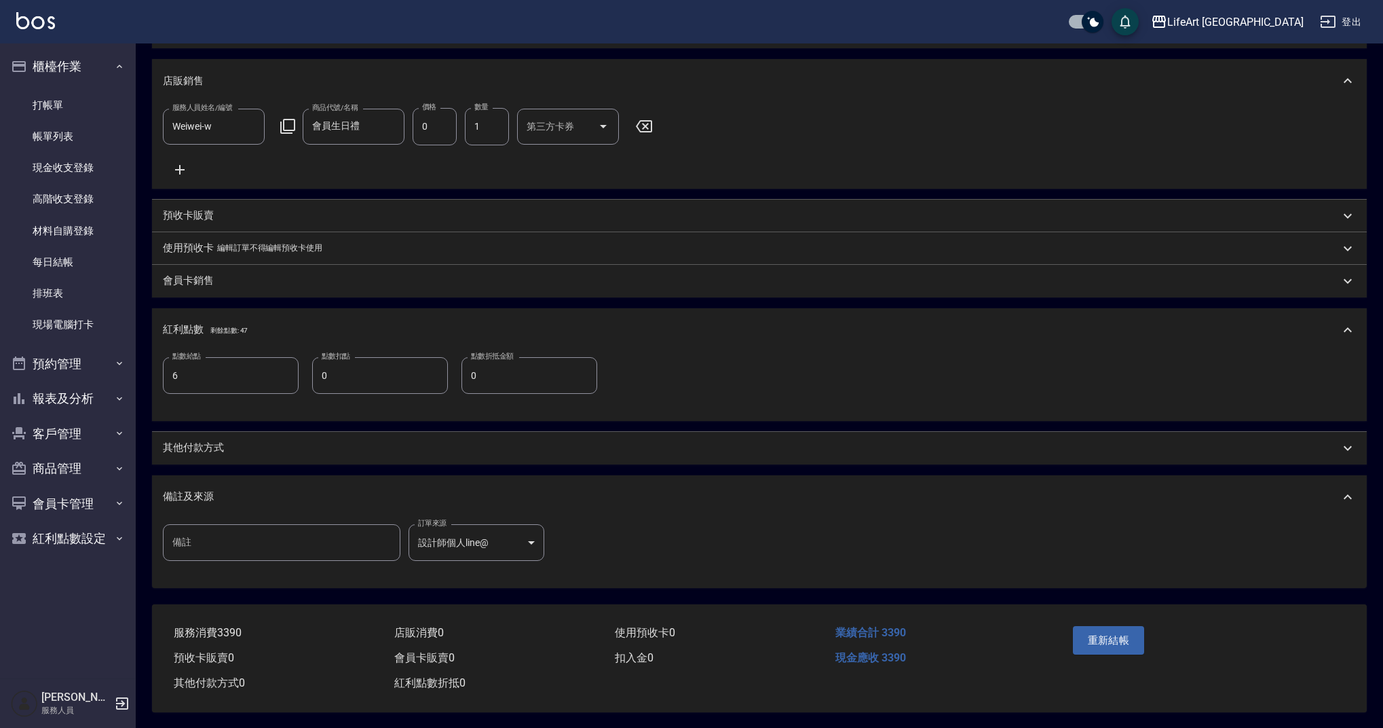
scroll to position [386, 0]
click at [1118, 630] on button "重新結帳" at bounding box center [1109, 639] width 72 height 29
click at [1118, 630] on div "重新結帳" at bounding box center [1135, 649] width 134 height 59
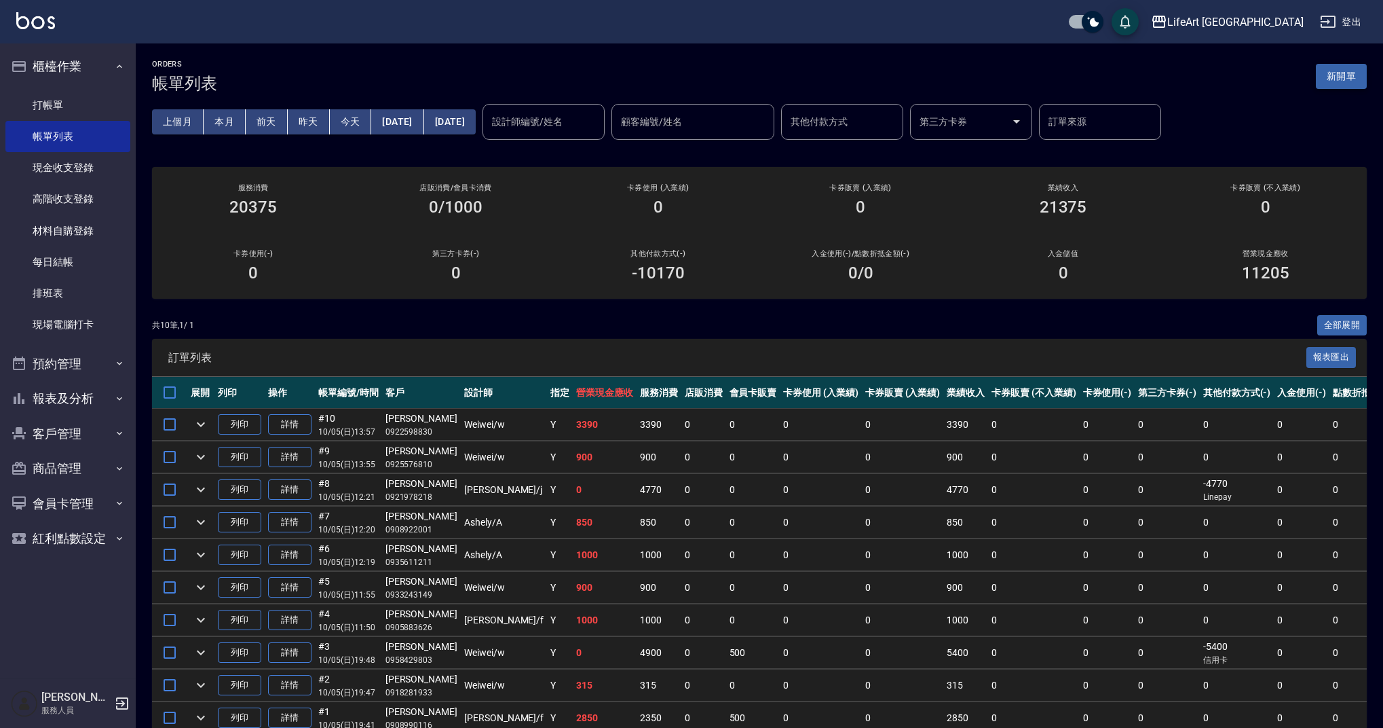
click at [1330, 80] on button "新開單" at bounding box center [1341, 76] width 51 height 25
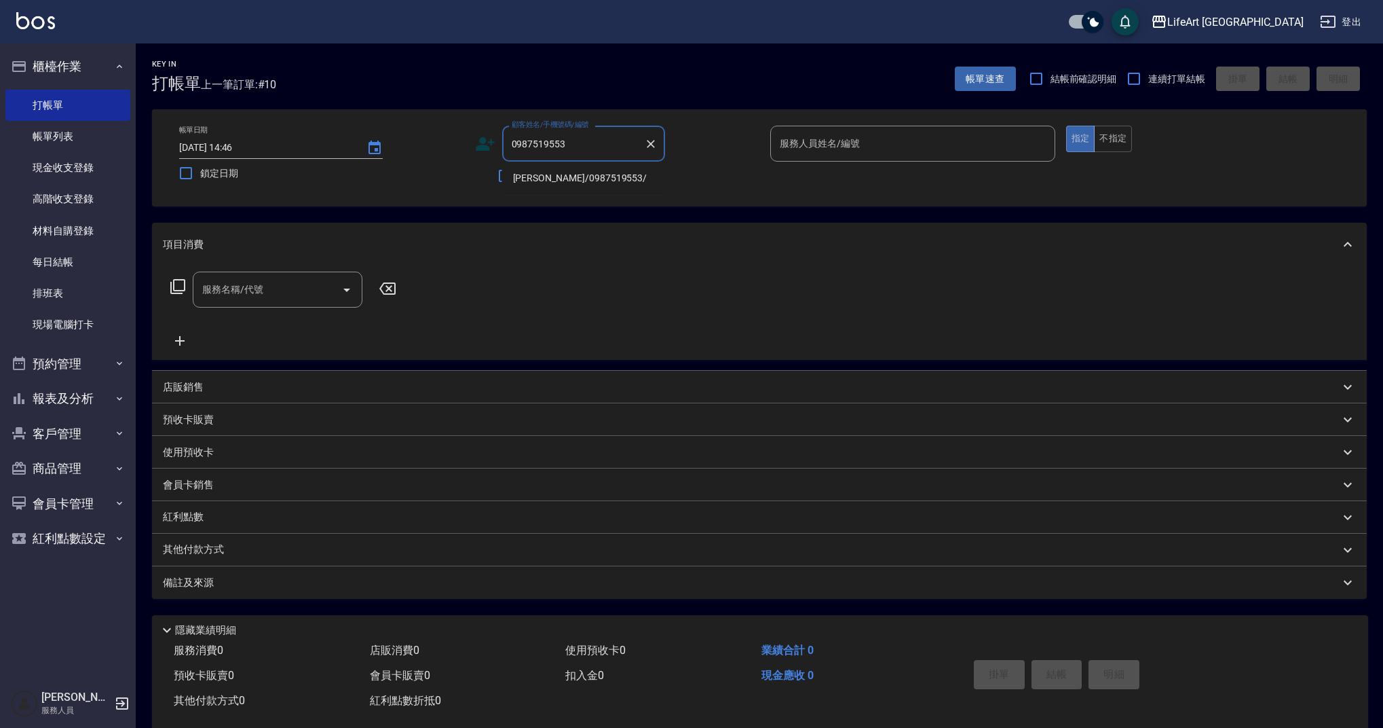
click at [577, 186] on li "[PERSON_NAME]/0987519553/" at bounding box center [583, 178] width 163 height 22
type input "[PERSON_NAME]/0987519553/"
type input "Ashely-A"
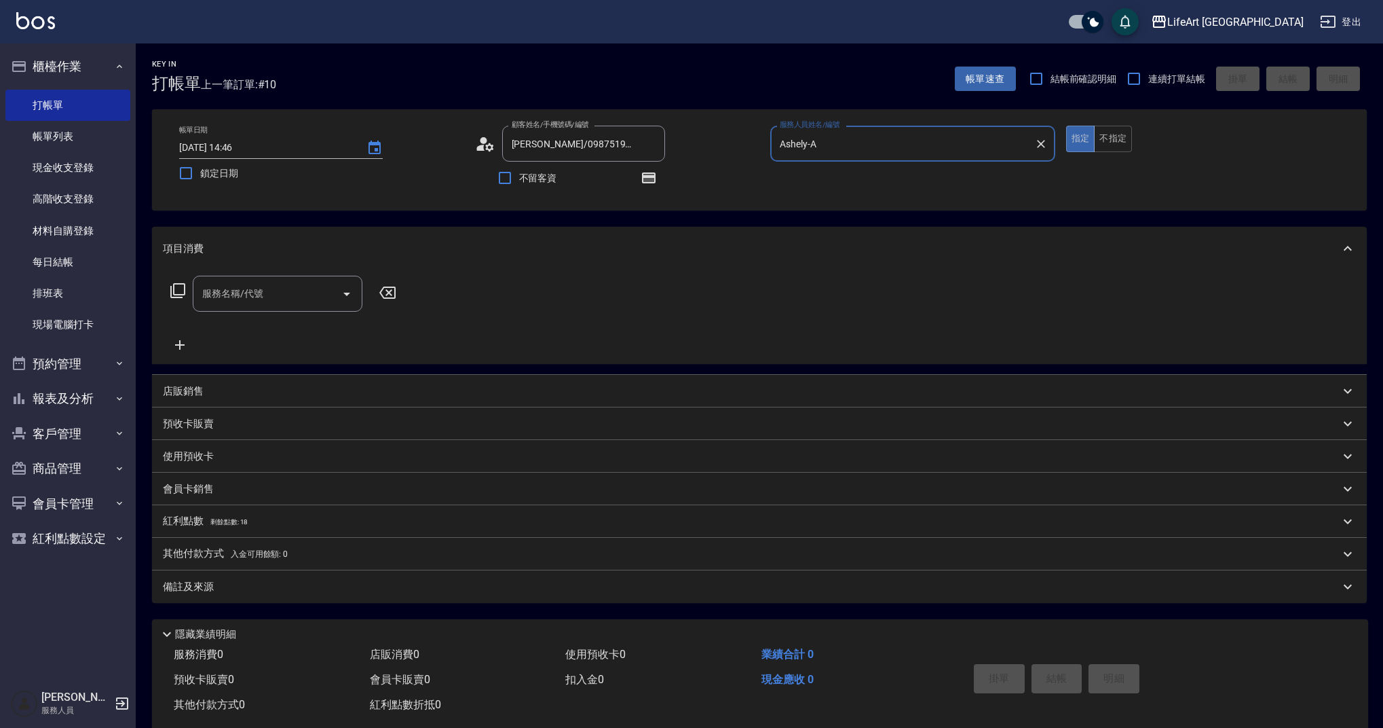
click at [311, 292] on input "服務名稱/代號" at bounding box center [267, 294] width 137 height 24
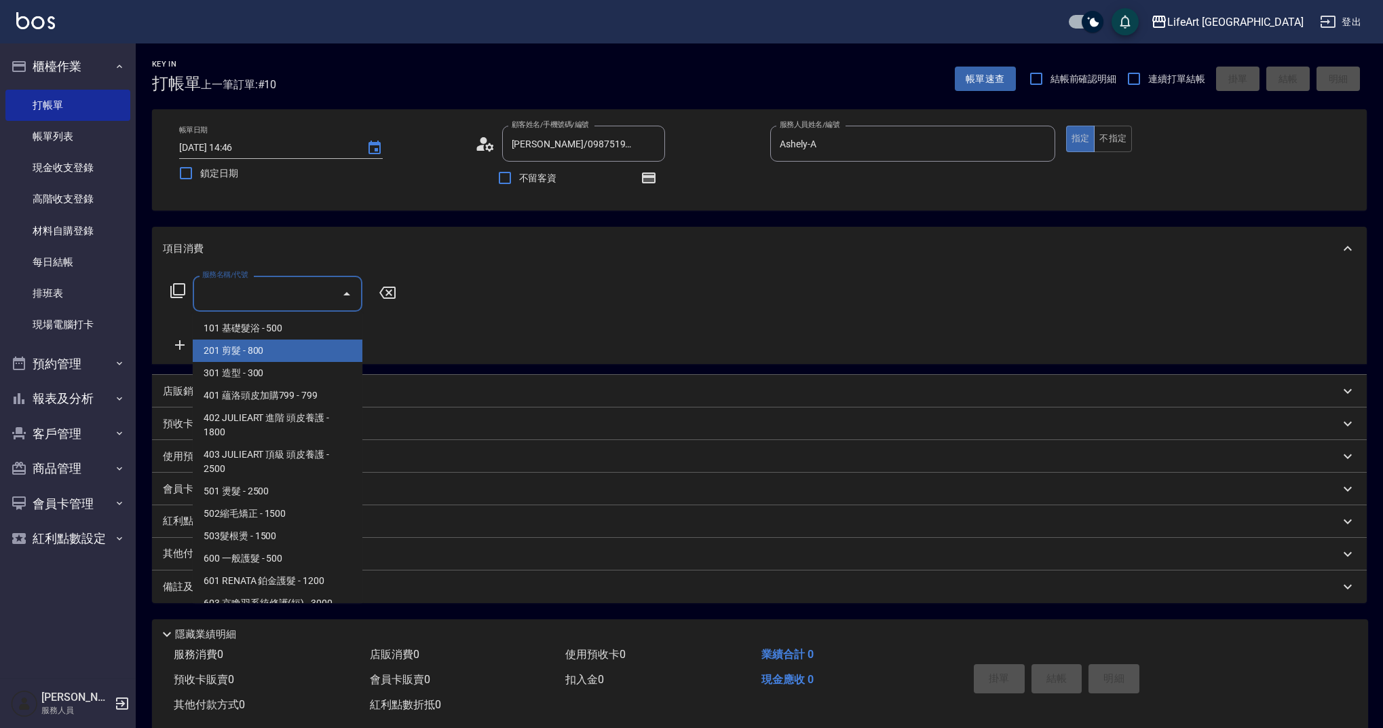
click at [300, 356] on span "201 剪髮 - 800" at bounding box center [278, 350] width 170 height 22
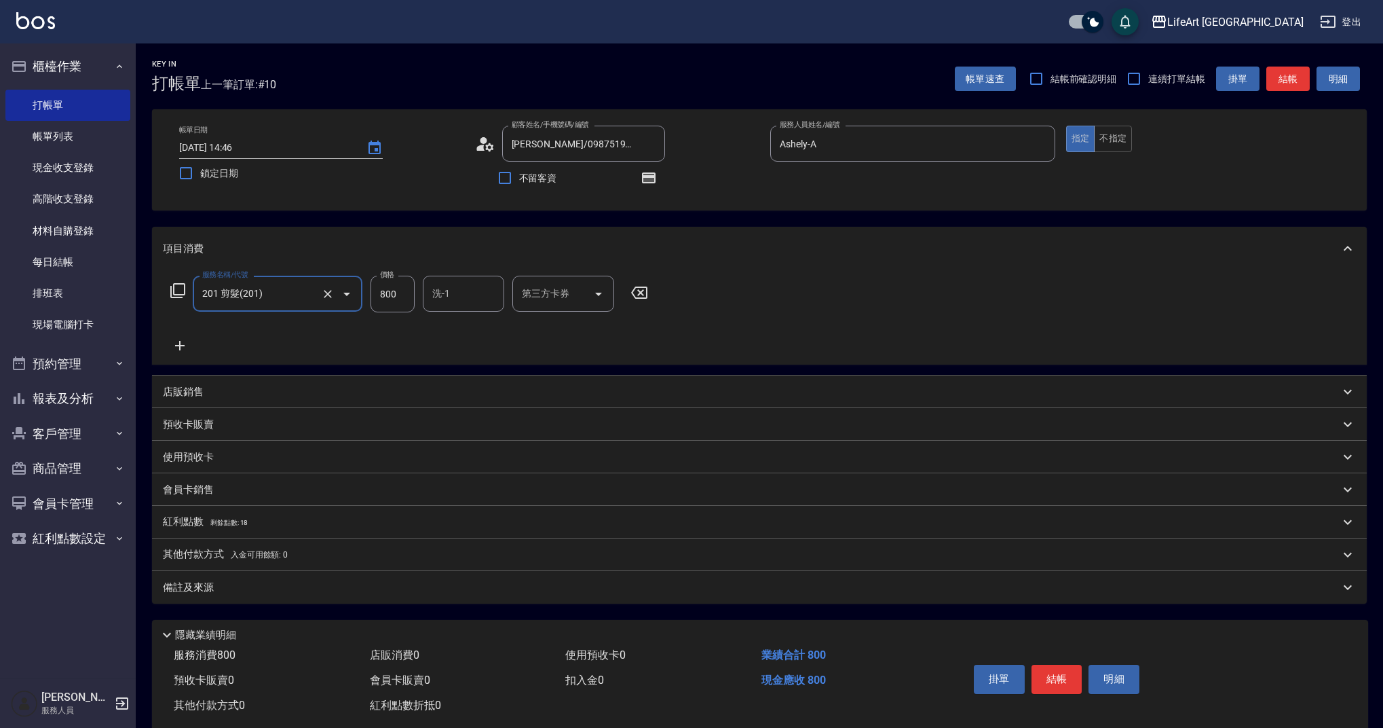
type input "201 剪髮(201)"
drag, startPoint x: 402, startPoint y: 289, endPoint x: 362, endPoint y: 299, distance: 41.3
click at [362, 299] on div "服務名稱/代號 201 剪髮(201) 服務名稱/代號 價格 800 價格 洗-1 洗-1 第三方卡券 第三方卡券" at bounding box center [409, 294] width 493 height 37
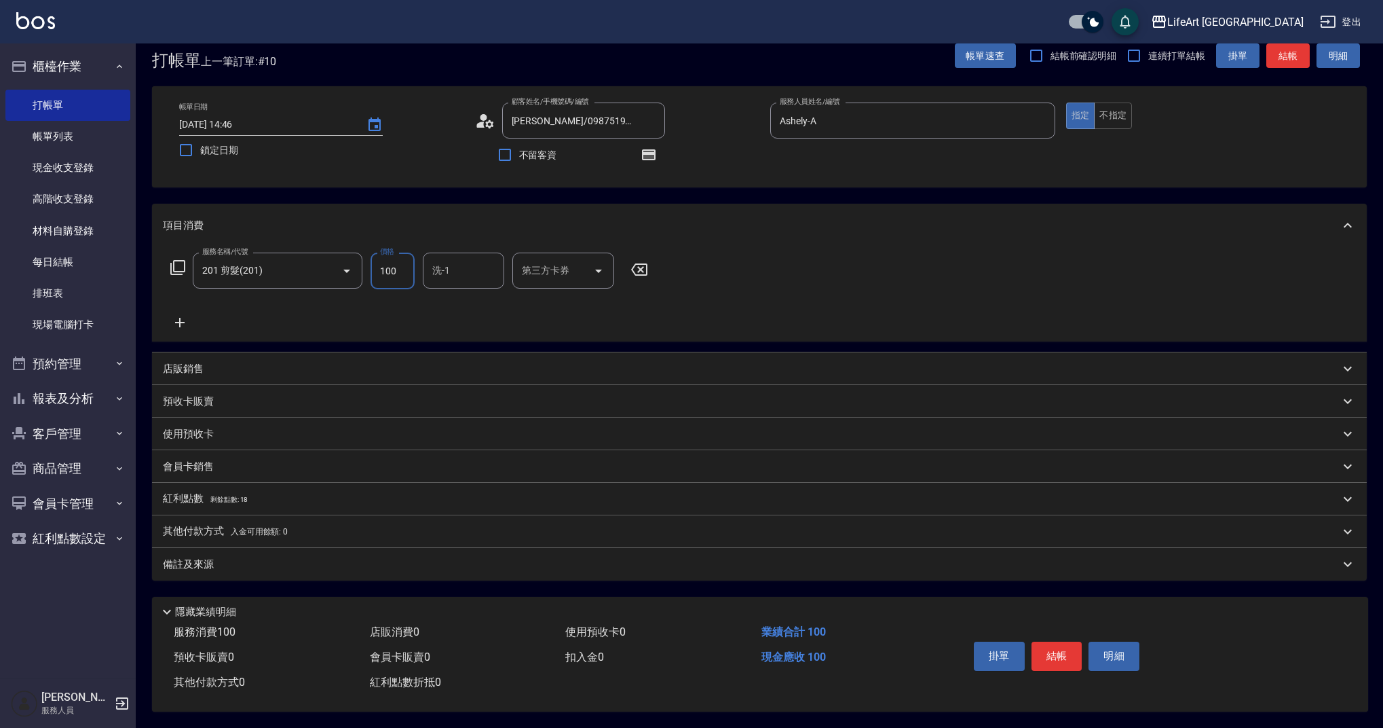
type input "100"
click at [410, 558] on div "備註及來源" at bounding box center [751, 564] width 1177 height 14
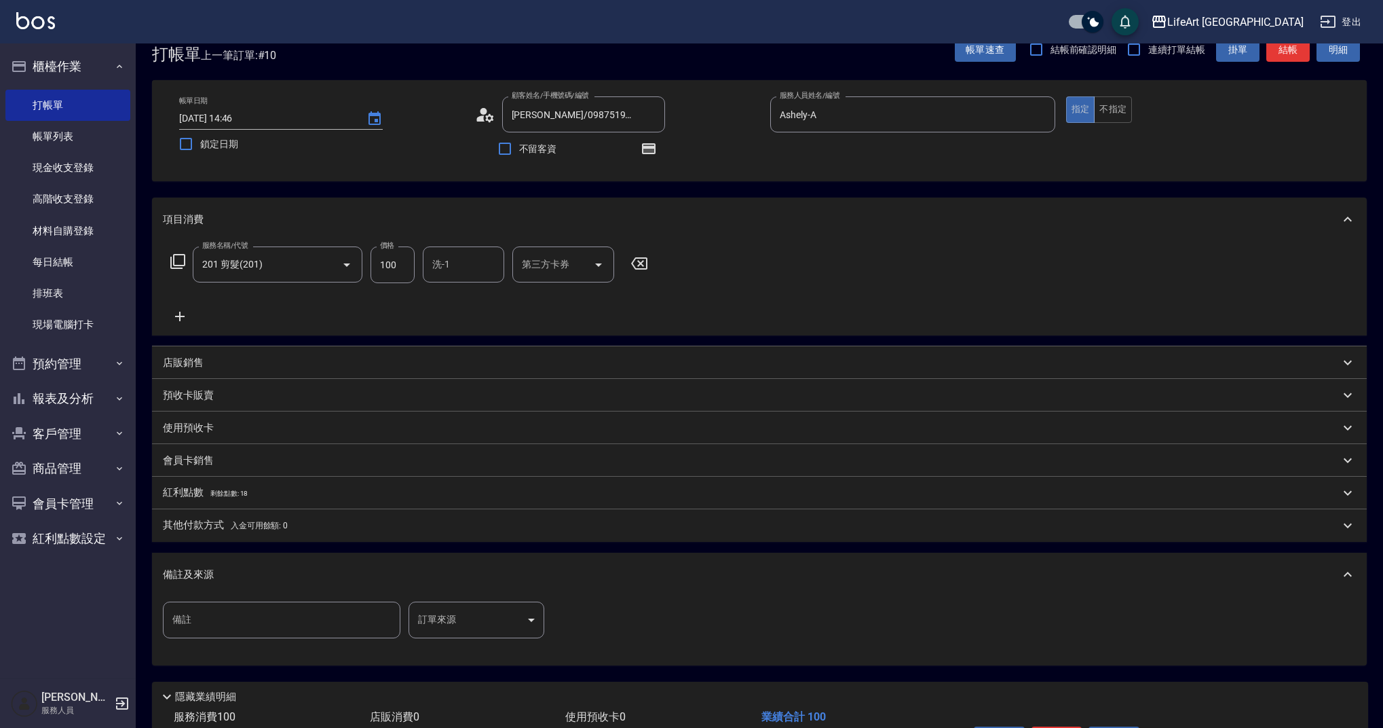
click at [433, 620] on body "LifeArt 蘆洲 登出 櫃檯作業 打帳單 帳單列表 現金收支登錄 高階收支登錄 材料自購登錄 每日結帳 排班表 現場電腦打卡 預約管理 預約管理 單日預約…" at bounding box center [691, 392] width 1383 height 842
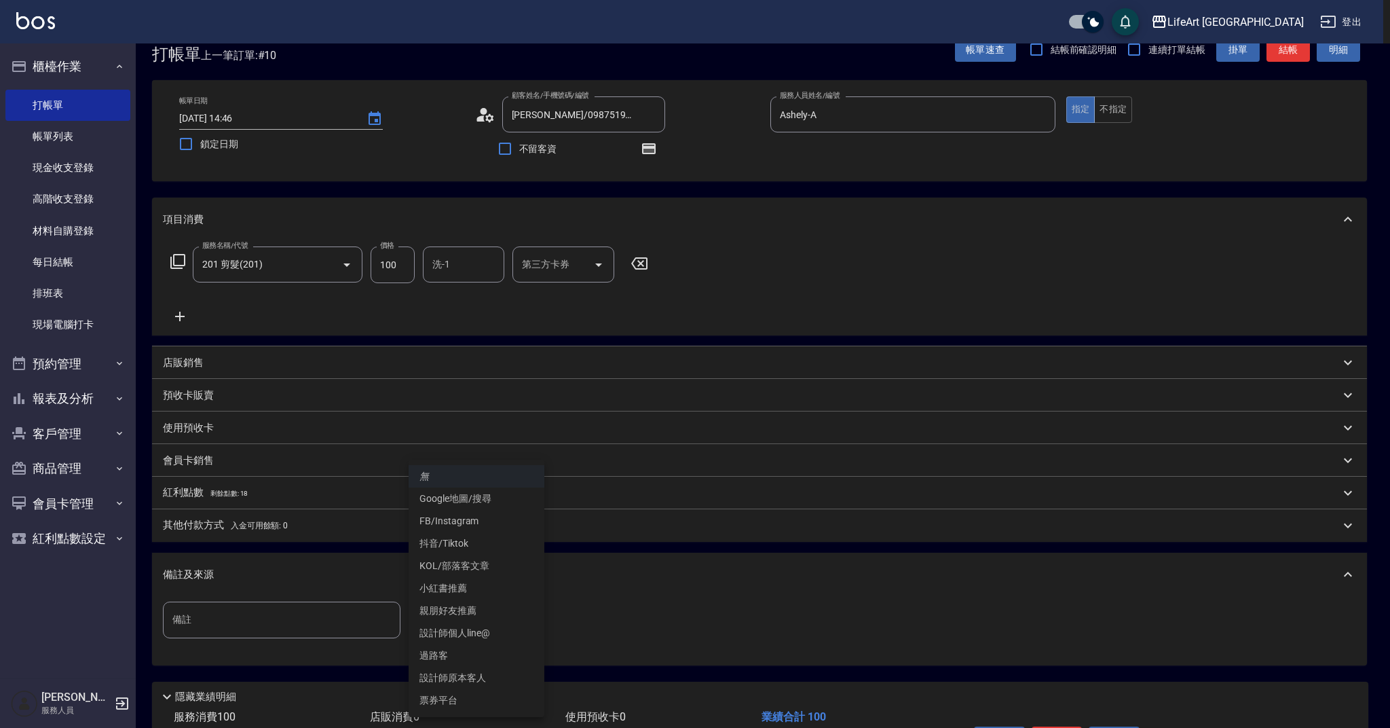
click at [499, 673] on li "設計師原本客人" at bounding box center [477, 677] width 136 height 22
type input "設計師原本客人"
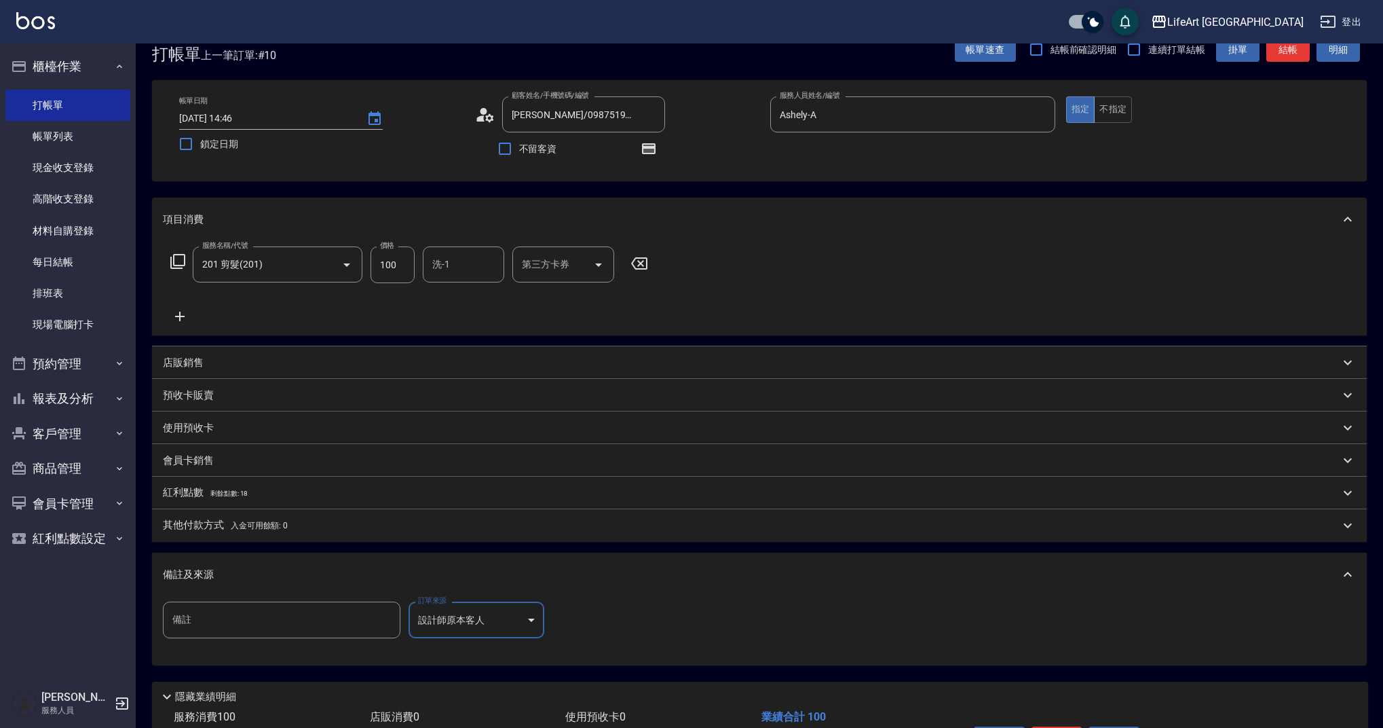
scroll to position [120, 0]
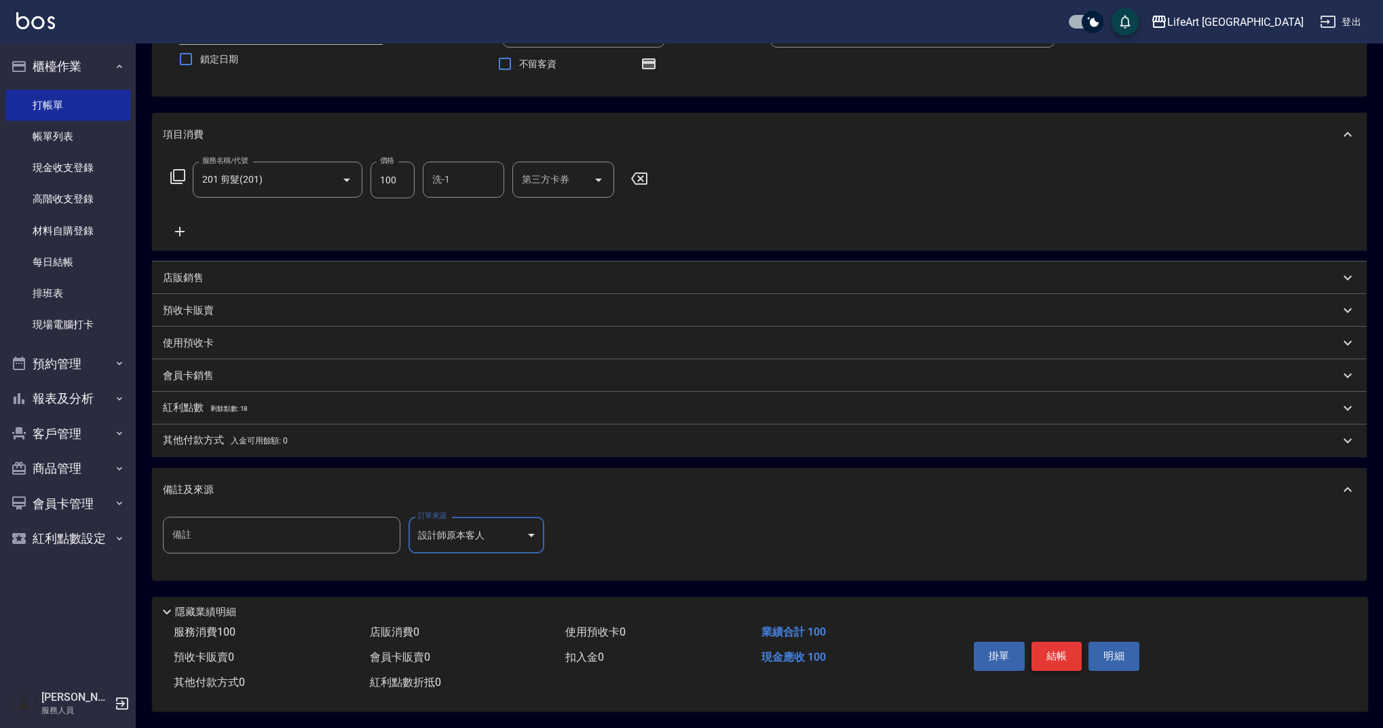
click at [1061, 641] on button "結帳" at bounding box center [1057, 655] width 51 height 29
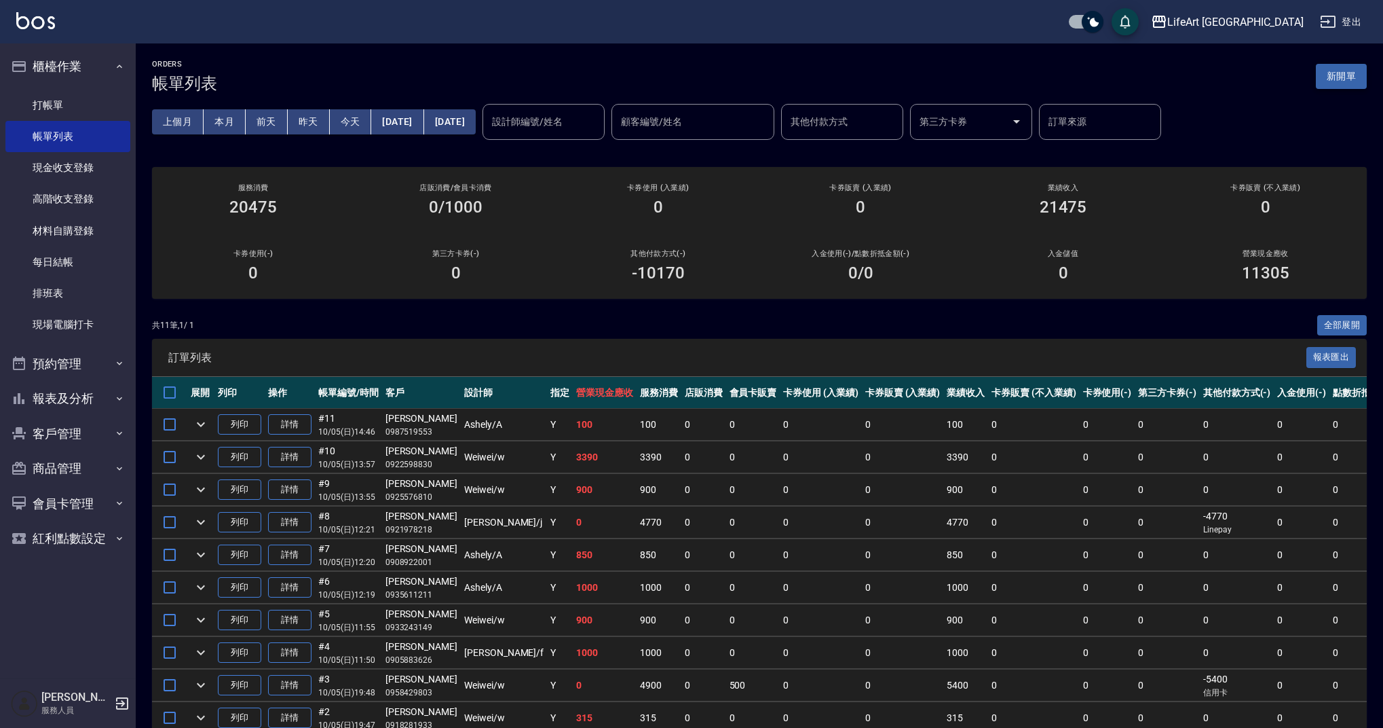
click at [1341, 75] on button "新開單" at bounding box center [1341, 76] width 51 height 25
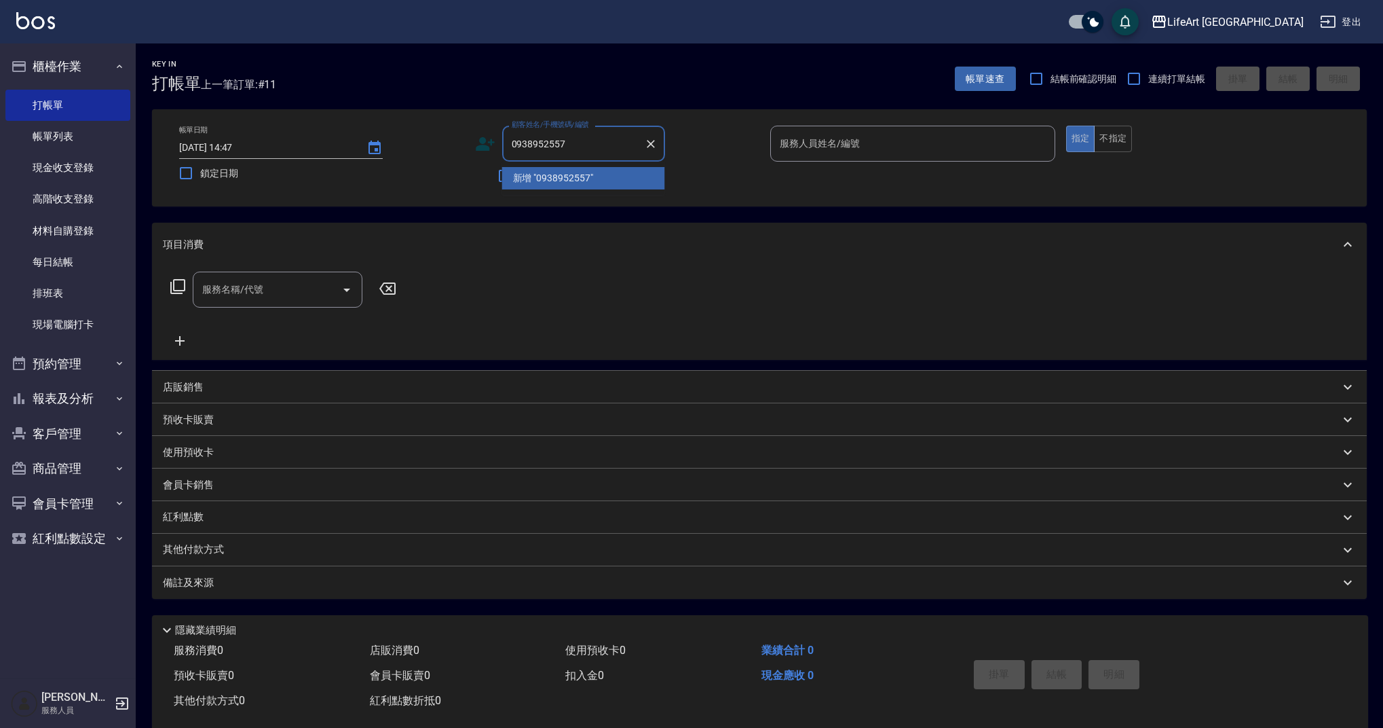
click at [541, 143] on input "0938952557" at bounding box center [573, 144] width 130 height 24
click at [590, 147] on input "0938552557" at bounding box center [573, 144] width 130 height 24
click at [580, 171] on li "黃讌茹/0938552957/" at bounding box center [583, 178] width 163 height 22
type input "黃讌茹/0938552957/"
type input "Ashely-A"
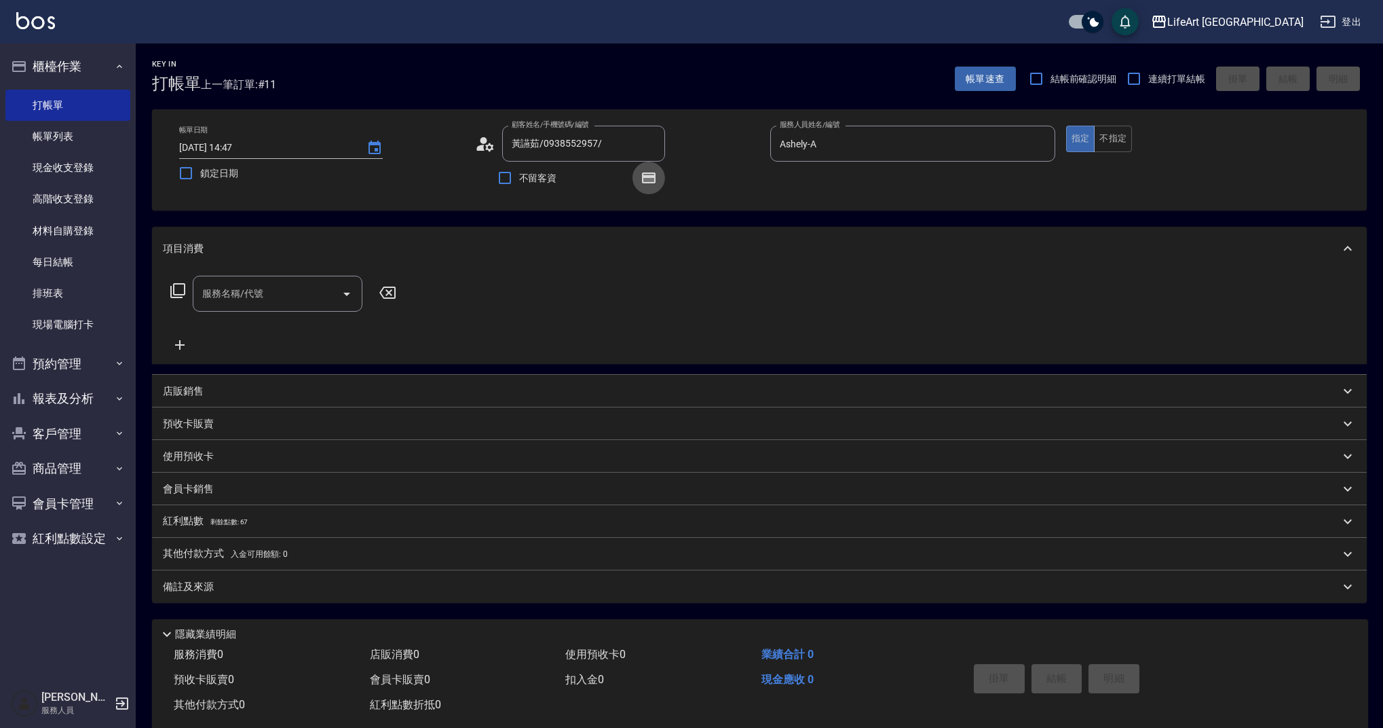
click at [641, 176] on icon "button" at bounding box center [649, 178] width 16 height 16
click at [275, 297] on input "服務名稱/代號" at bounding box center [267, 294] width 137 height 24
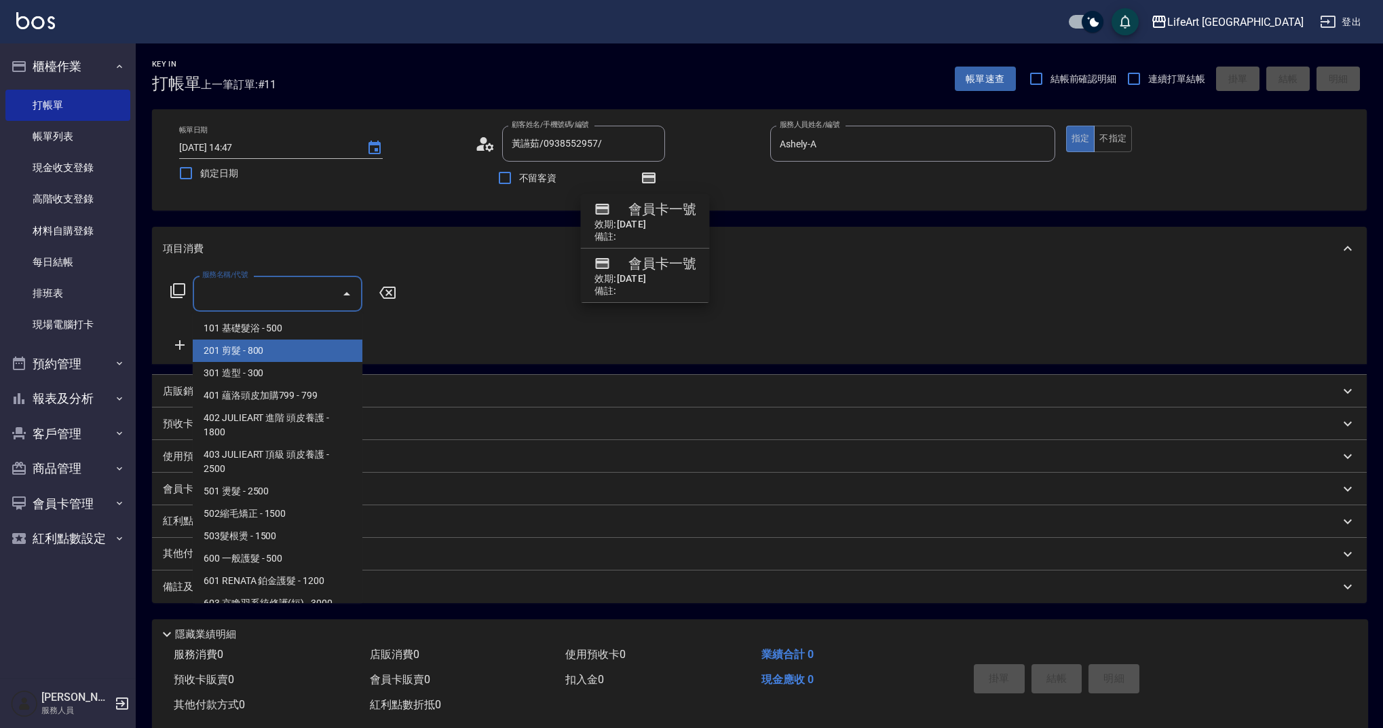
click at [265, 344] on span "201 剪髮 - 800" at bounding box center [278, 350] width 170 height 22
type input "201 剪髮(201)"
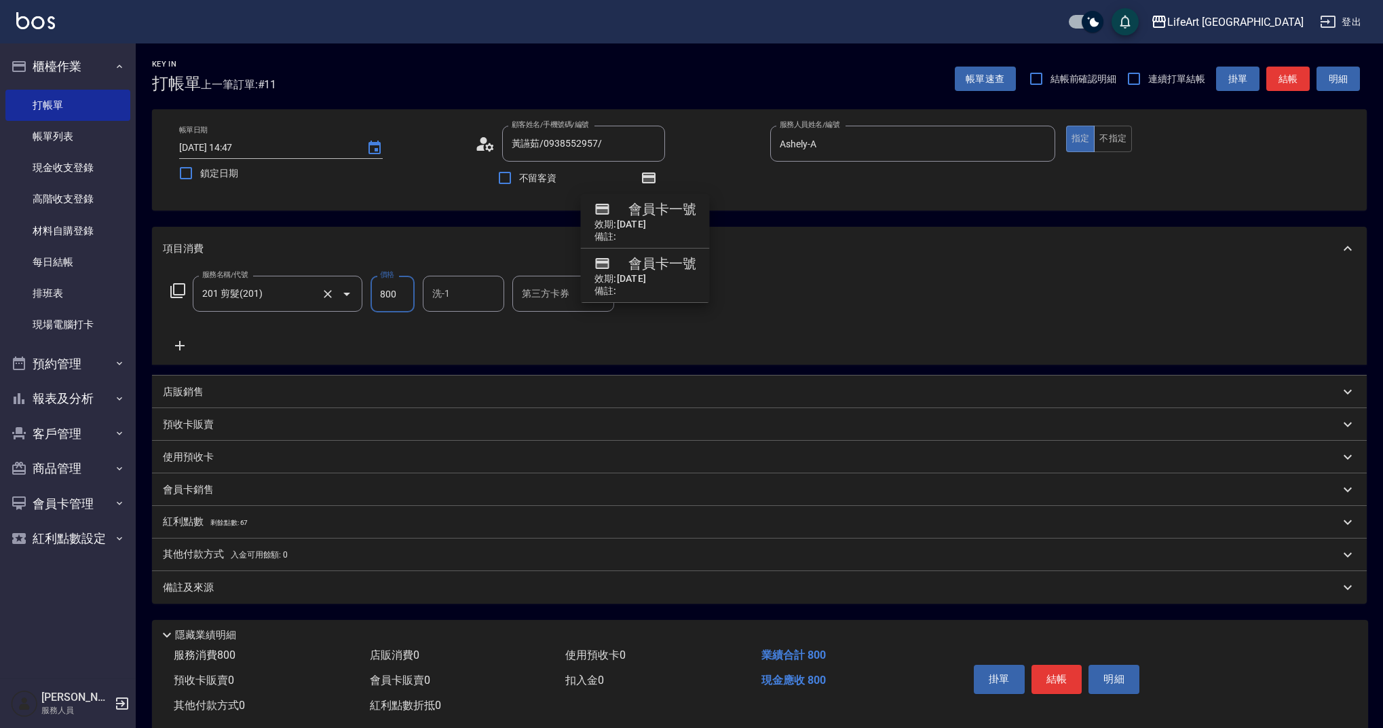
drag, startPoint x: 399, startPoint y: 295, endPoint x: 352, endPoint y: 291, distance: 47.7
click at [352, 291] on div "服務名稱/代號 201 剪髮(201) 服務名稱/代號 價格 800 價格 洗-1 洗-1 第三方卡券 第三方卡券" at bounding box center [409, 294] width 493 height 37
type input "450"
click at [320, 585] on div "備註及來源" at bounding box center [751, 587] width 1177 height 14
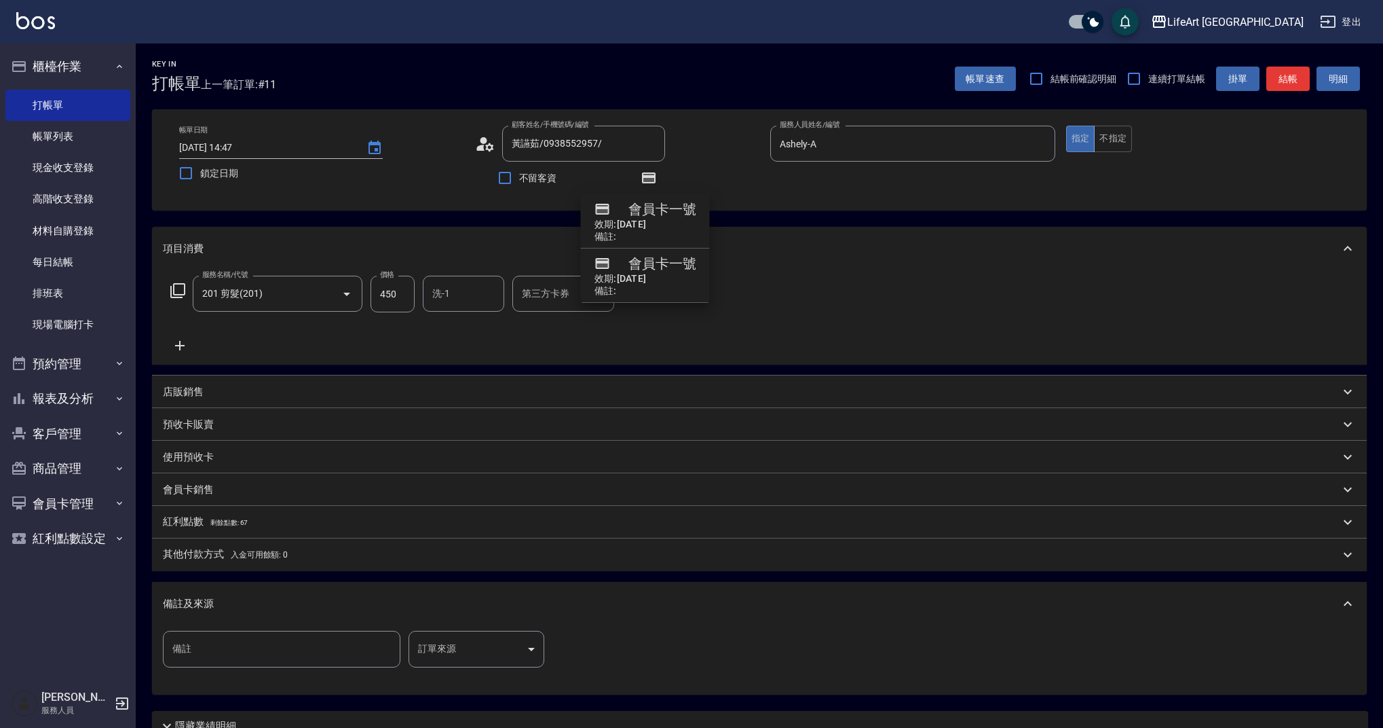
click at [477, 645] on body "LifeArt 蘆洲 登出 櫃檯作業 打帳單 帳單列表 現金收支登錄 高階收支登錄 材料自購登錄 每日結帳 排班表 現場電腦打卡 預約管理 預約管理 單日預約…" at bounding box center [691, 421] width 1383 height 842
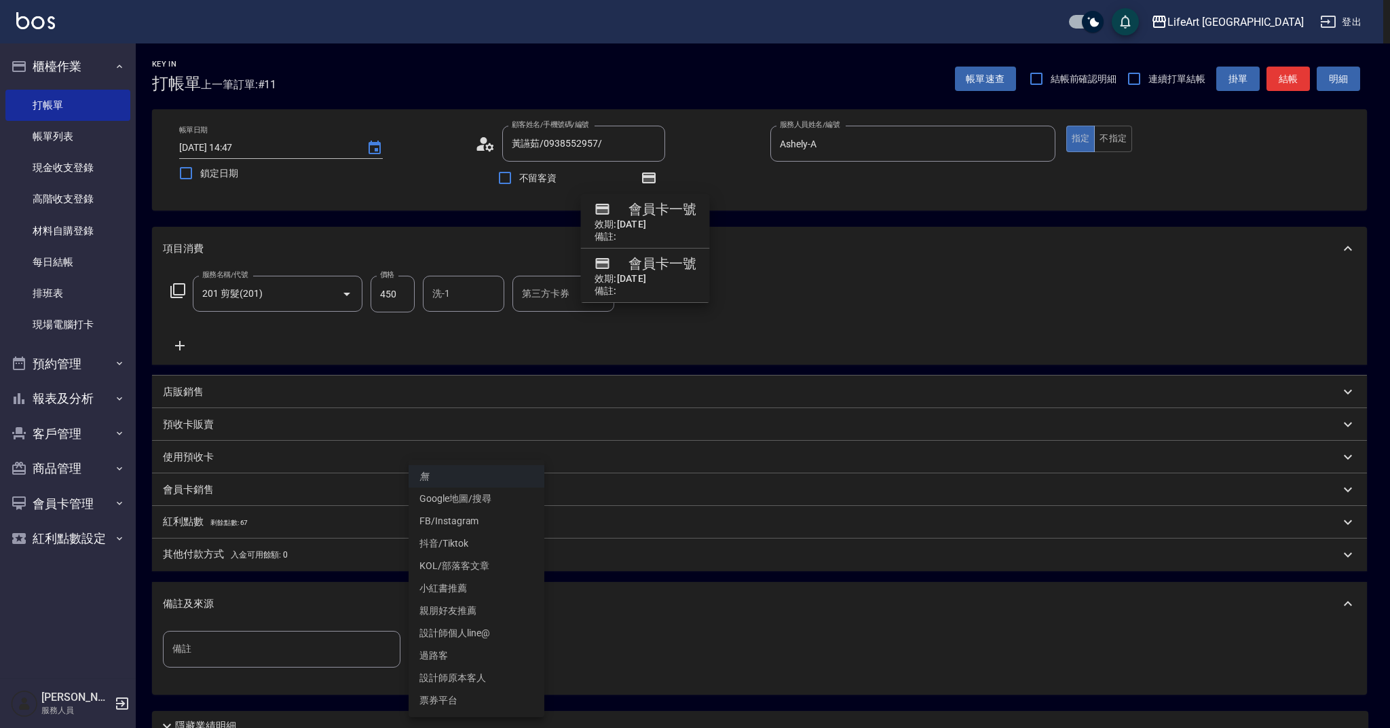
click at [491, 685] on li "設計師原本客人" at bounding box center [477, 677] width 136 height 22
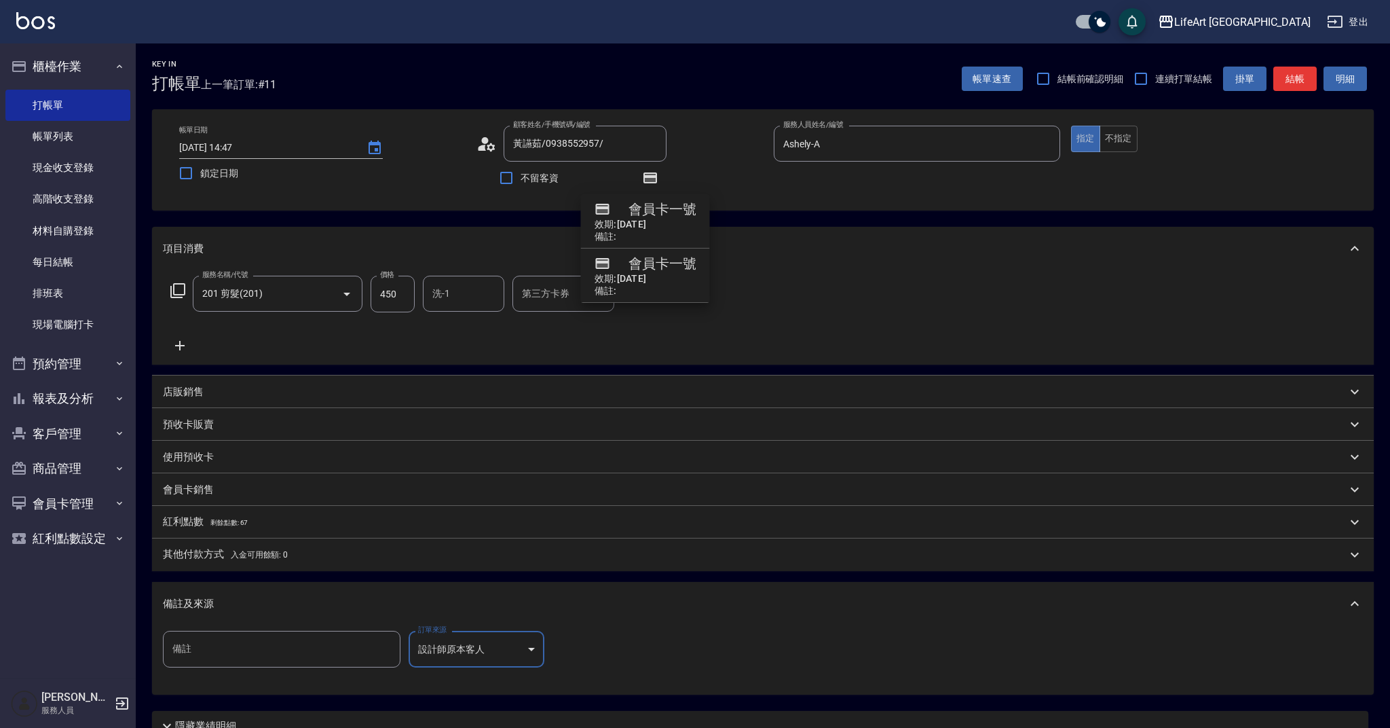
type input "設計師原本客人"
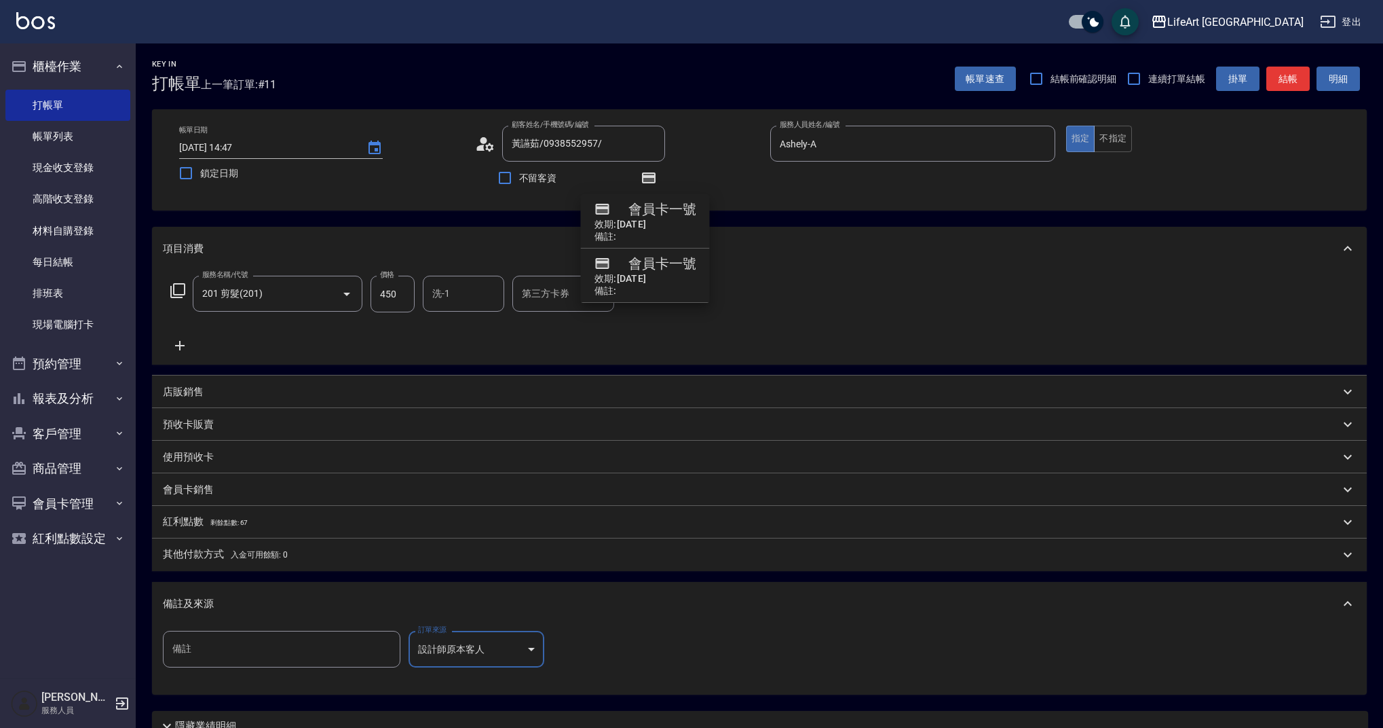
scroll to position [120, 0]
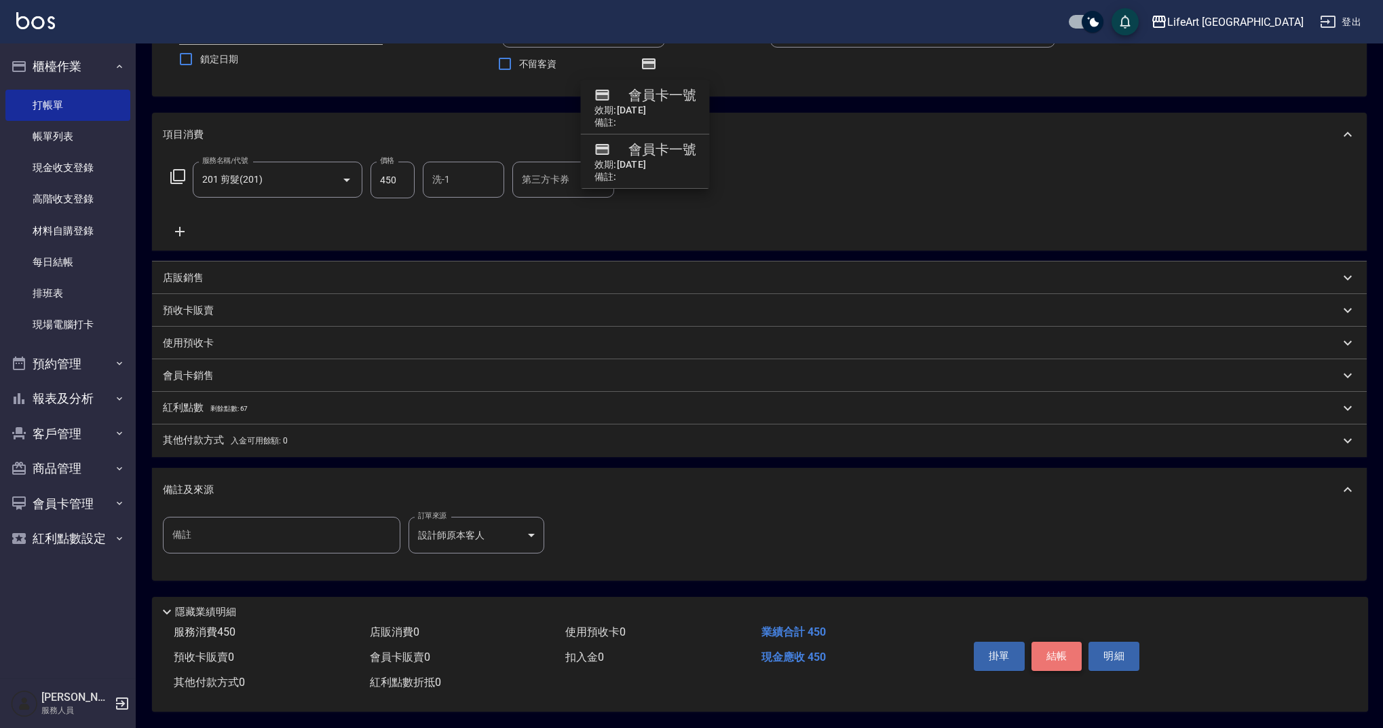
click at [1053, 643] on button "結帳" at bounding box center [1057, 655] width 51 height 29
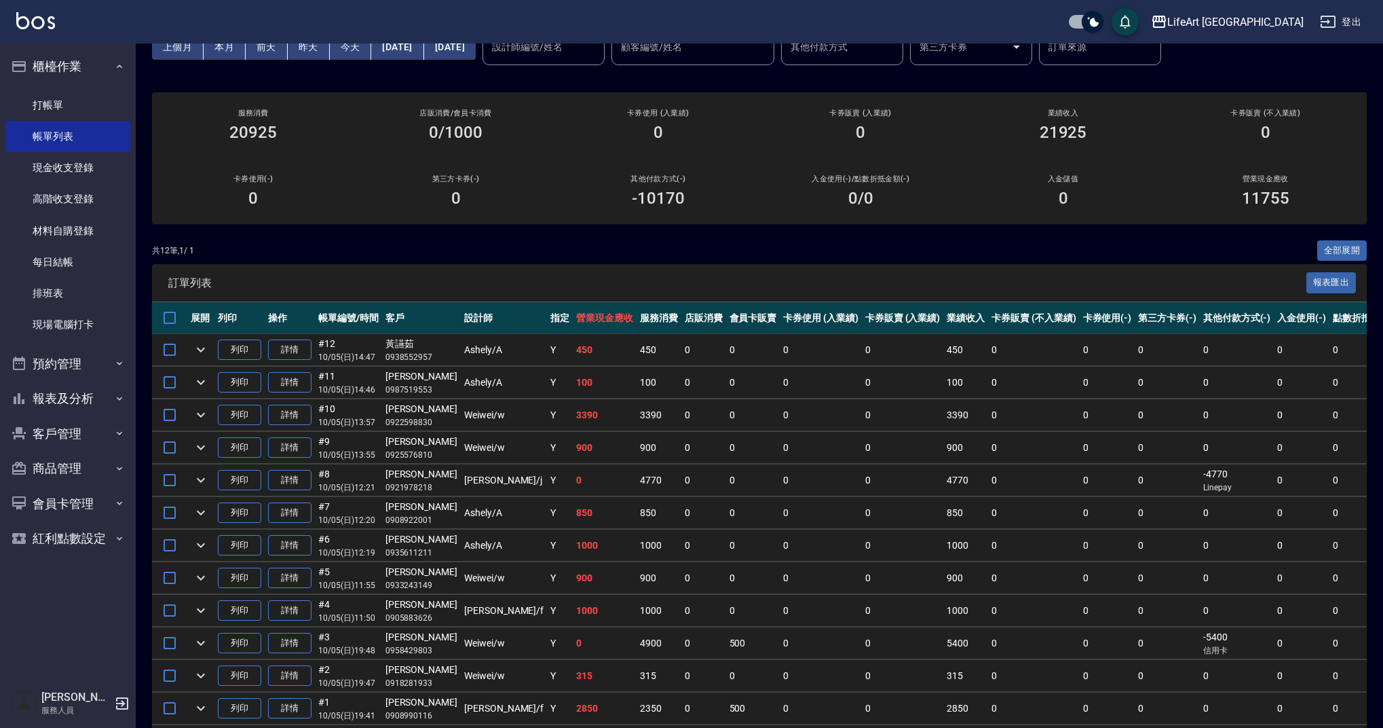
scroll to position [134, 0]
